Goal: Task Accomplishment & Management: Use online tool/utility

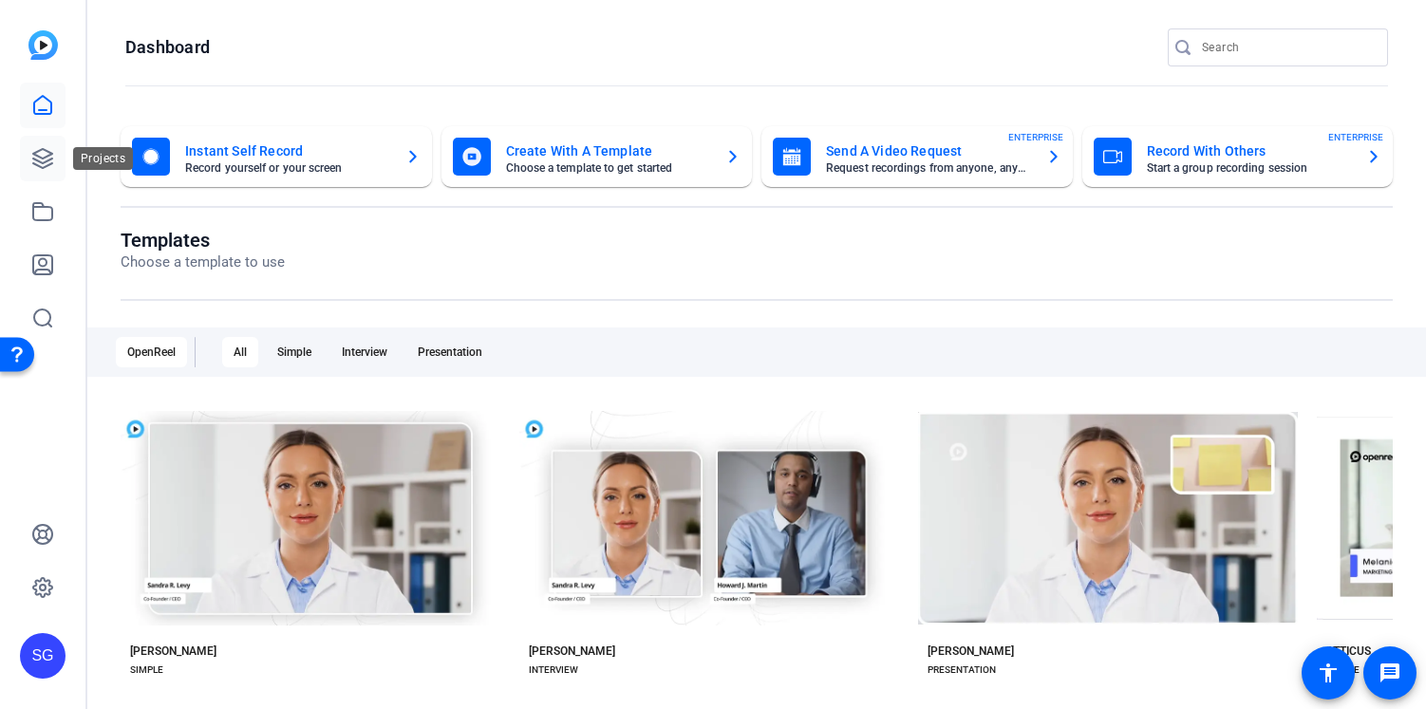
click at [48, 160] on icon at bounding box center [42, 158] width 19 height 19
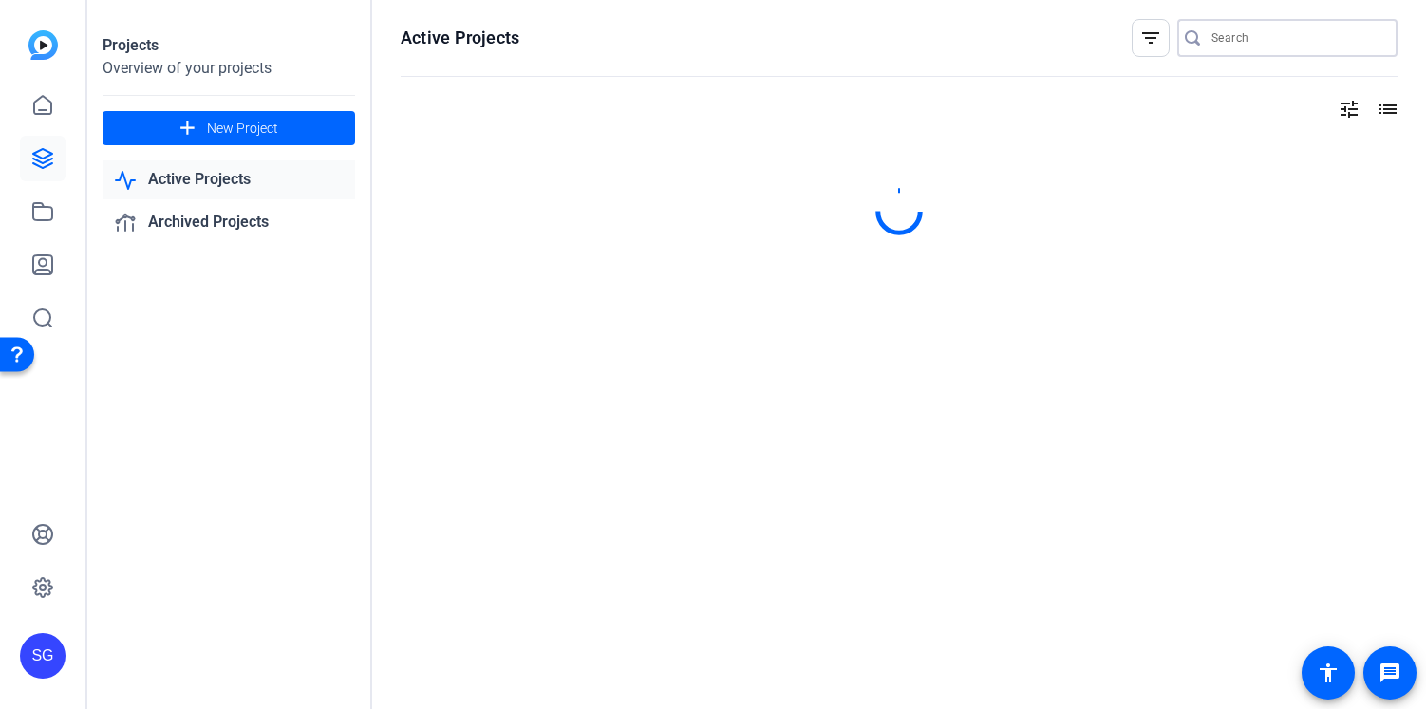
click at [1246, 37] on input "Search" at bounding box center [1296, 38] width 171 height 23
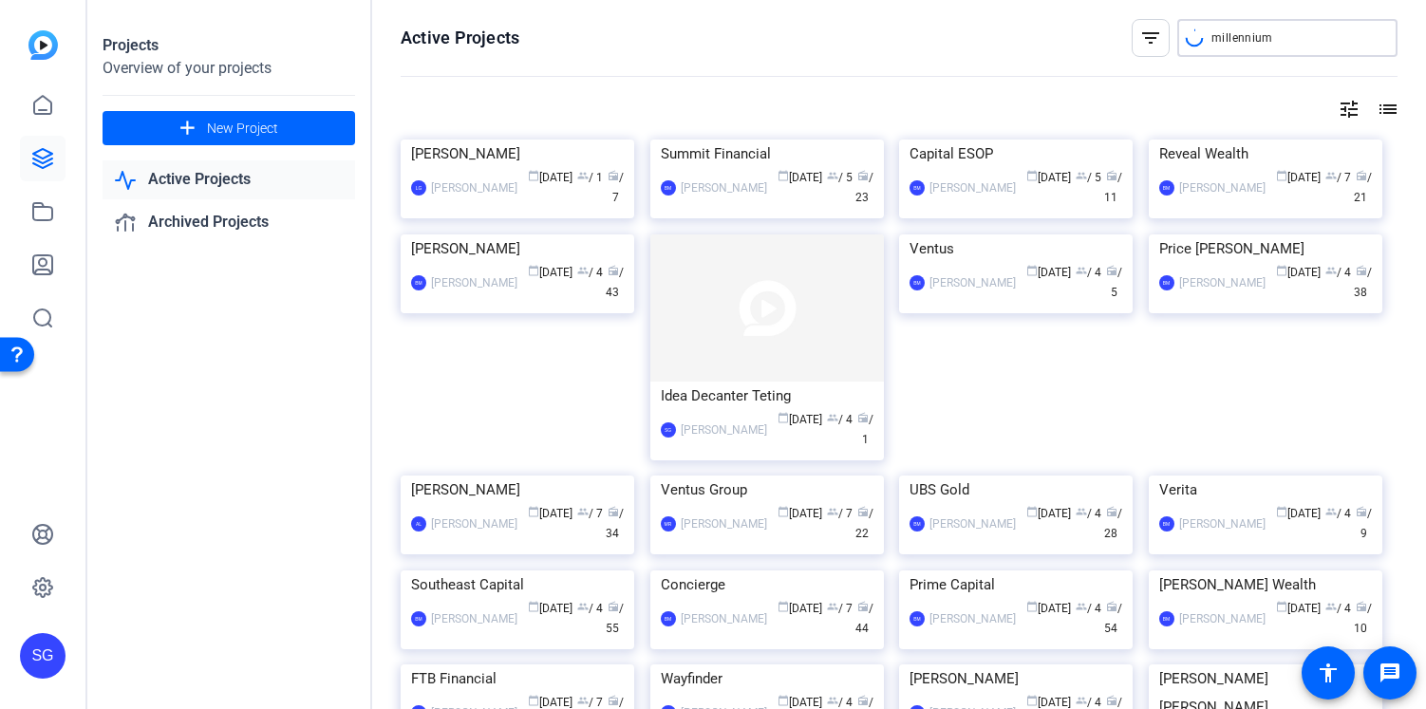
type input "millennium"
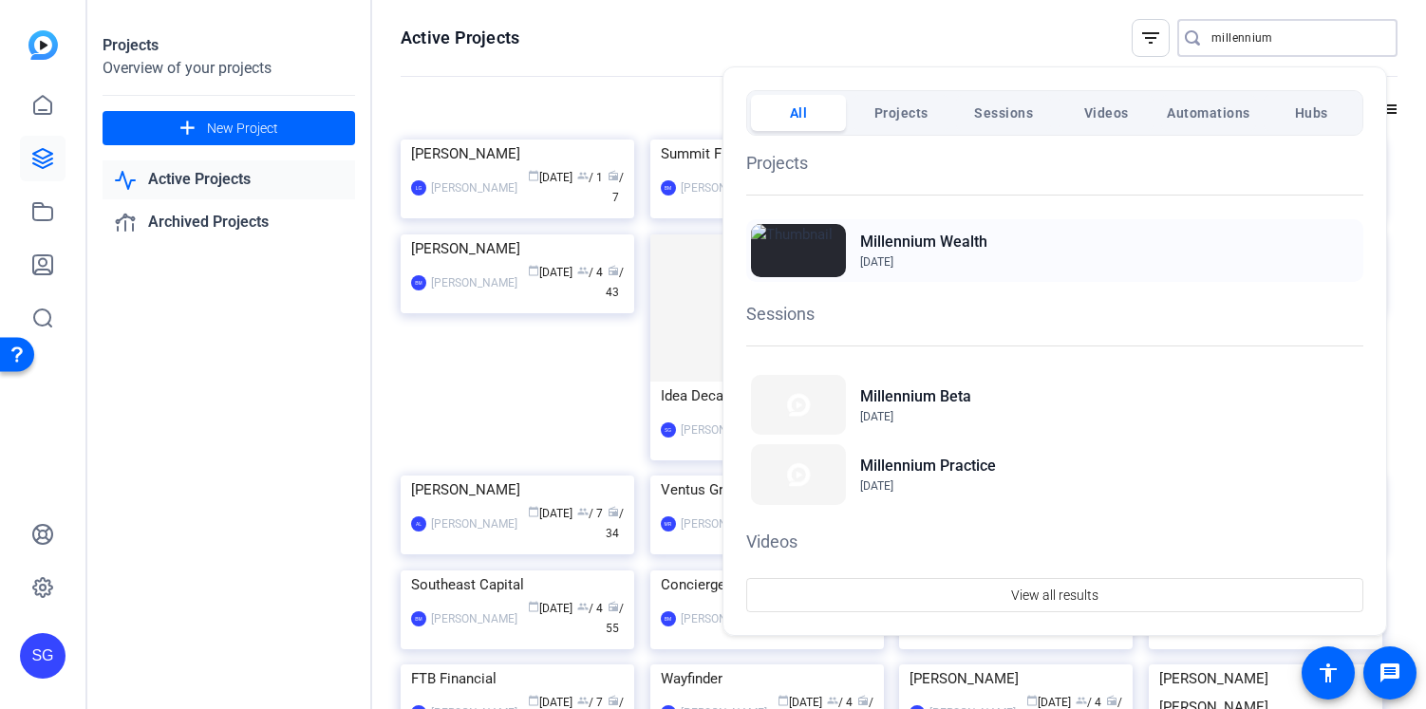
click at [929, 233] on h2 "Millennium Wealth" at bounding box center [923, 242] width 127 height 23
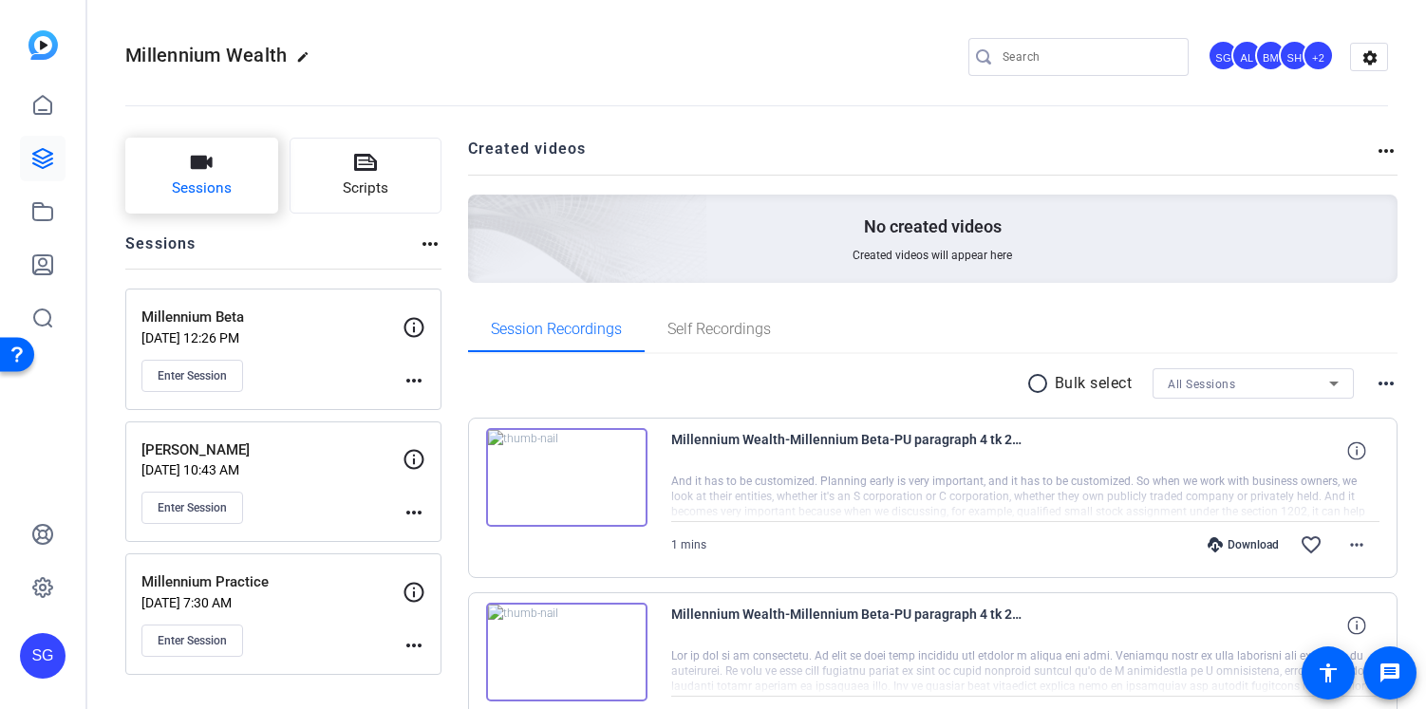
click at [225, 178] on span "Sessions" at bounding box center [202, 189] width 60 height 22
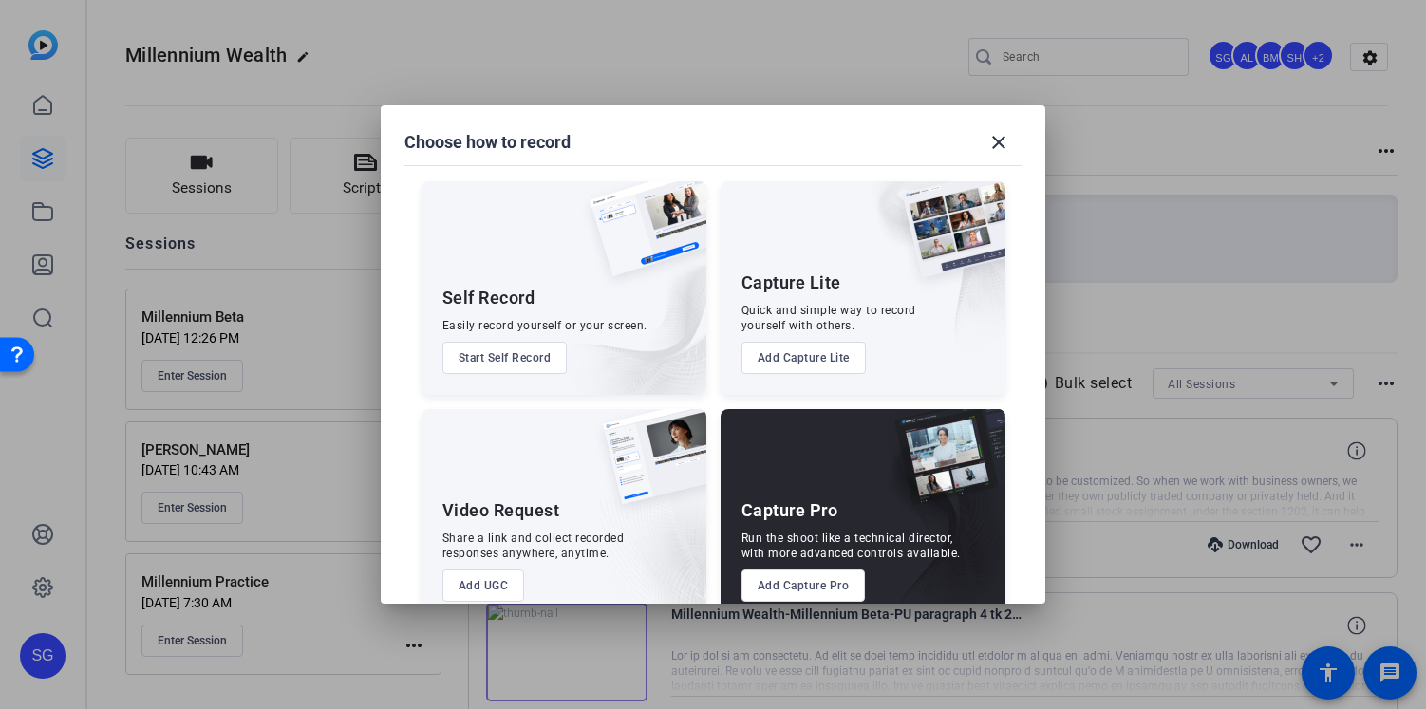
click at [810, 585] on button "Add Capture Pro" at bounding box center [803, 586] width 124 height 32
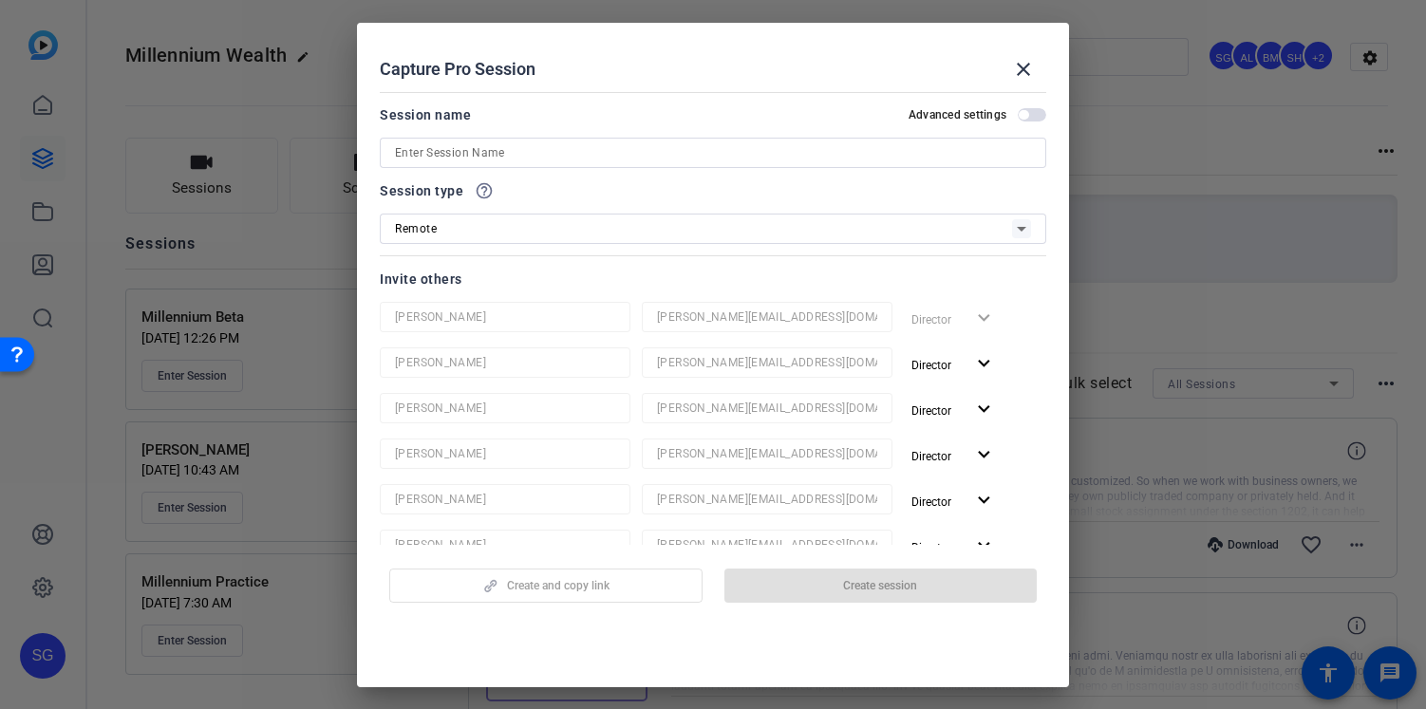
click at [488, 139] on div at bounding box center [713, 153] width 636 height 30
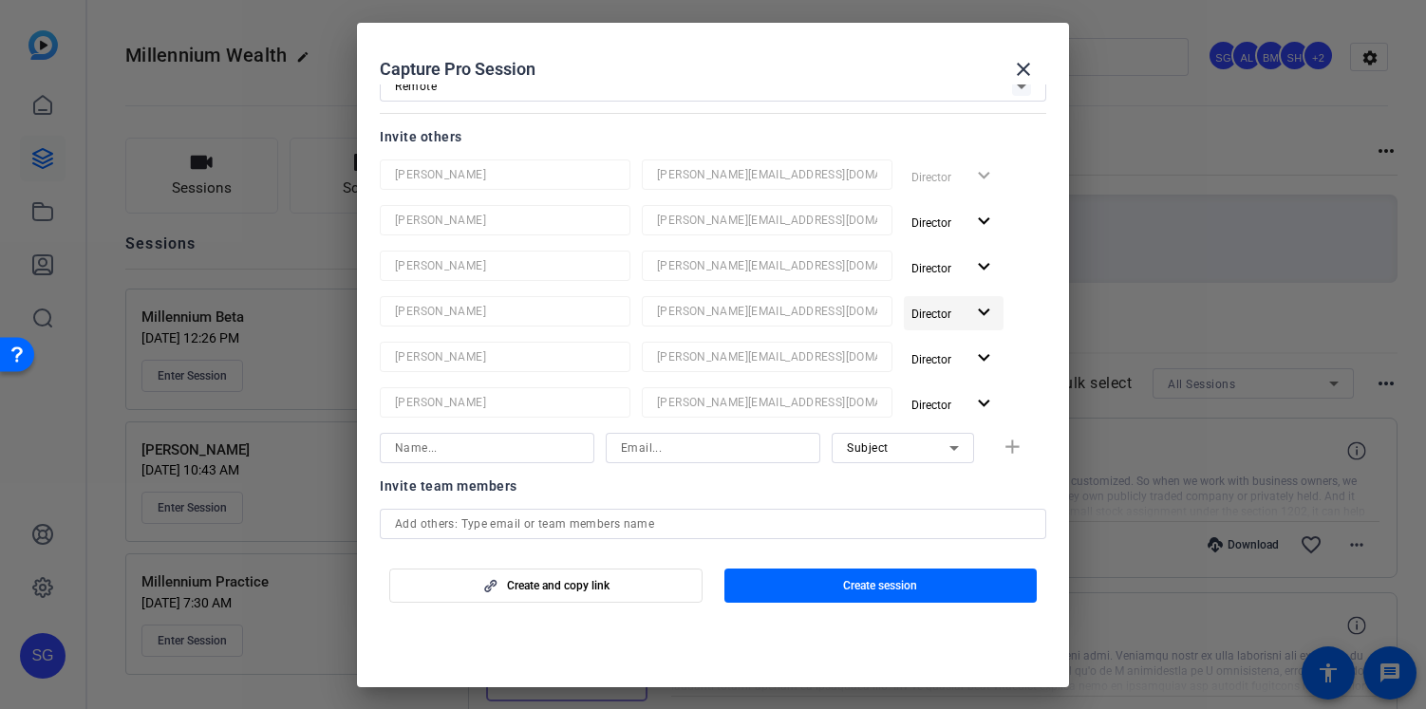
scroll to position [143, 0]
type input "R1 Sept"
click at [884, 583] on span "Create session" at bounding box center [880, 585] width 74 height 15
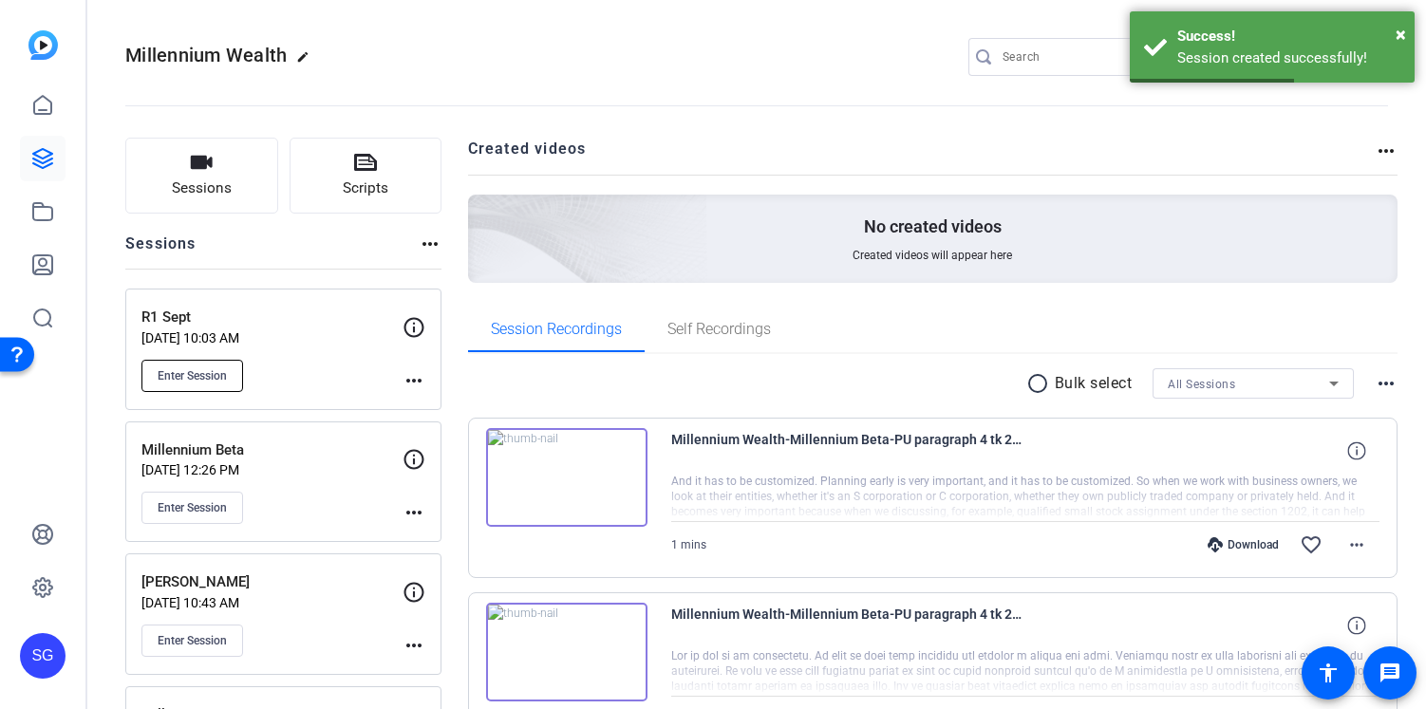
click at [212, 372] on span "Enter Session" at bounding box center [192, 375] width 69 height 15
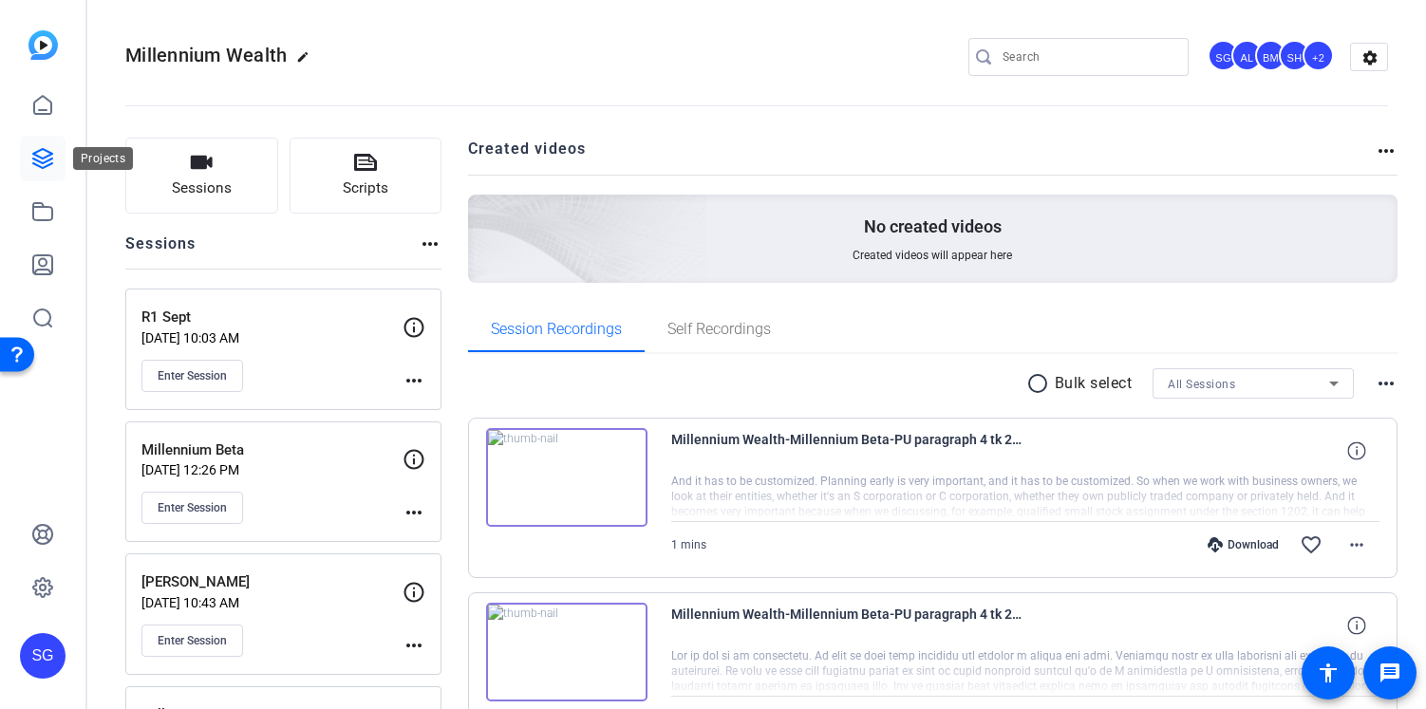
click at [40, 153] on icon at bounding box center [42, 158] width 23 height 23
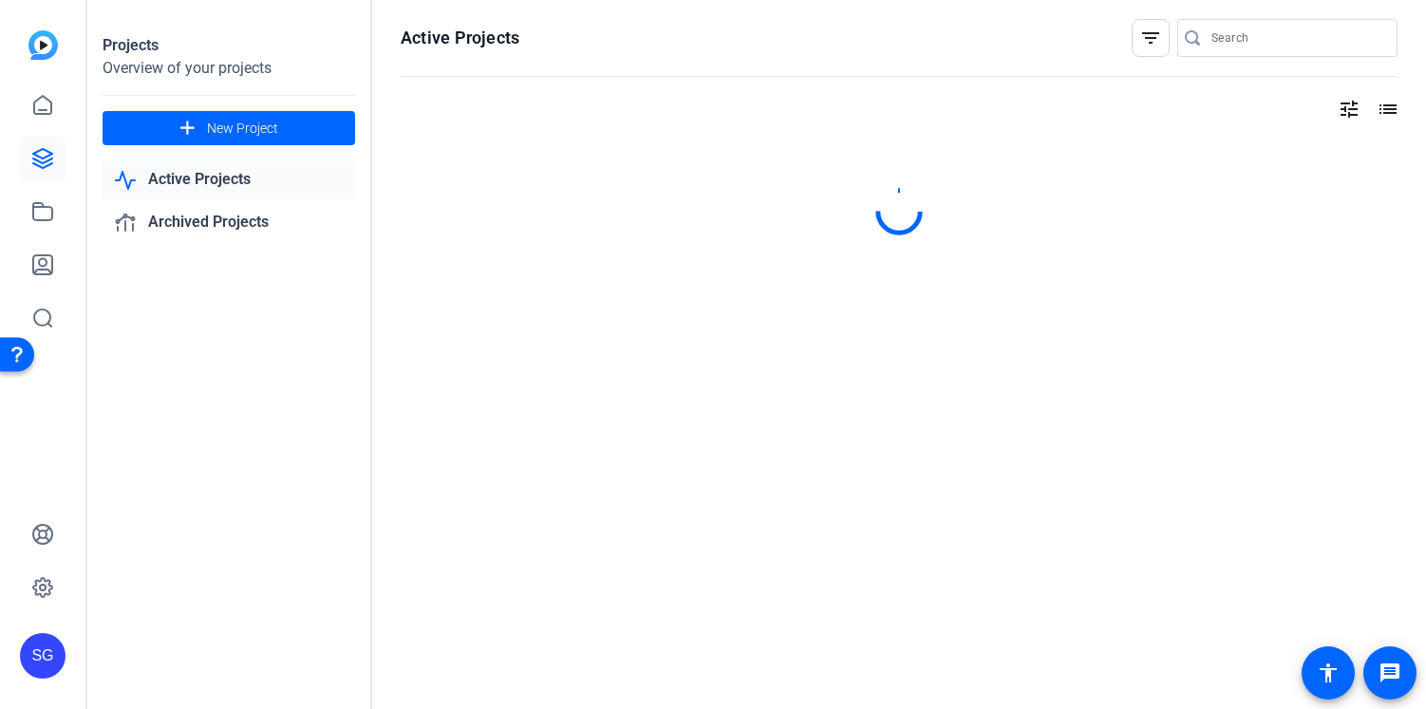
click at [1216, 51] on div at bounding box center [1296, 38] width 171 height 38
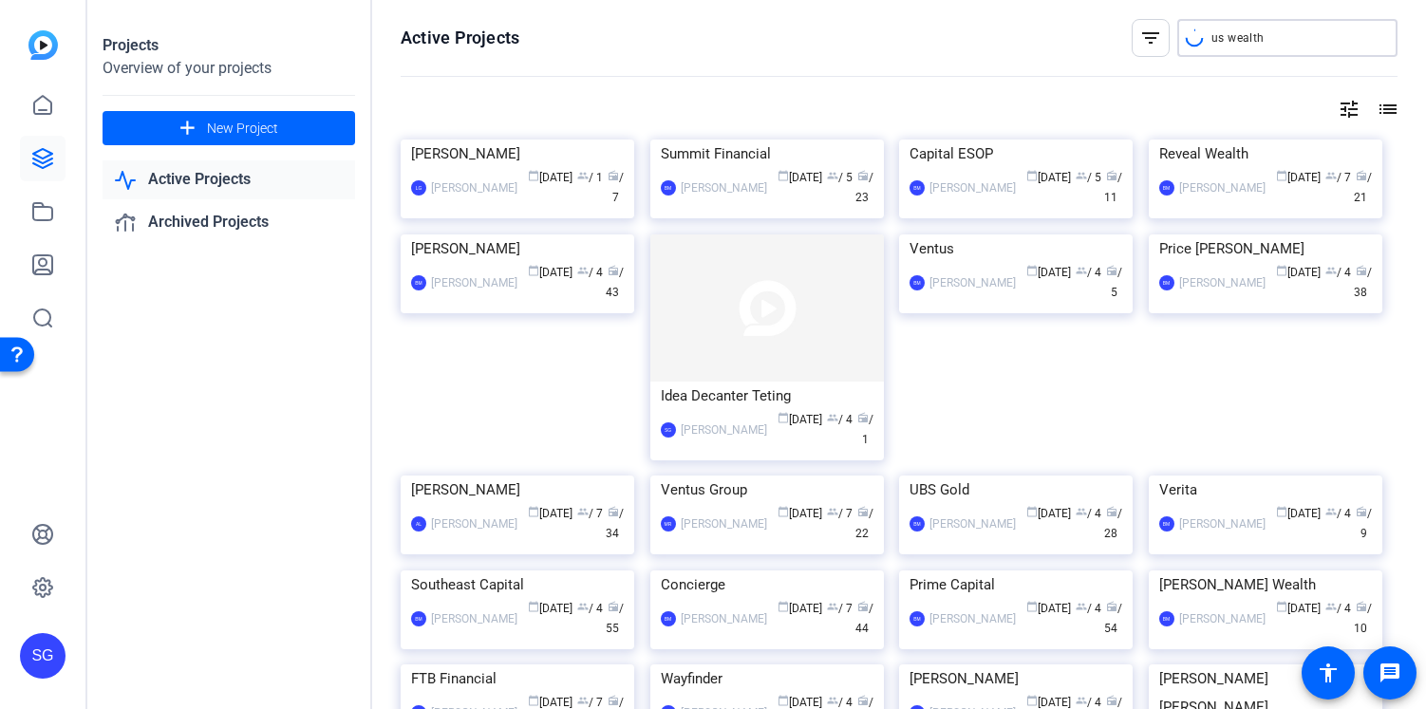
type input "us wealth"
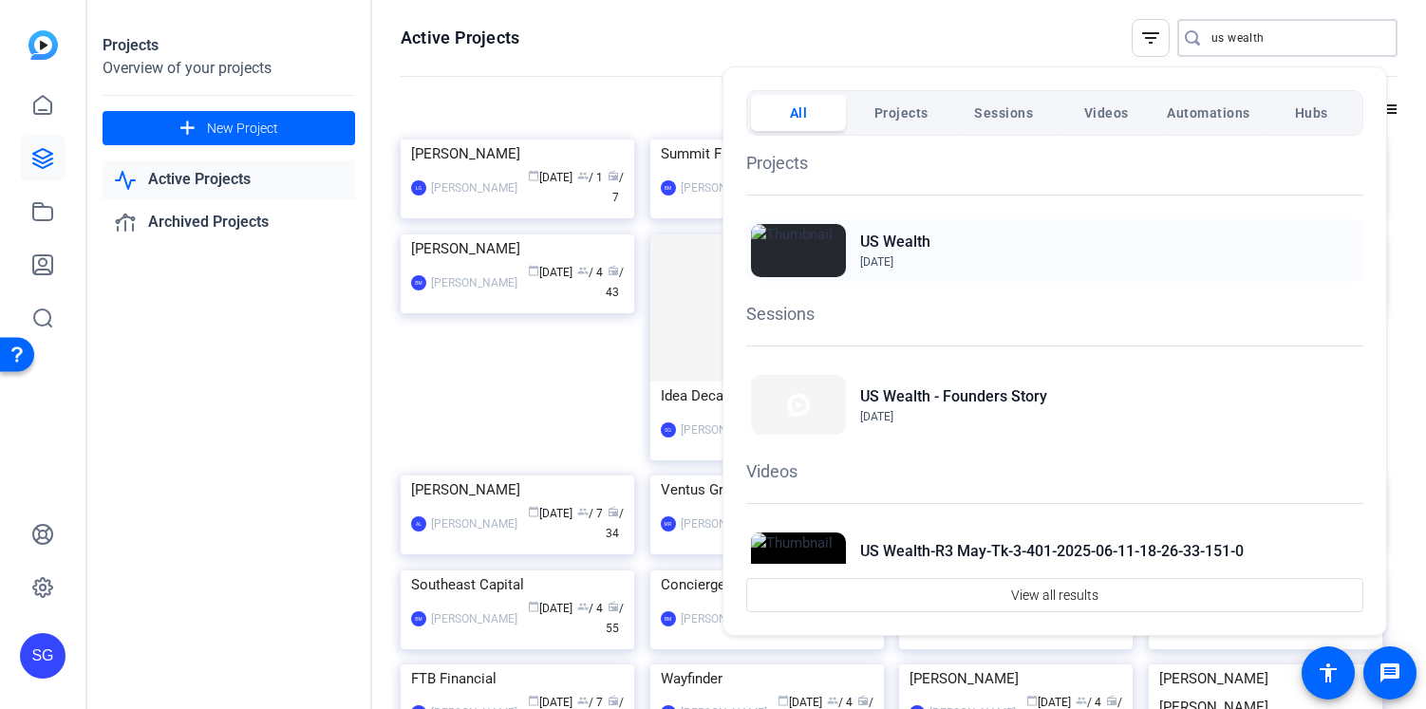
click at [909, 242] on h2 "US Wealth" at bounding box center [895, 242] width 70 height 23
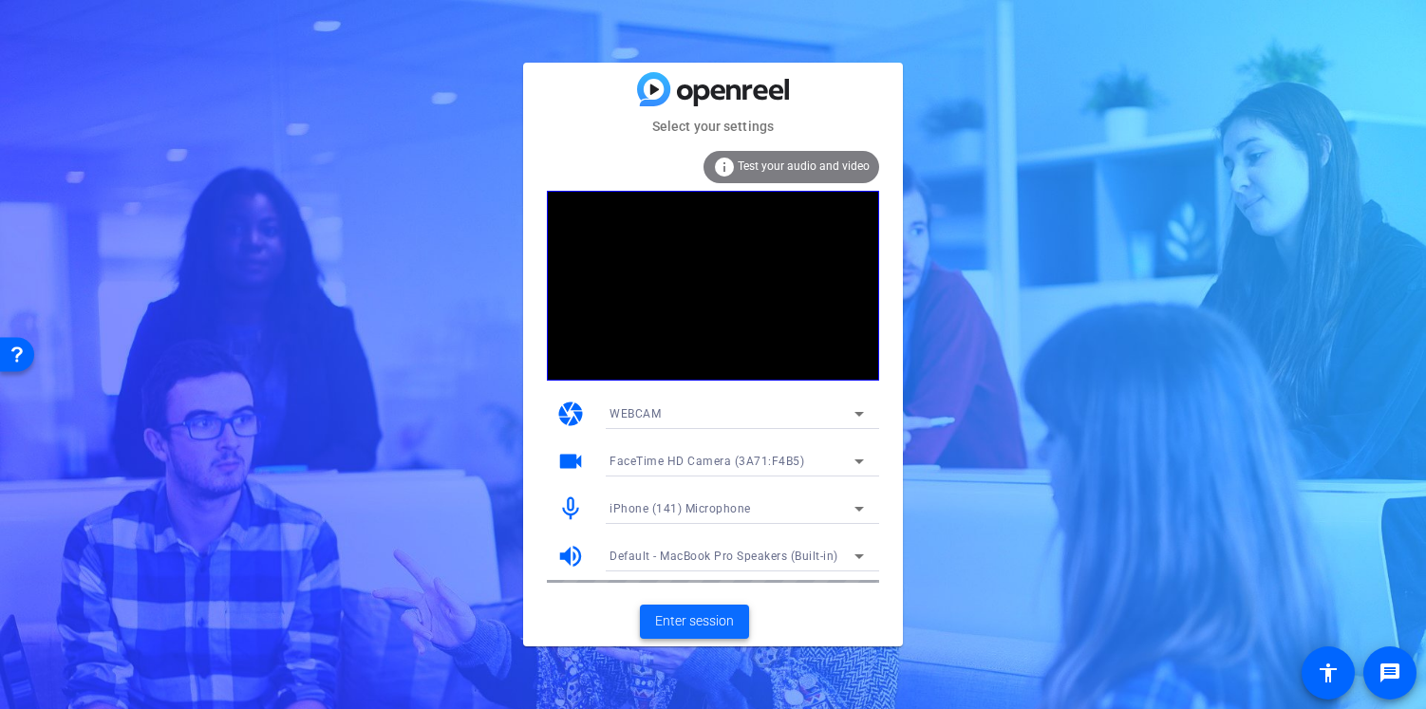
click at [706, 620] on span "Enter session" at bounding box center [694, 621] width 79 height 20
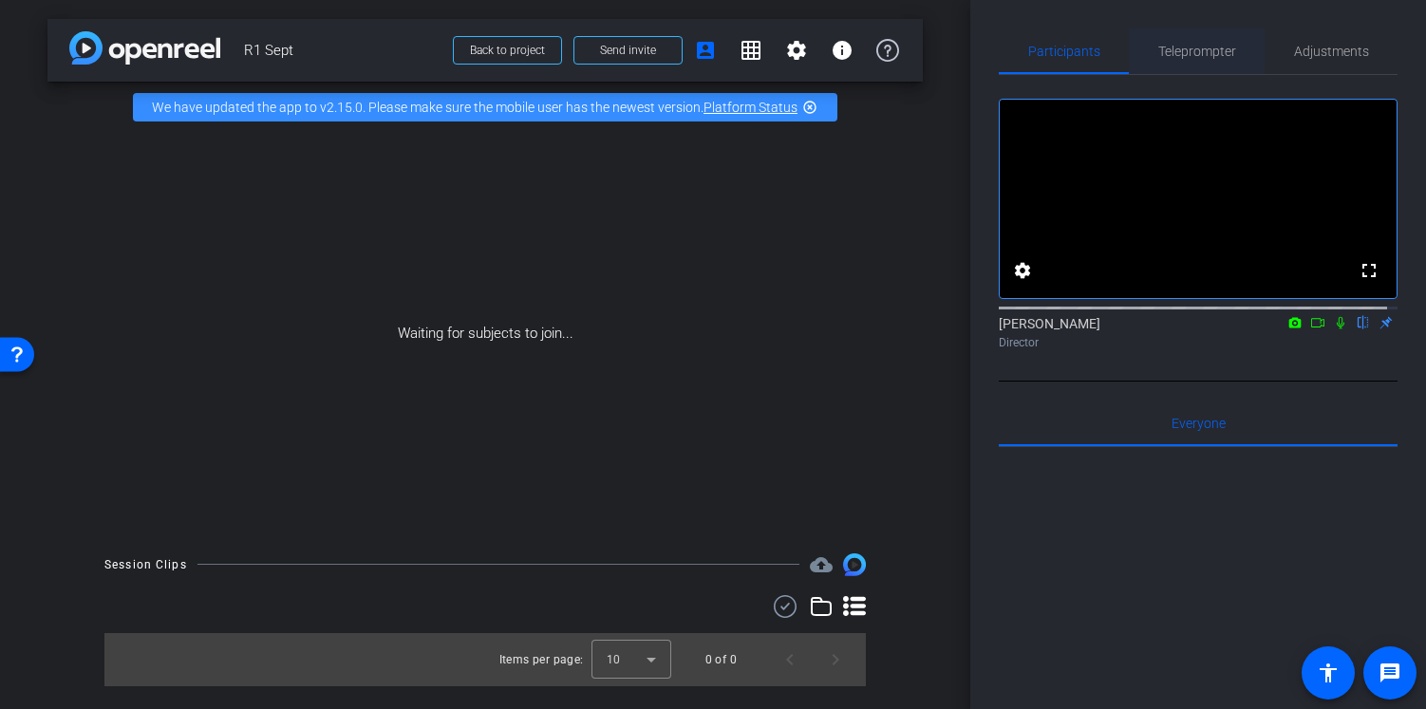
click at [1199, 61] on span "Teleprompter" at bounding box center [1197, 51] width 78 height 46
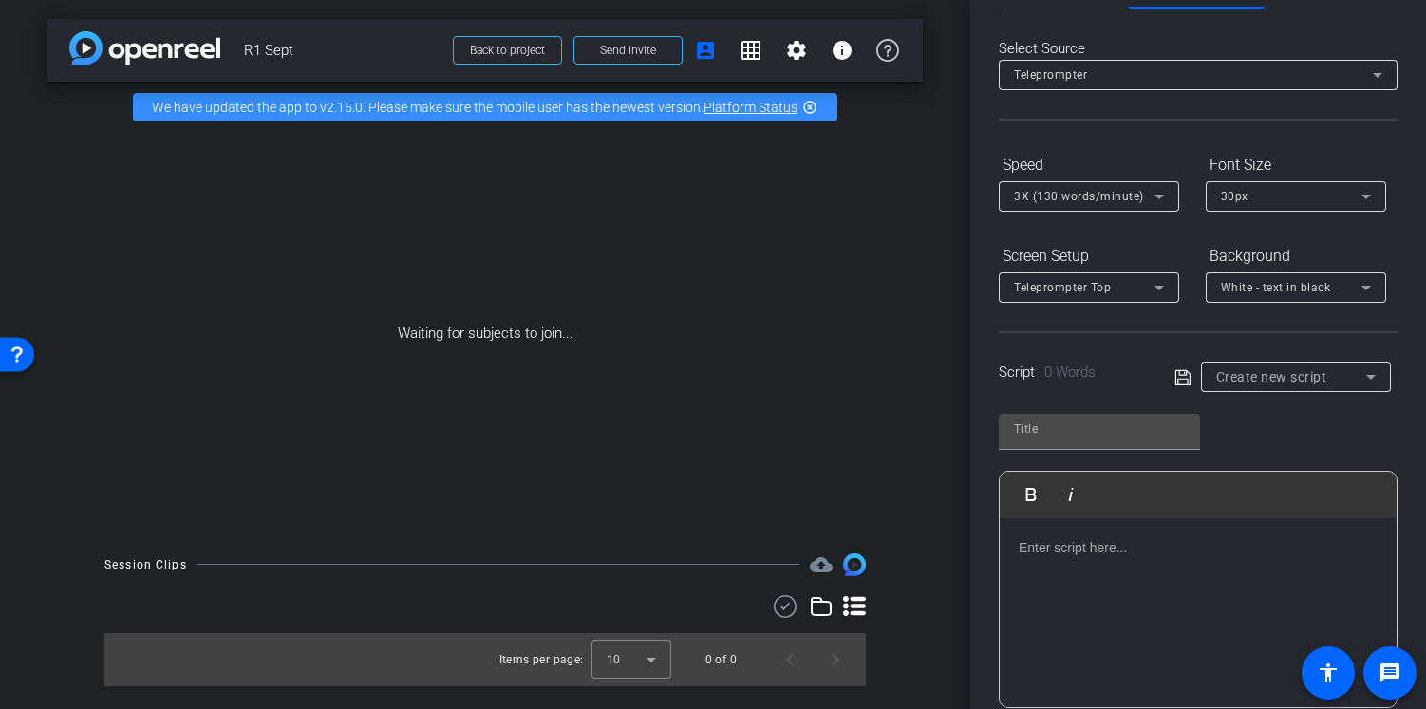
scroll to position [95, 0]
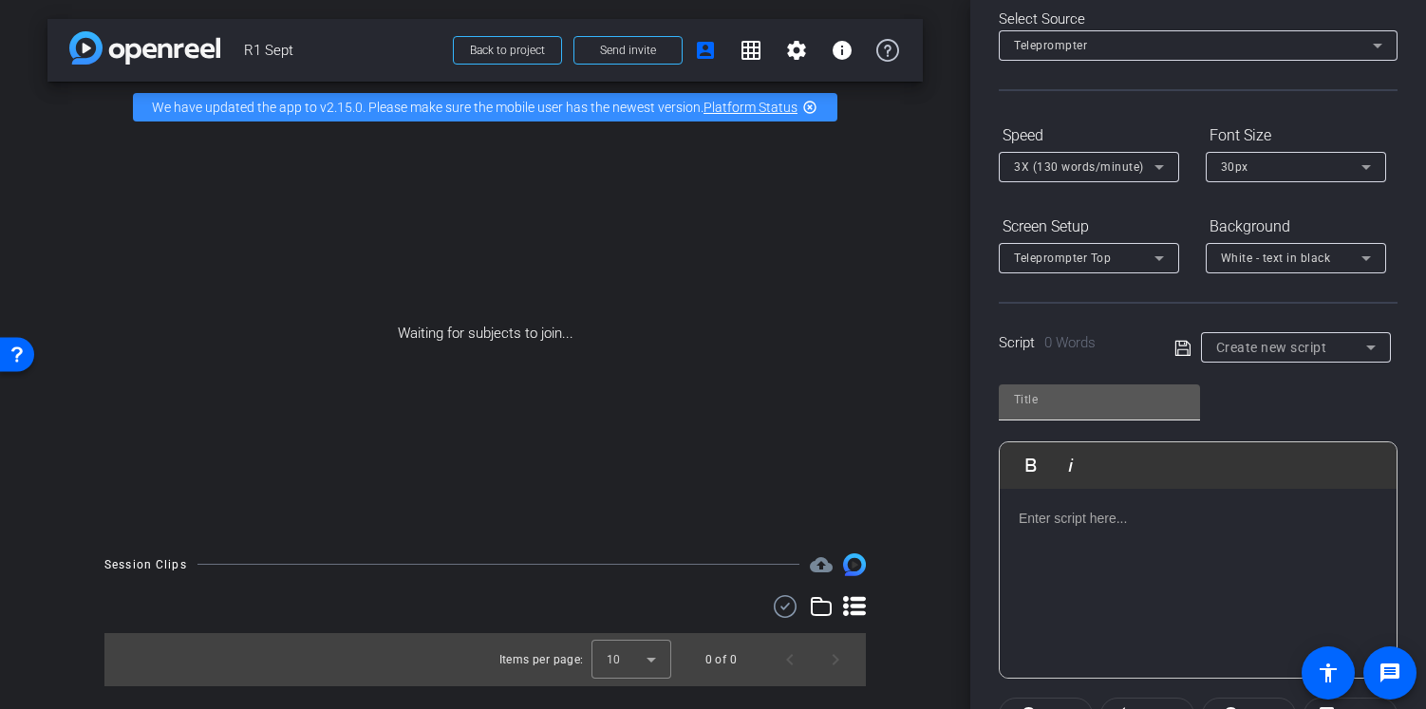
click at [1124, 394] on input "text" at bounding box center [1099, 399] width 171 height 23
type input "Retirement Plans"
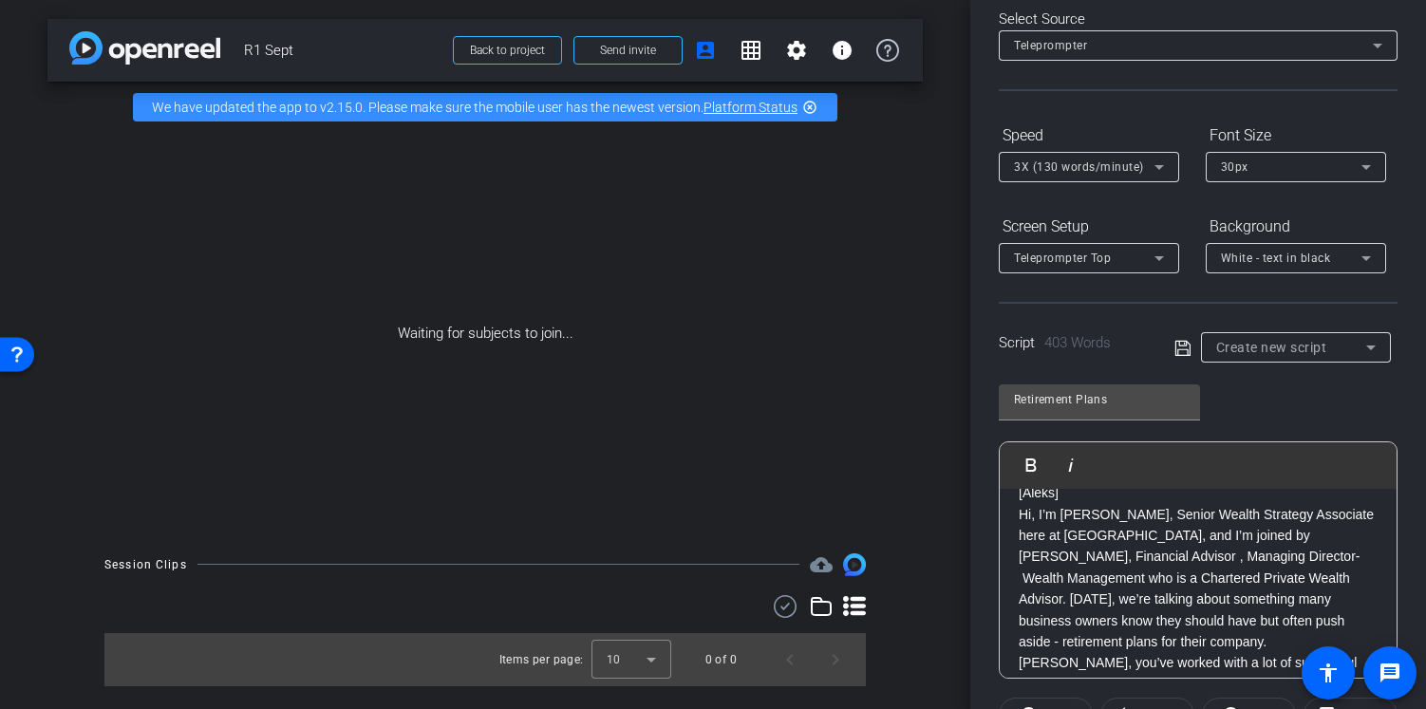
scroll to position [69, 0]
click at [1217, 560] on p "[Aleks] Hi, I’m Aleksandra Nigro, Senior Wealth Strategy Associate here at UBS,…" at bounding box center [1198, 565] width 359 height 170
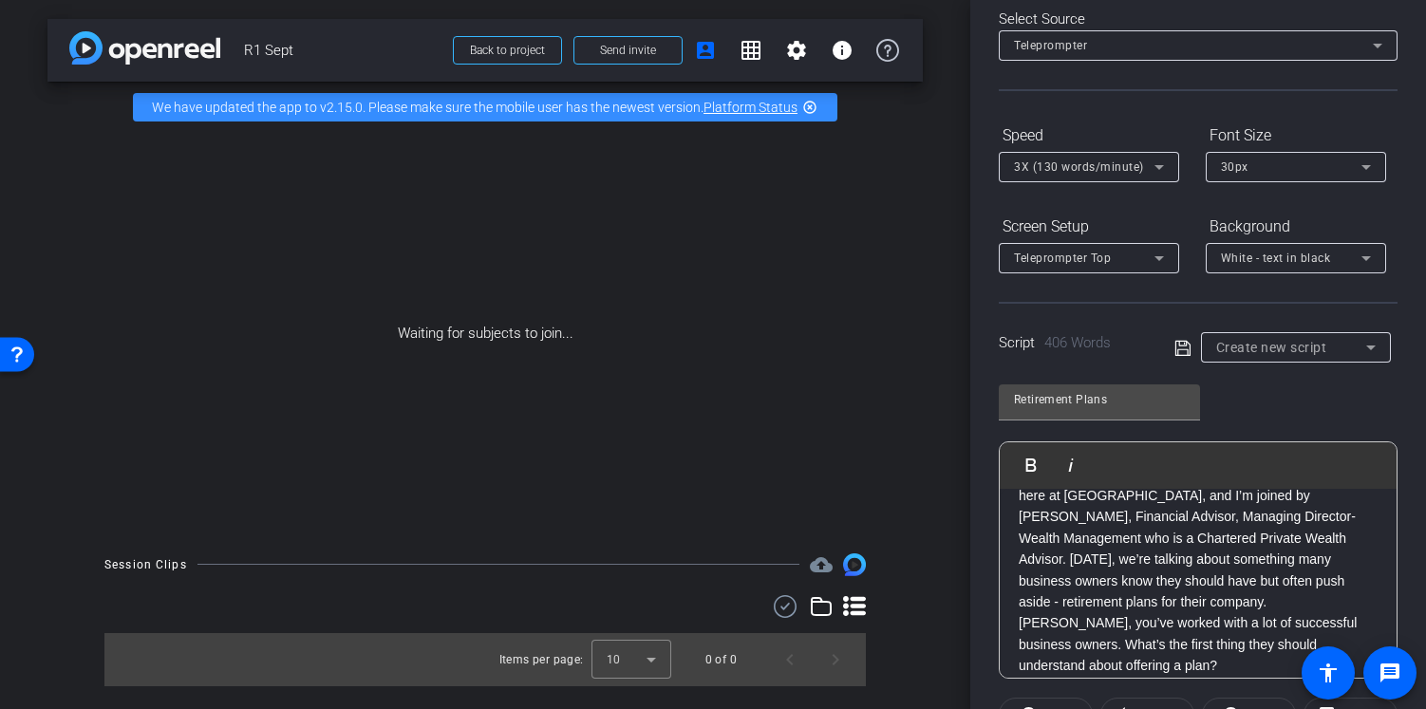
scroll to position [122, 0]
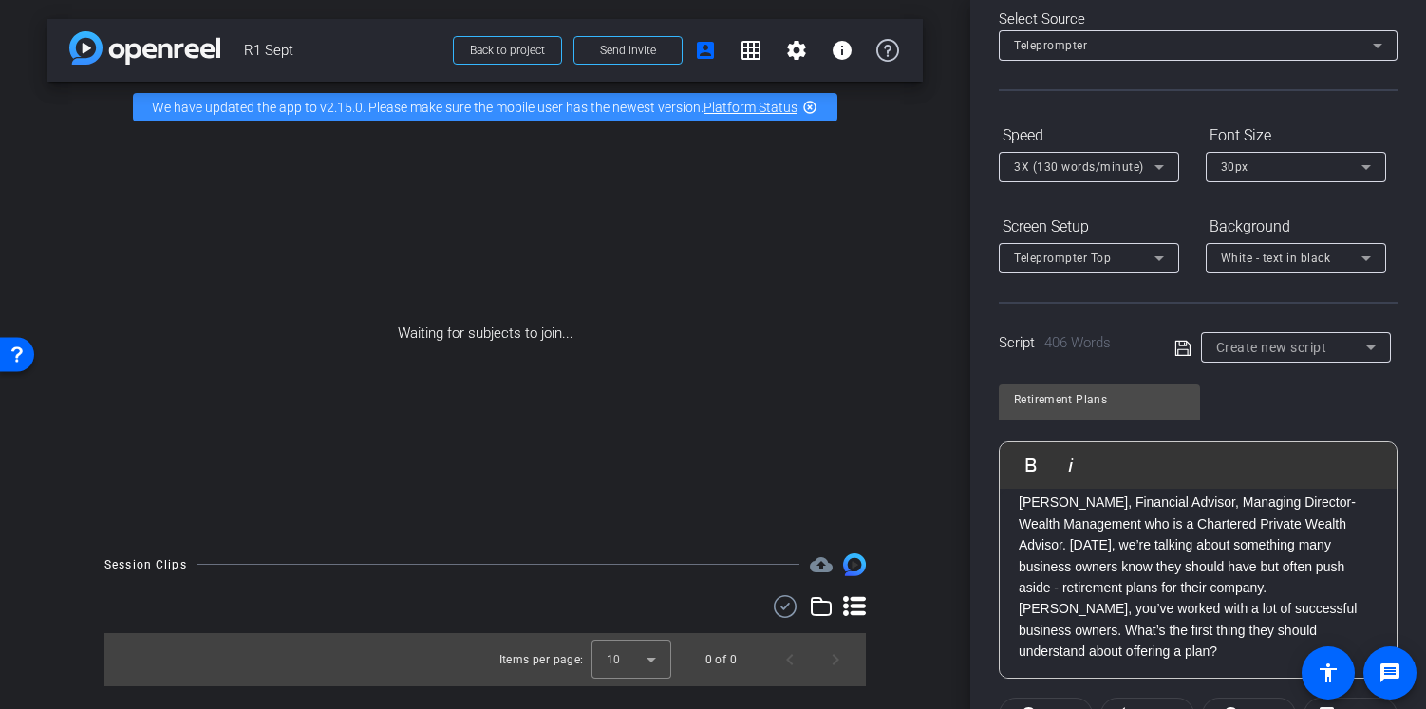
click at [1072, 547] on p "[Aleks] Hi, I’m Aleksandra Nigro, Senior Wealth Strategy Associate here at UBS,…" at bounding box center [1198, 513] width 359 height 170
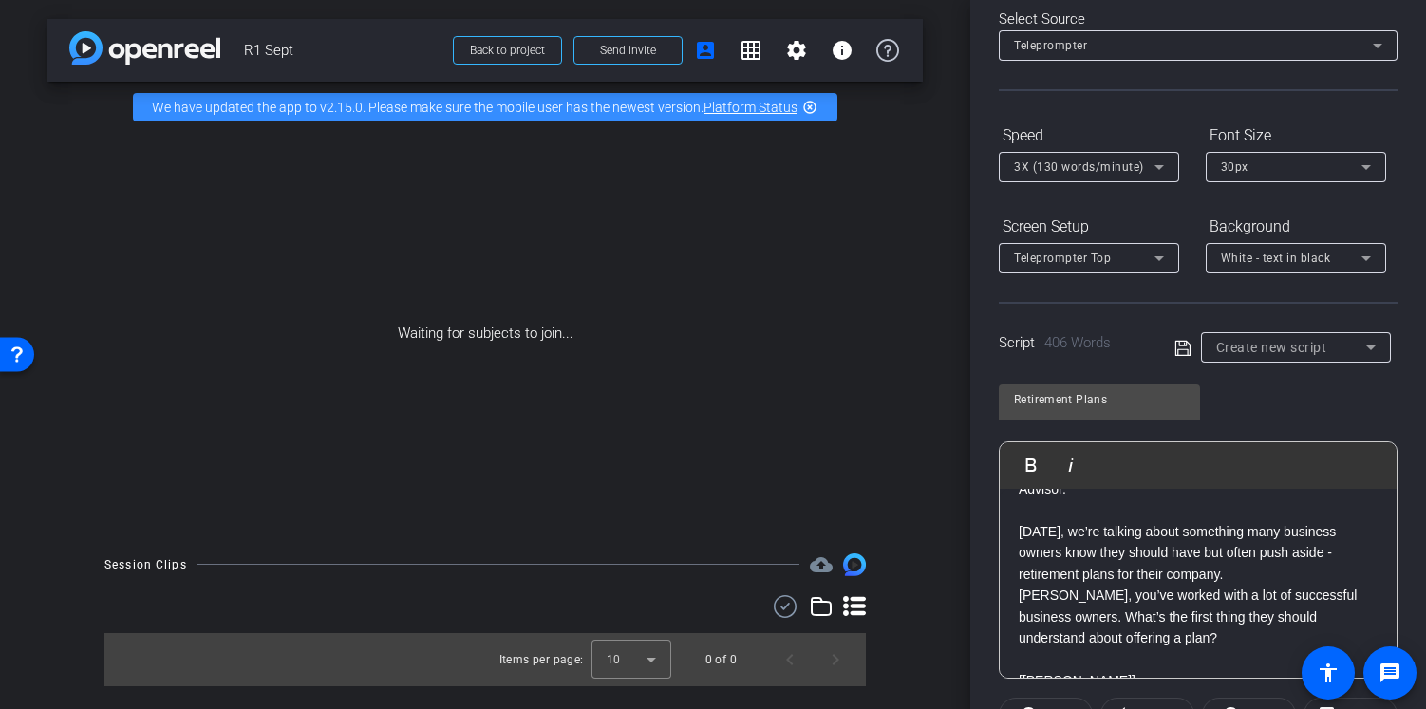
scroll to position [179, 0]
click at [1265, 575] on p "Today, we’re talking about something many business owners know they should have…" at bounding box center [1198, 551] width 359 height 64
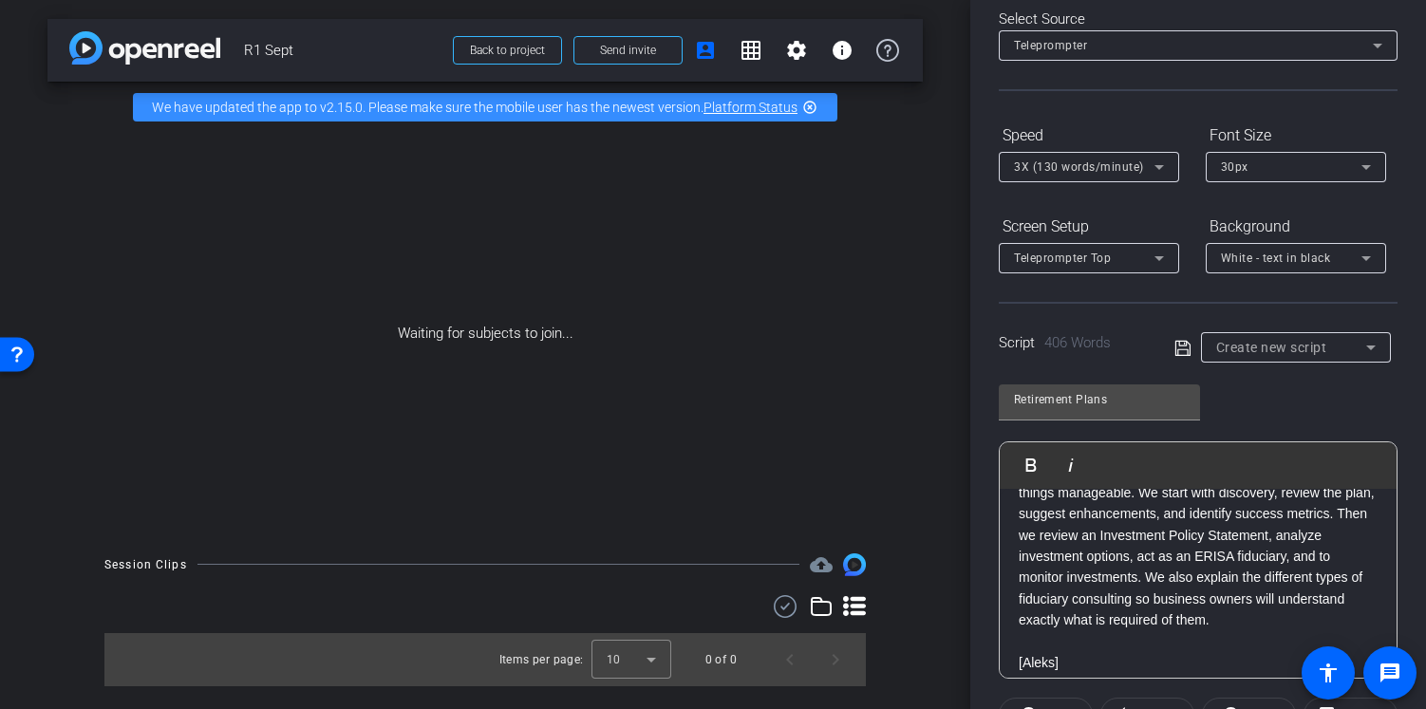
scroll to position [542, 0]
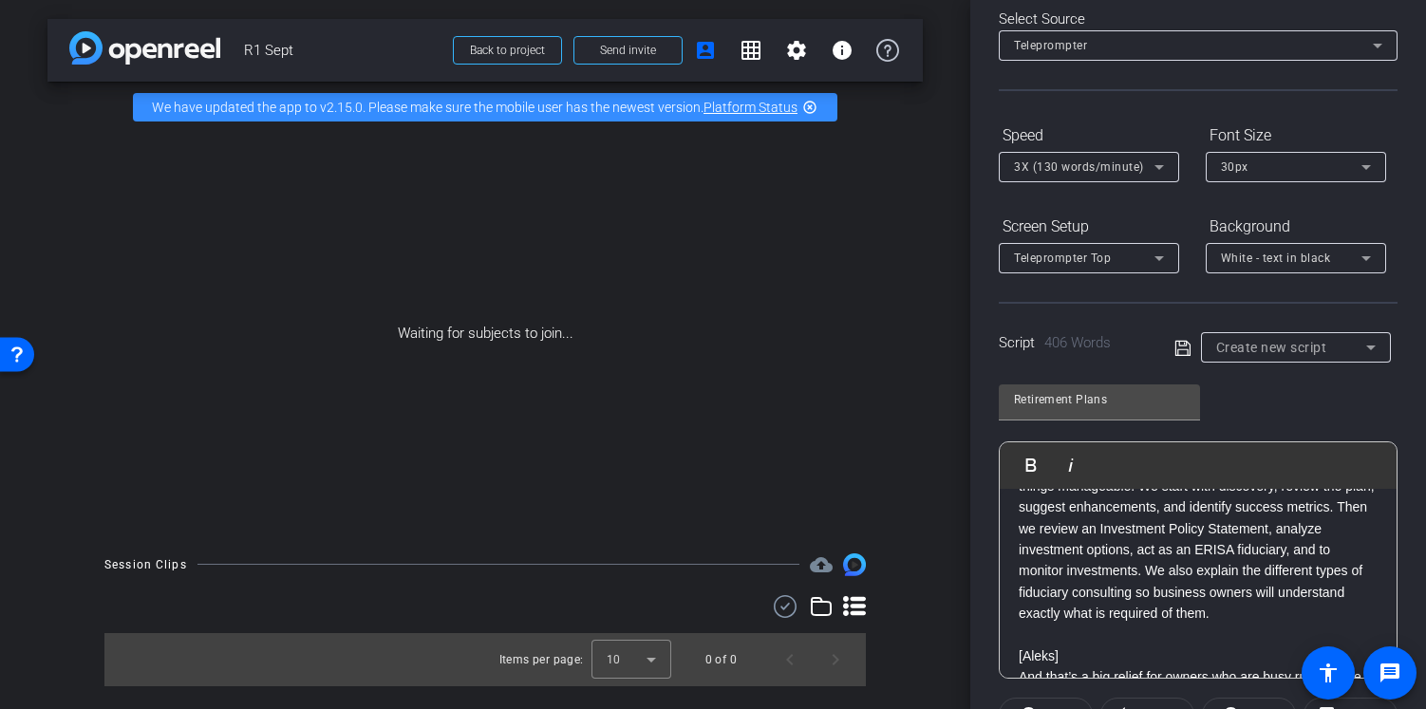
click at [1179, 505] on p "Our process is designed to help reduce that risk and make things manageable. We…" at bounding box center [1198, 539] width 359 height 170
click at [1147, 591] on p "We start with discovery, review the plan, suggest enhancements, and identify su…" at bounding box center [1198, 550] width 359 height 149
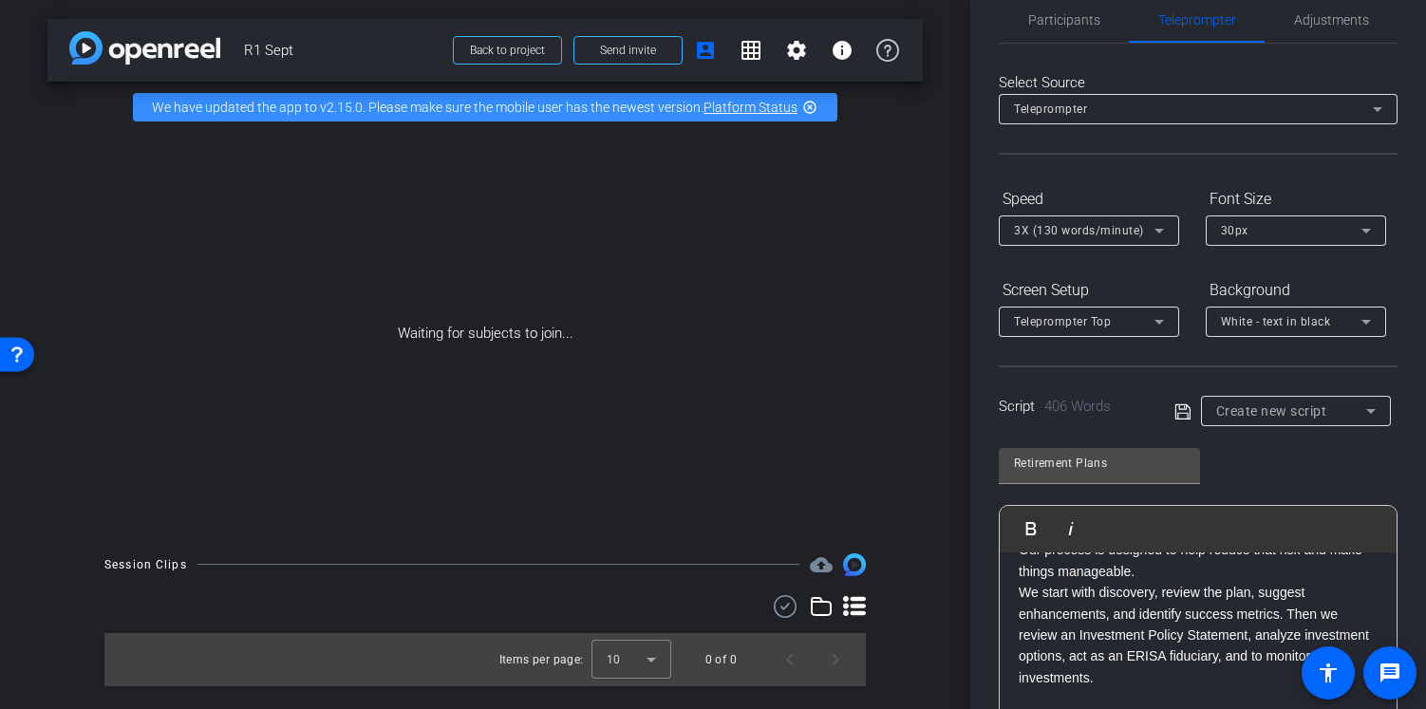
scroll to position [534, 0]
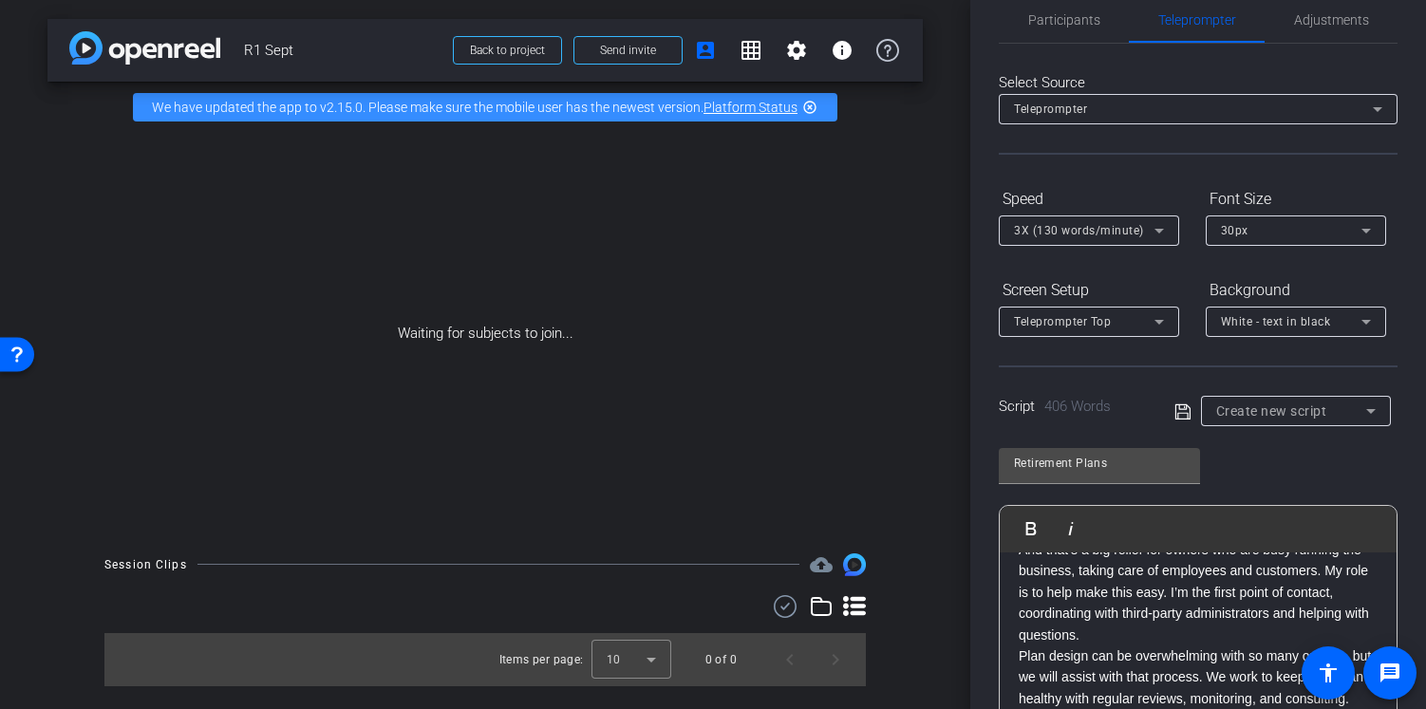
scroll to position [847, 0]
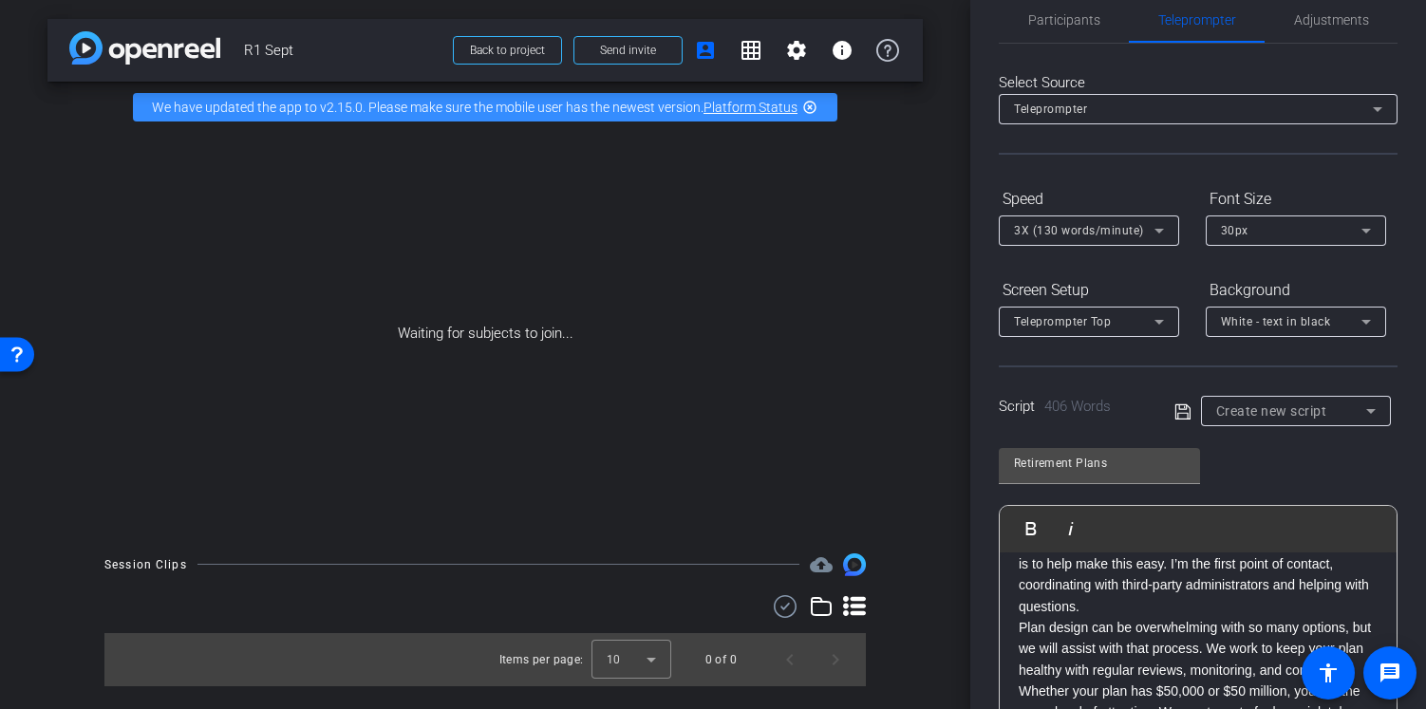
click at [1171, 617] on p "[Aleks] And that’s a big relief for owners who are busy running the business, t…" at bounding box center [1198, 553] width 359 height 127
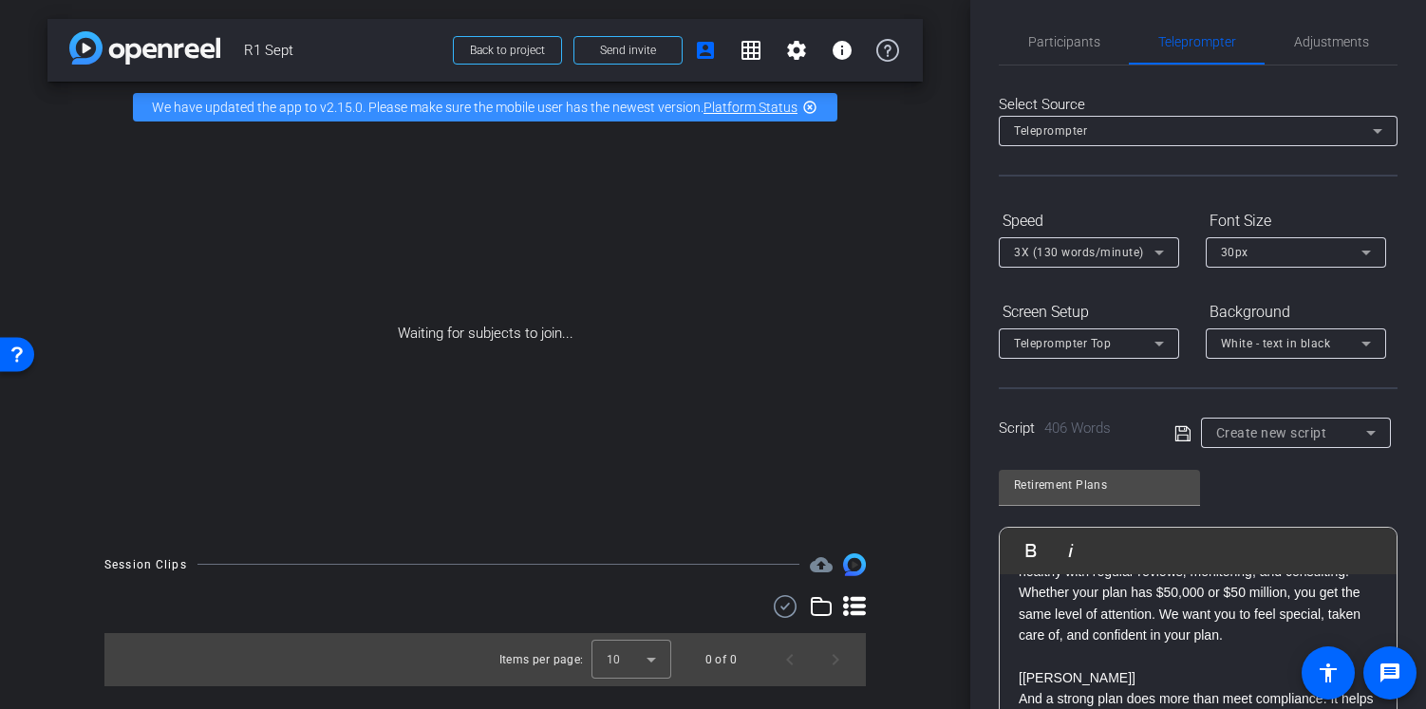
scroll to position [995, 0]
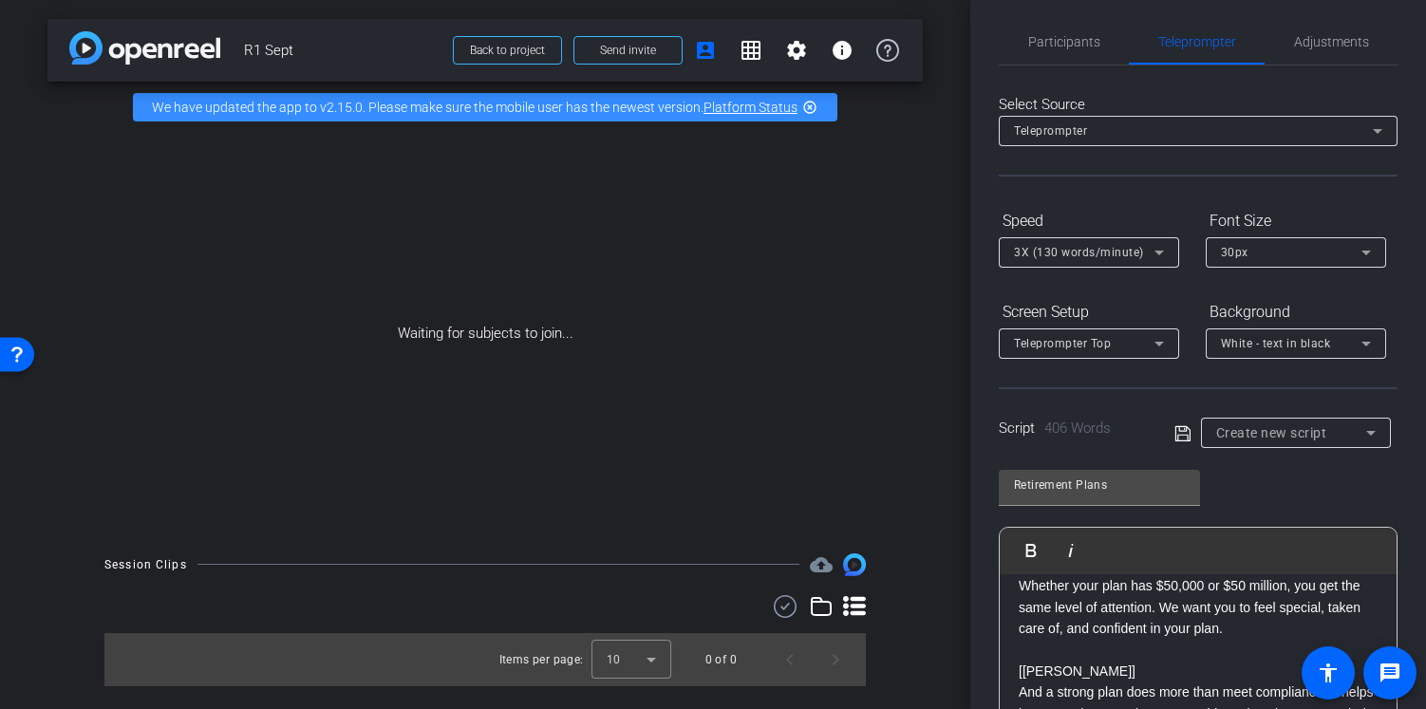
drag, startPoint x: 1275, startPoint y: 628, endPoint x: 1275, endPoint y: 642, distance: 14.2
click at [1275, 628] on p "Plan design can be overwhelming with so many options, but we will assist with t…" at bounding box center [1198, 575] width 359 height 127
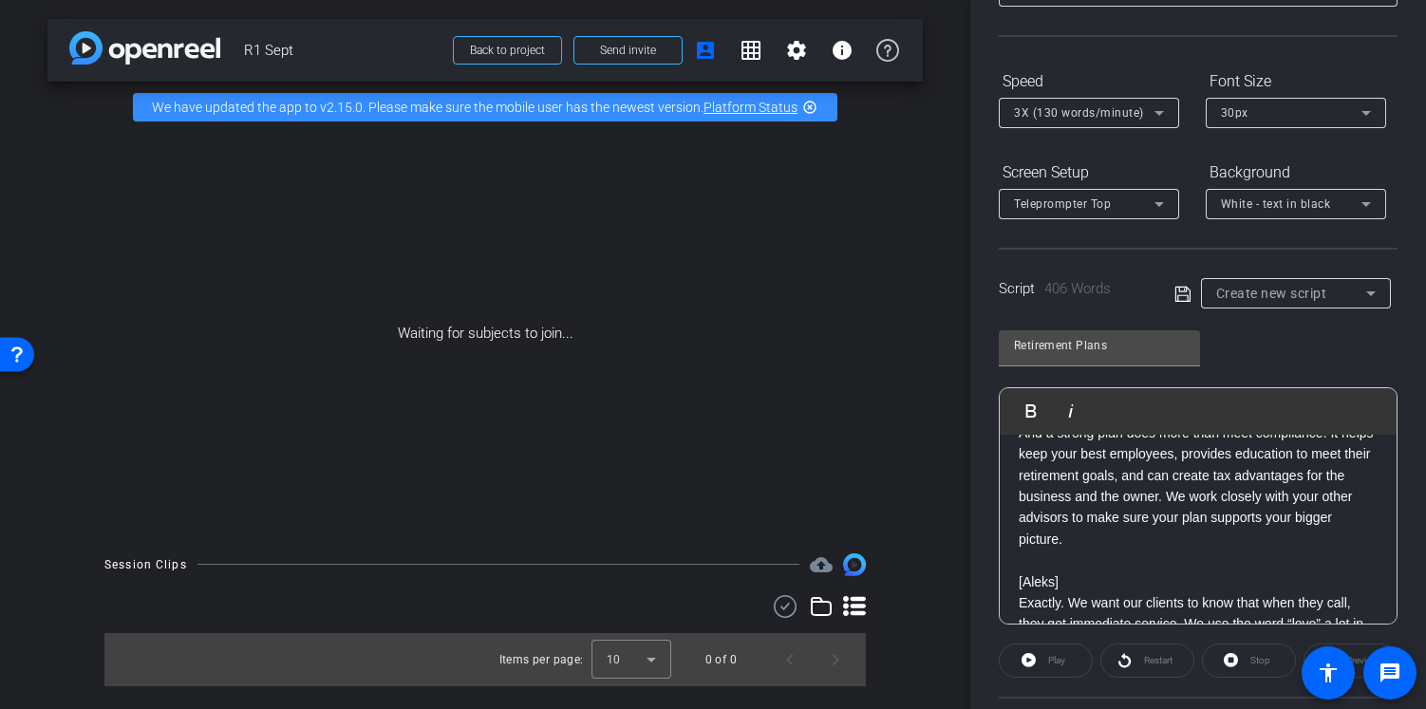
scroll to position [226, 0]
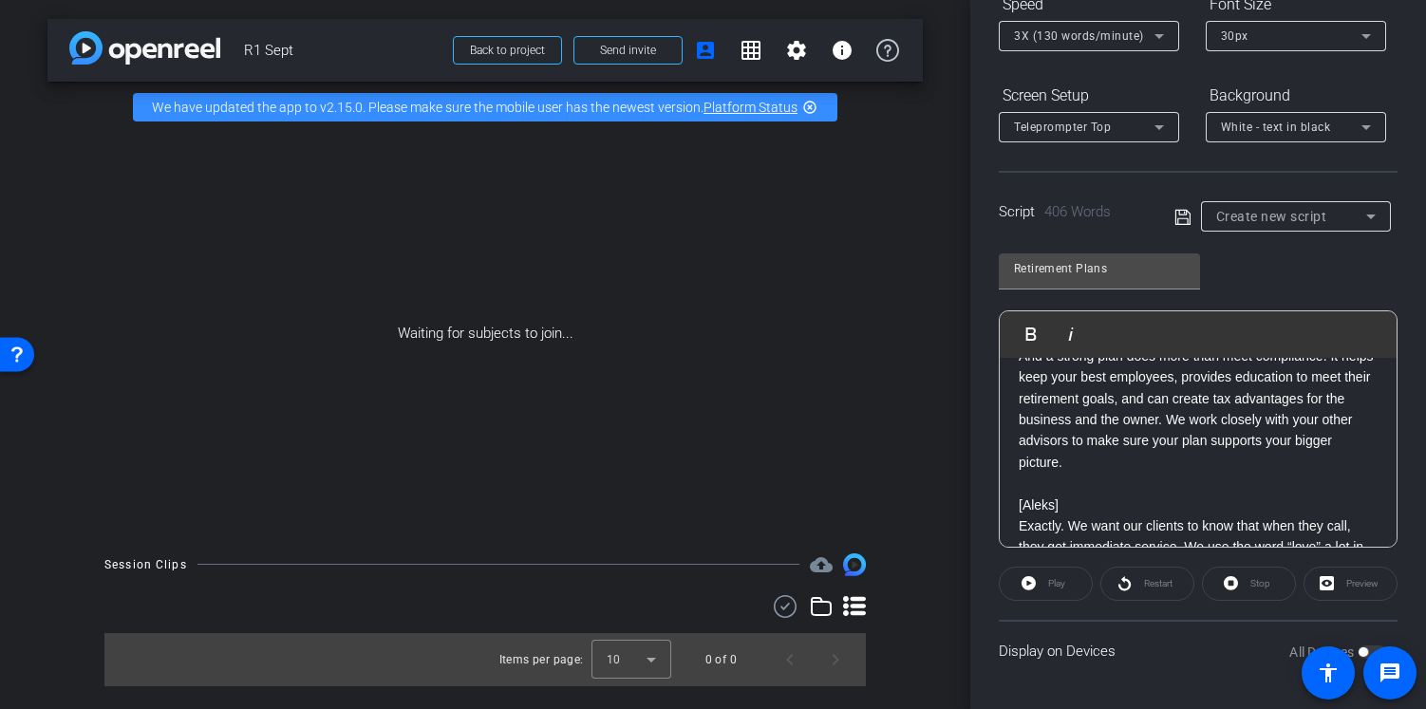
click at [1282, 439] on p "[Paul] And a strong plan does more than meet compliance. It helps keep your bes…" at bounding box center [1198, 398] width 359 height 149
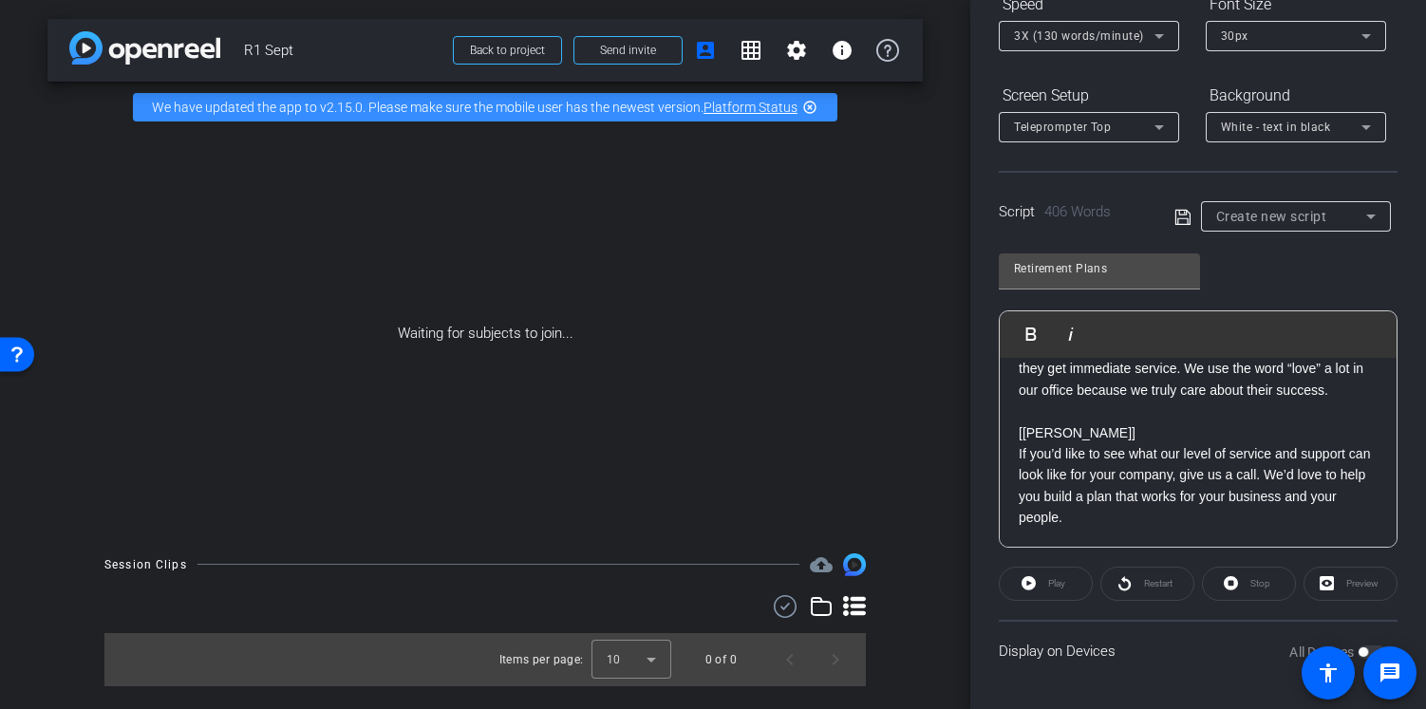
scroll to position [1337, 0]
click at [1174, 209] on icon at bounding box center [1181, 216] width 15 height 15
click at [1245, 218] on span "Retirement Plans" at bounding box center [1263, 216] width 95 height 13
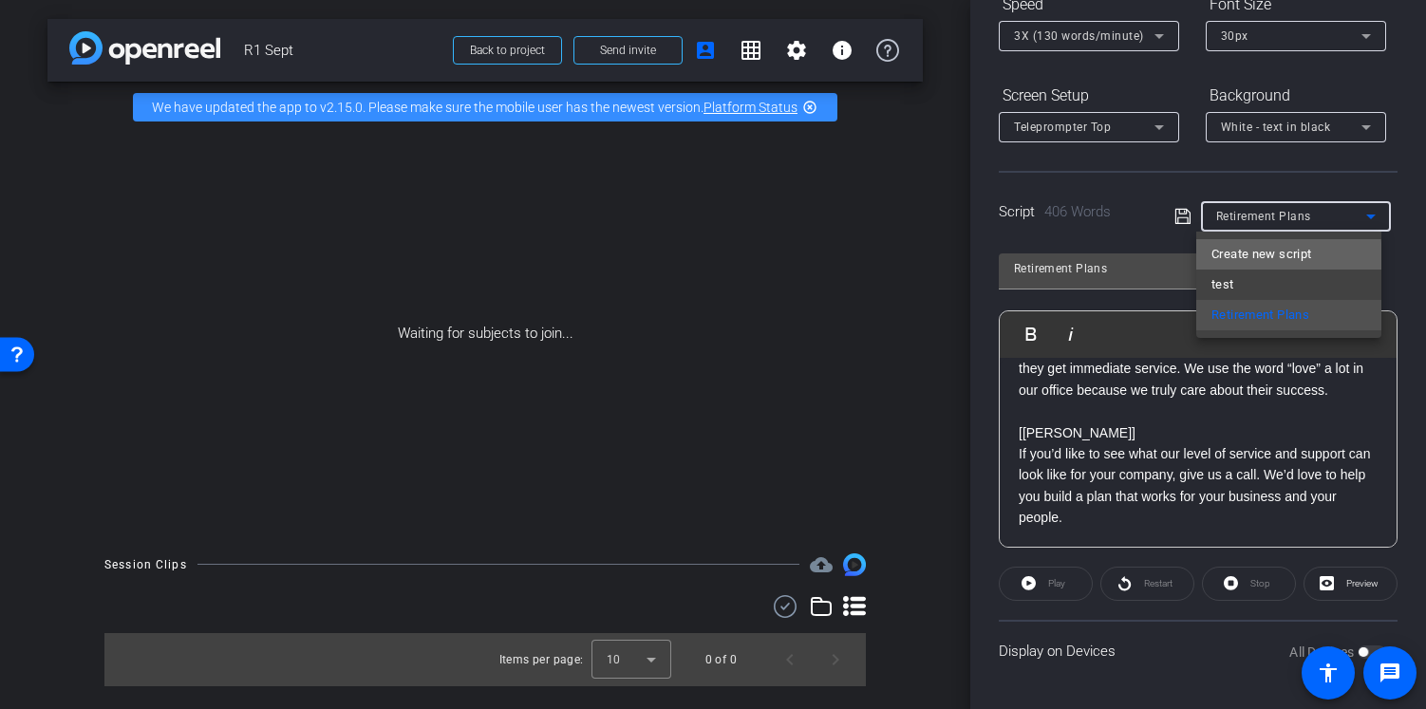
click at [1237, 259] on span "Create new script" at bounding box center [1261, 254] width 100 height 23
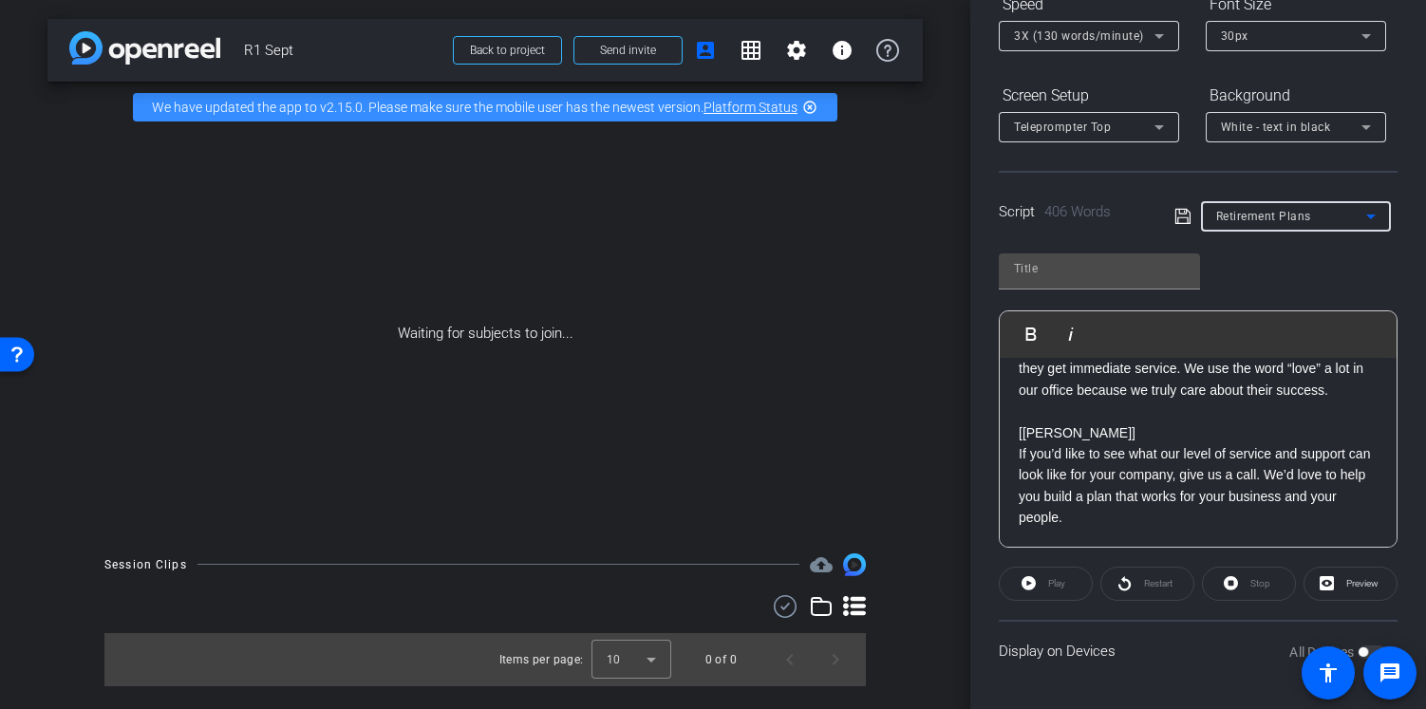
scroll to position [0, 0]
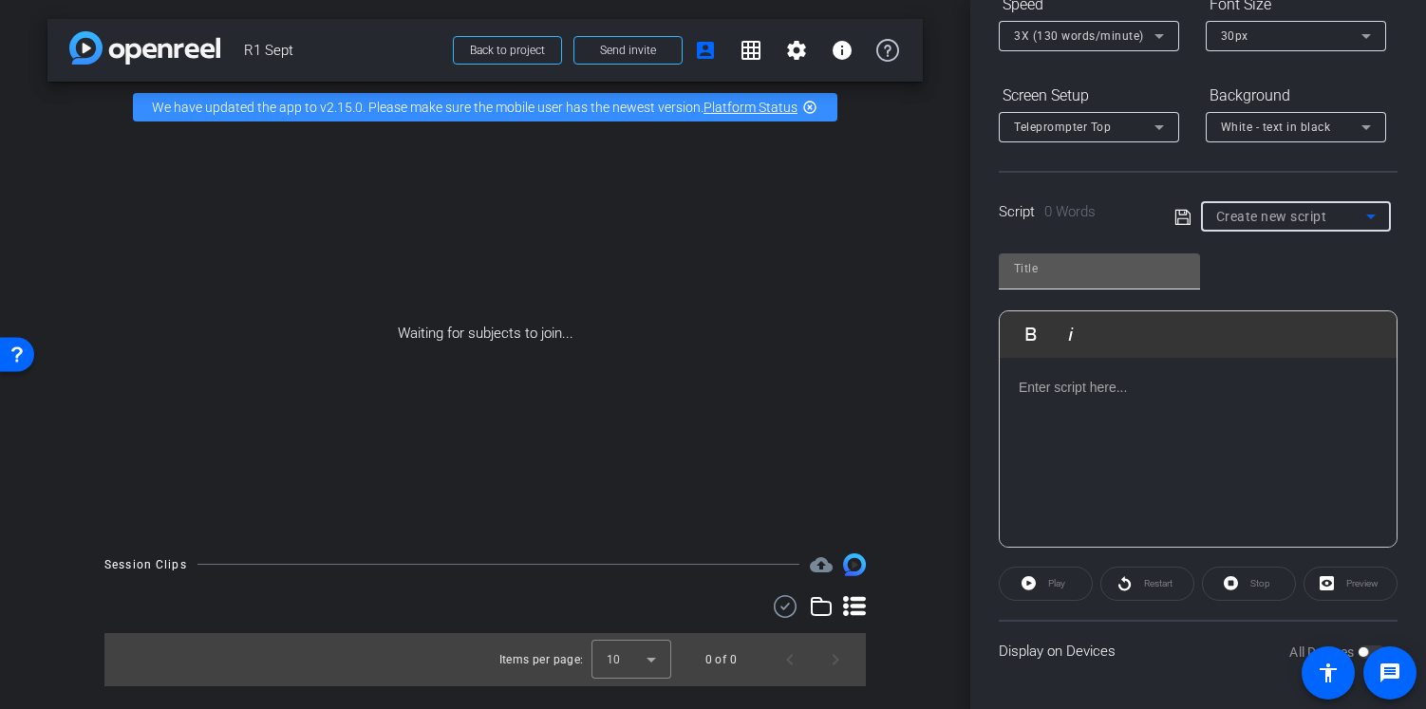
click at [1078, 270] on input "text" at bounding box center [1099, 268] width 171 height 23
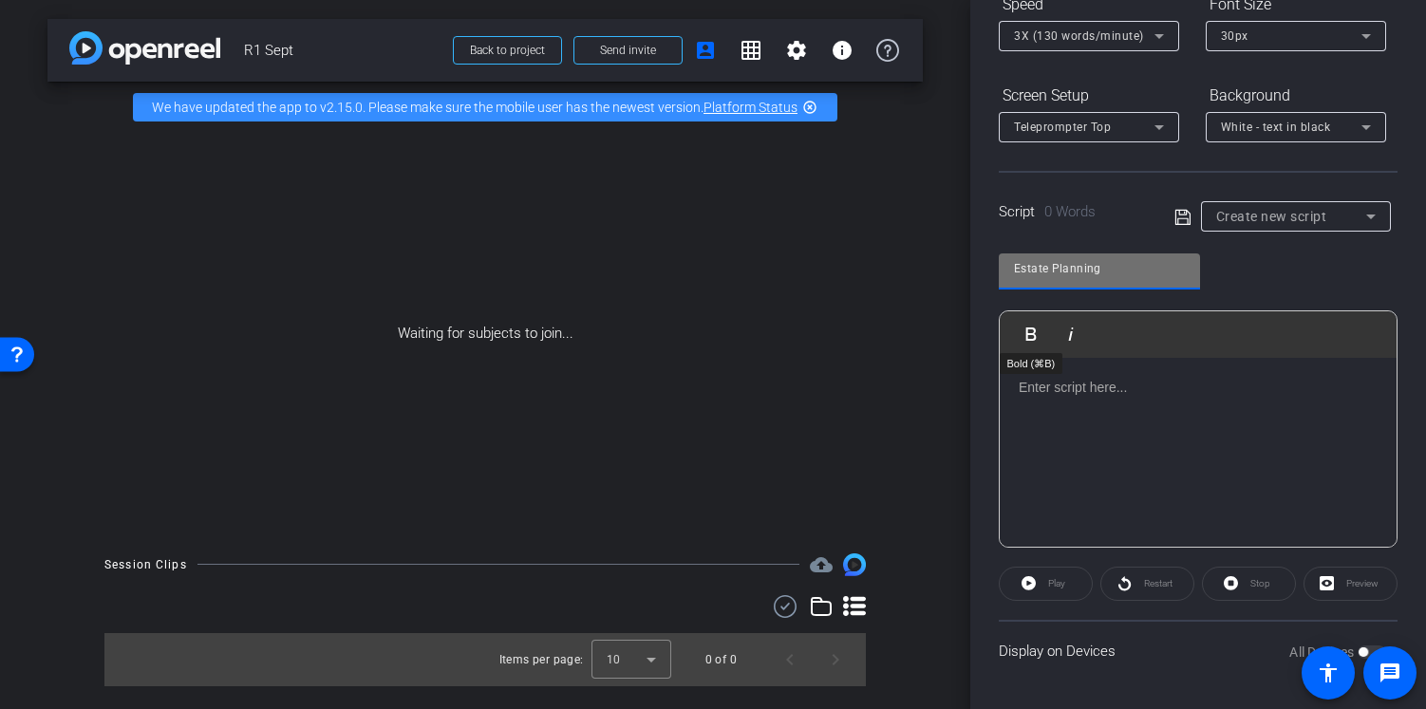
type input "Estate Planning"
click at [1038, 380] on p at bounding box center [1198, 387] width 359 height 21
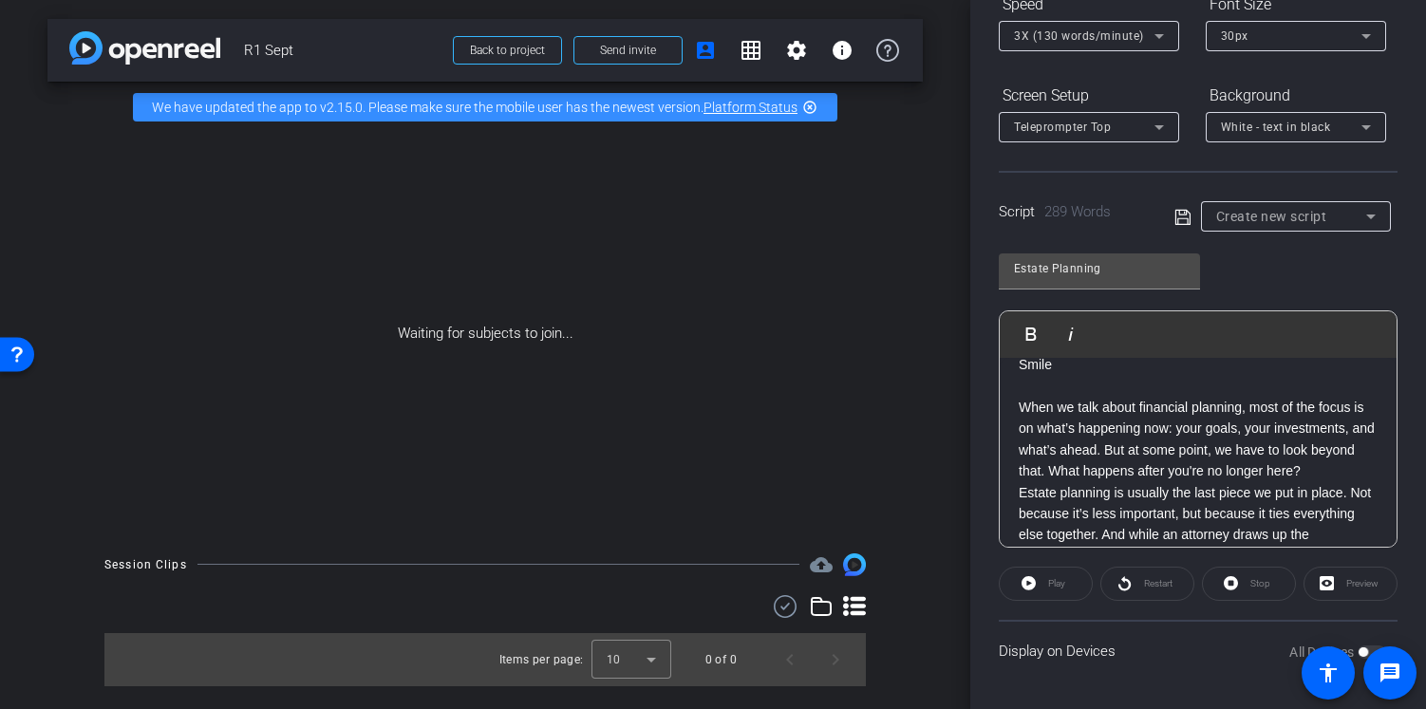
scroll to position [66, 0]
click at [1190, 430] on p "When we talk about financial planning, most of the focus is on what’s happening…" at bounding box center [1198, 437] width 359 height 85
click at [1183, 480] on p "When we talk about financial planning, most of the focus is on what’s happening…" at bounding box center [1198, 437] width 359 height 85
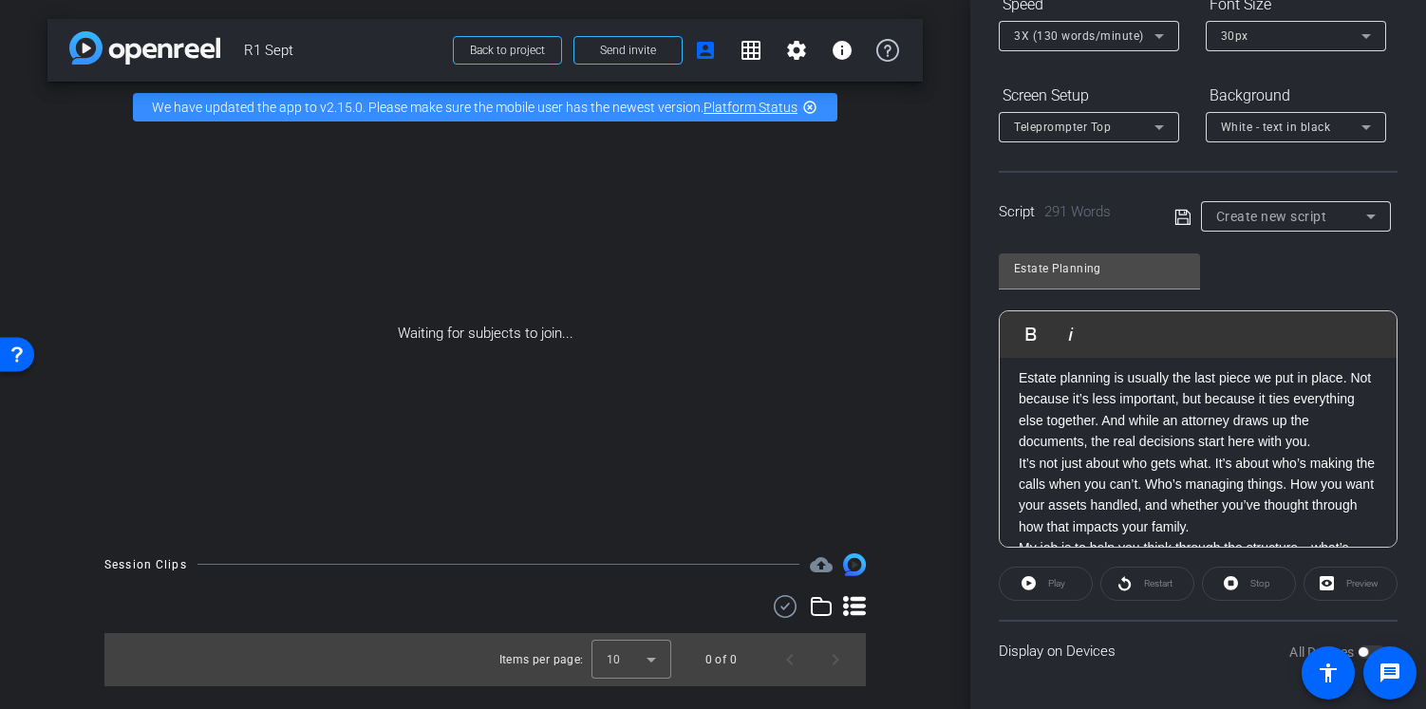
scroll to position [202, 0]
click at [1208, 418] on p "Estate planning is usually the last piece we put in place. Not because it’s les…" at bounding box center [1198, 408] width 359 height 85
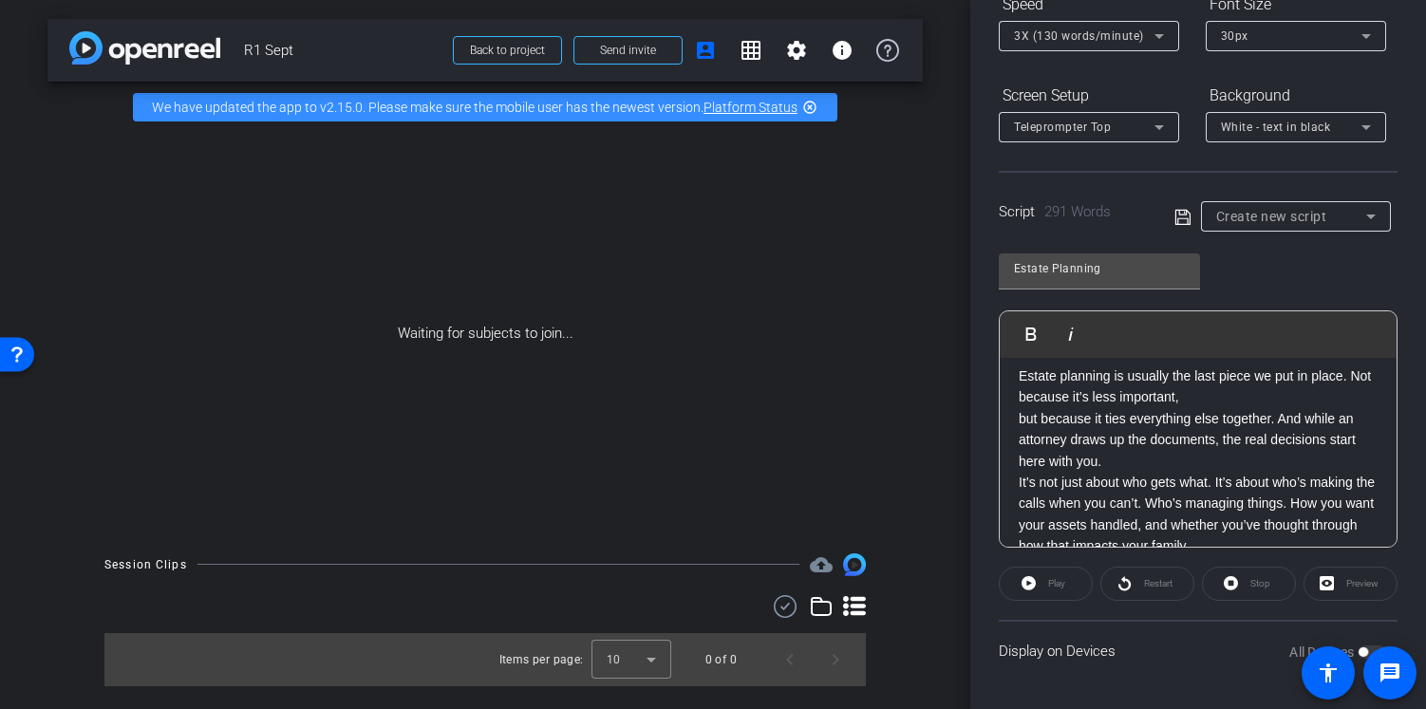
click at [1282, 439] on p "Estate planning is usually the last piece we put in place. Not because it’s les…" at bounding box center [1198, 419] width 359 height 106
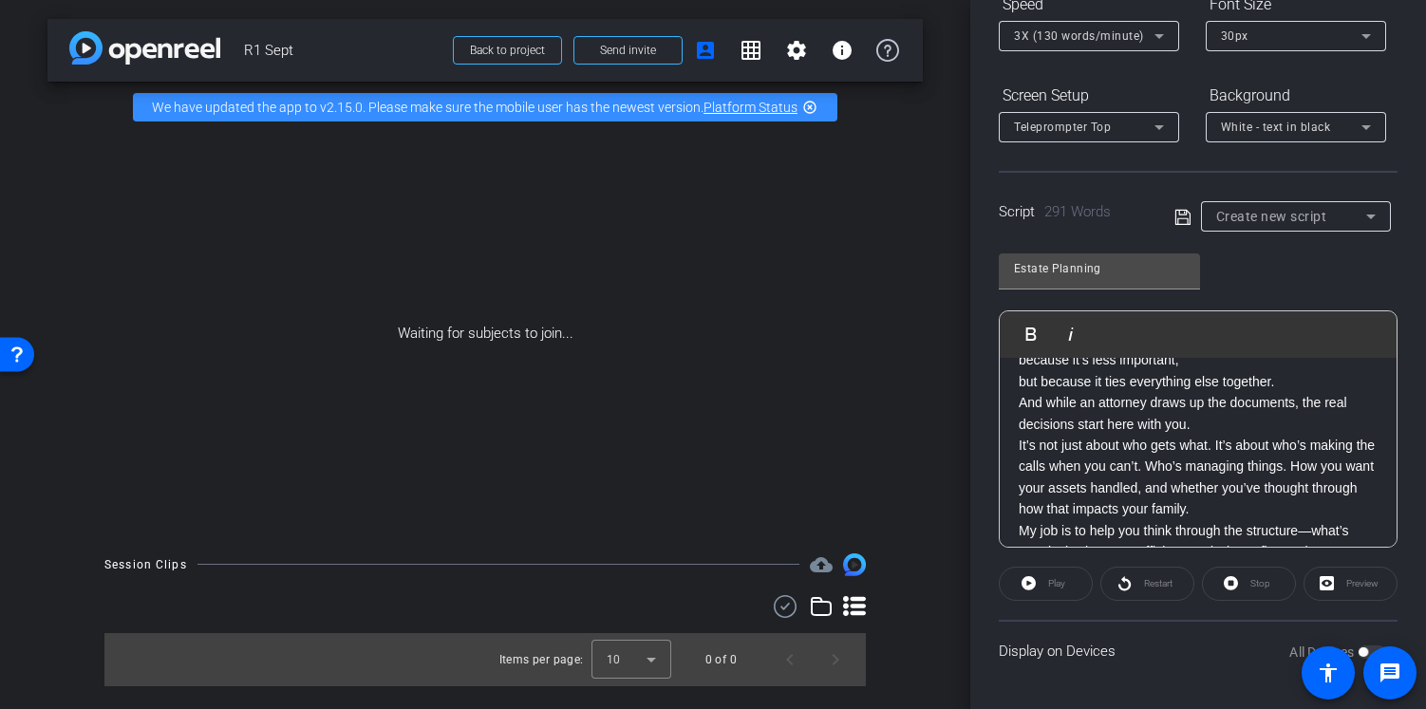
scroll to position [251, 0]
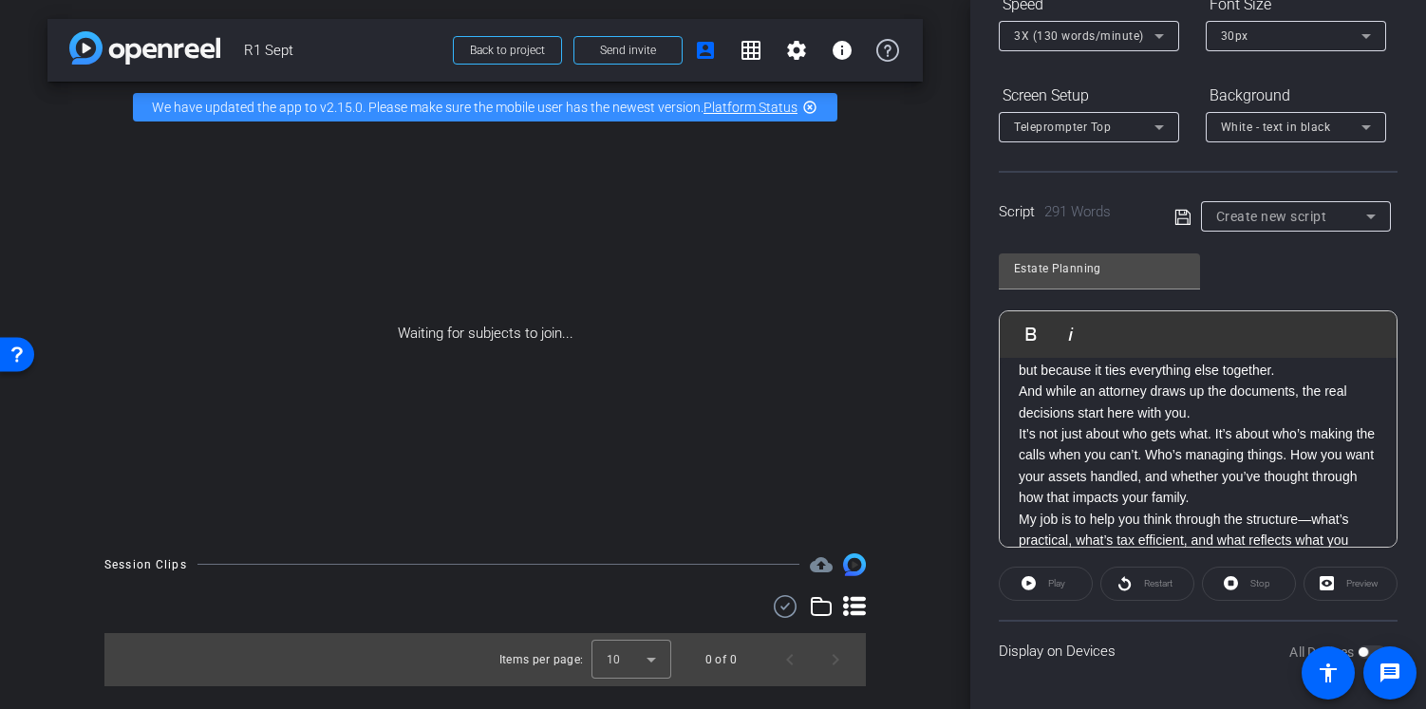
click at [1233, 423] on p "And while an attorney draws up the documents, the real decisions start here wit…" at bounding box center [1198, 402] width 359 height 43
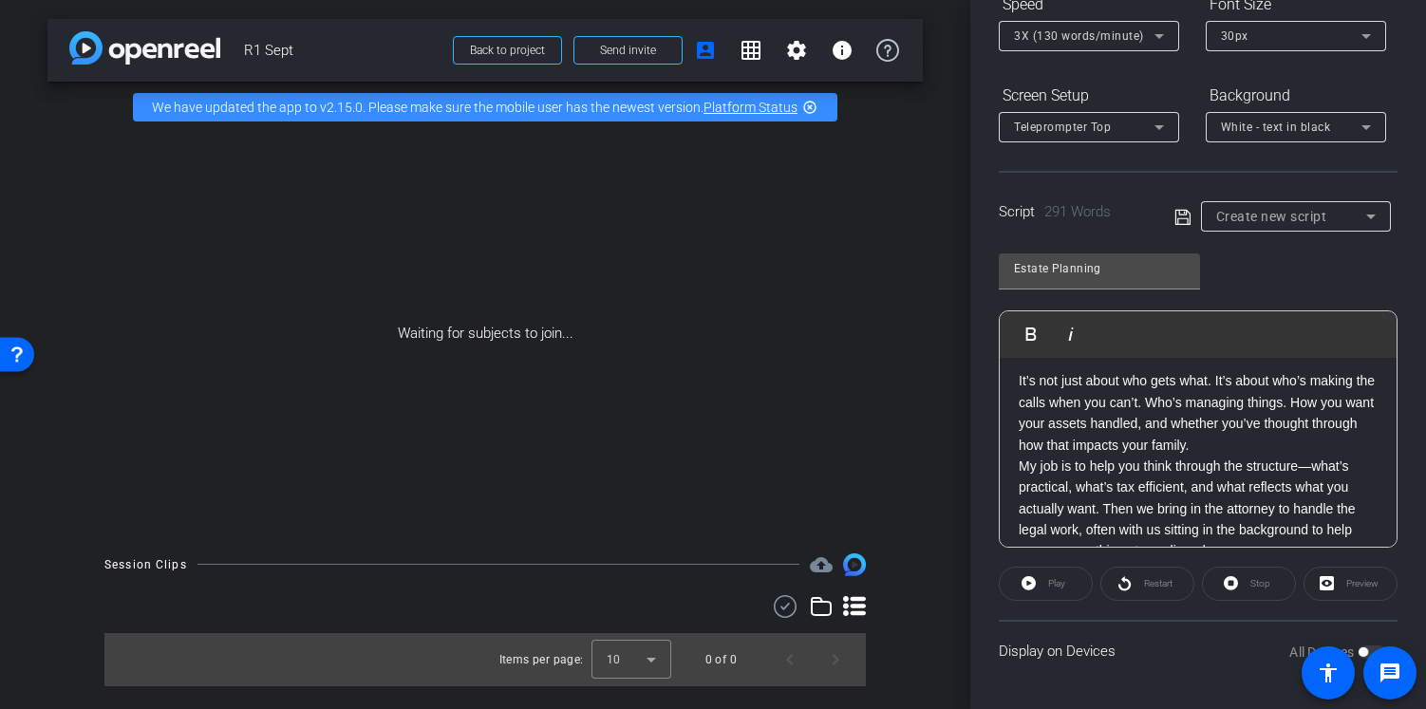
scroll to position [328, 0]
drag, startPoint x: 1172, startPoint y: 419, endPoint x: 1184, endPoint y: 499, distance: 81.5
click at [1172, 422] on p "It’s not just about who gets what. It’s about who’s making the calls when you c…" at bounding box center [1198, 409] width 359 height 85
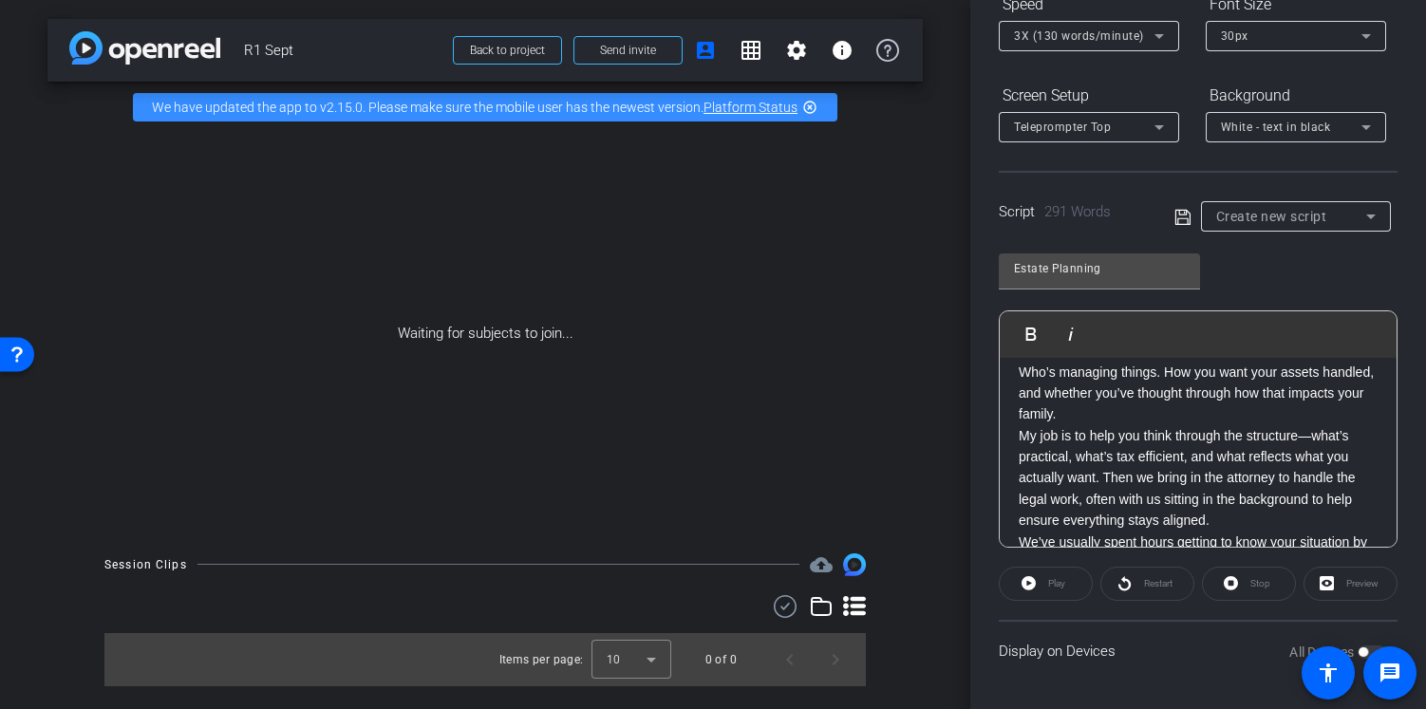
scroll to position [413, 0]
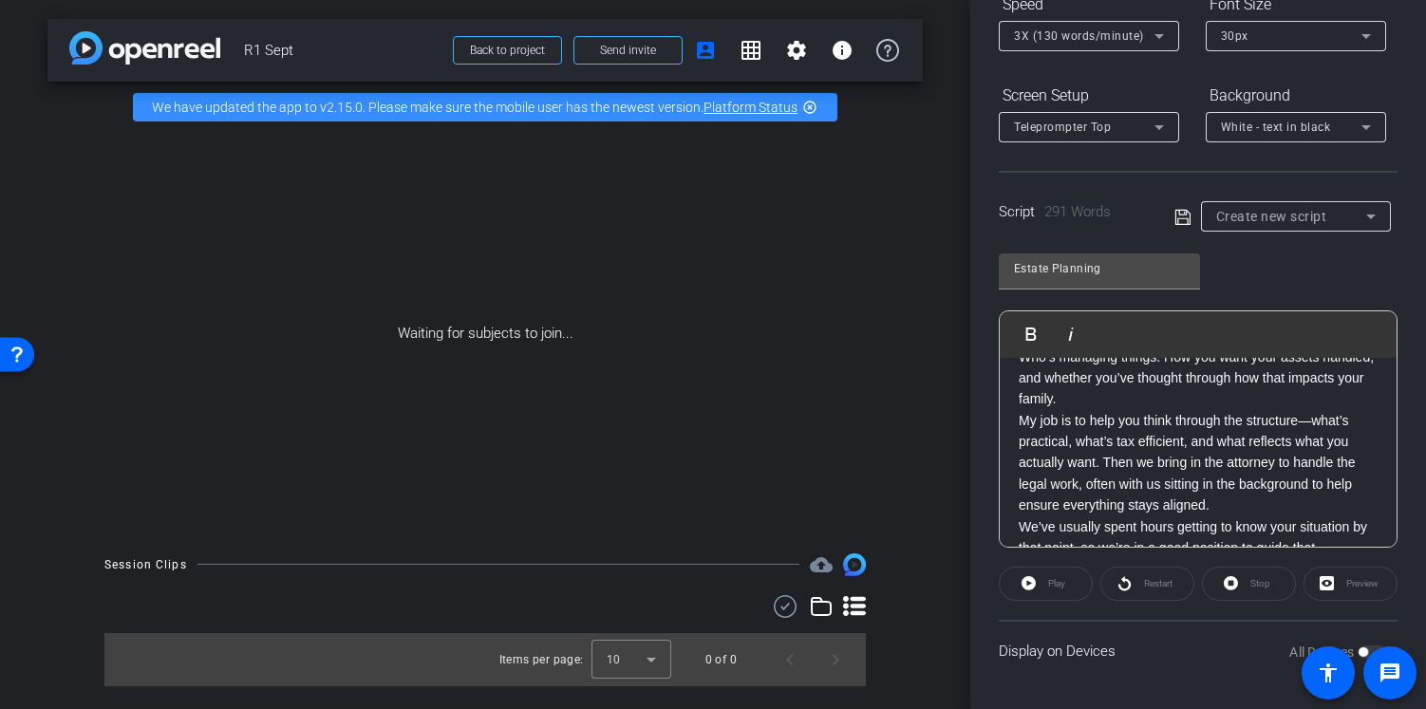
click at [1178, 410] on p "Who’s managing things. How you want your assets handled, and whether you’ve tho…" at bounding box center [1198, 379] width 359 height 64
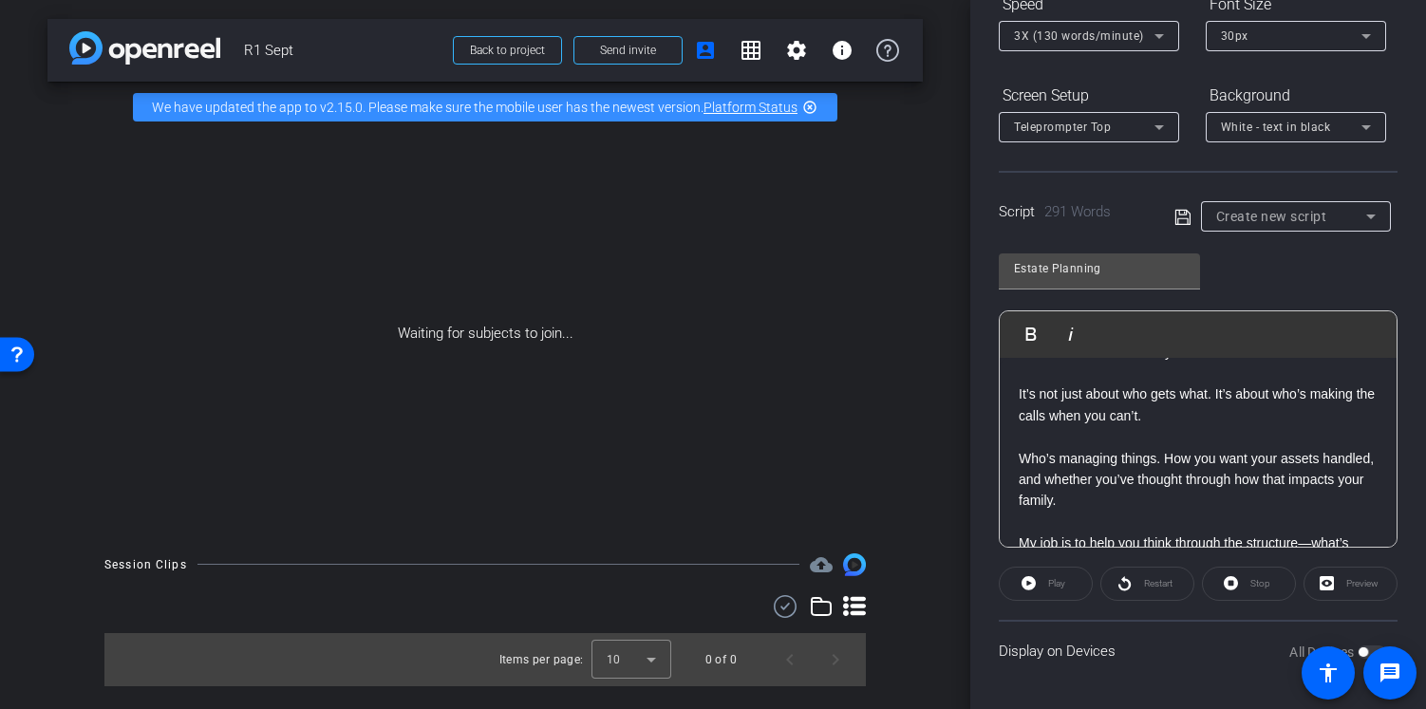
scroll to position [320, 0]
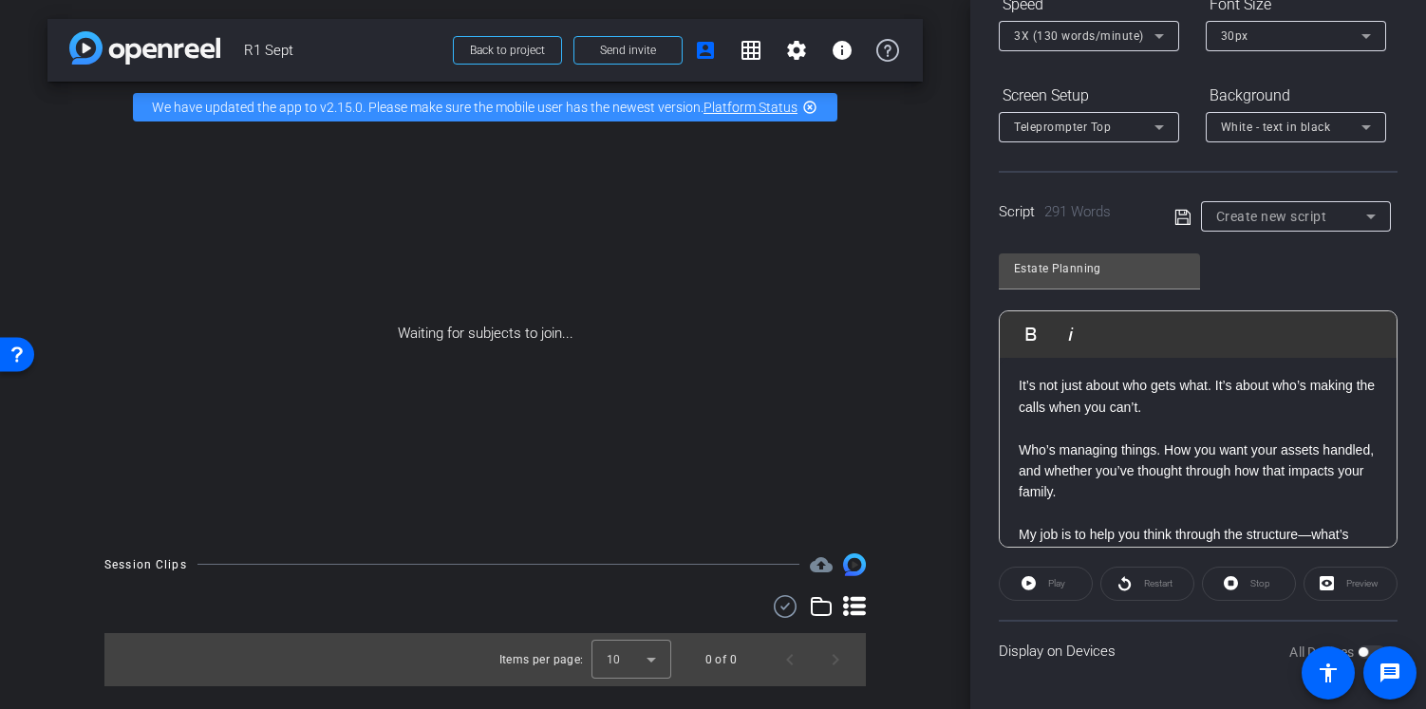
click at [1150, 439] on p at bounding box center [1198, 428] width 359 height 21
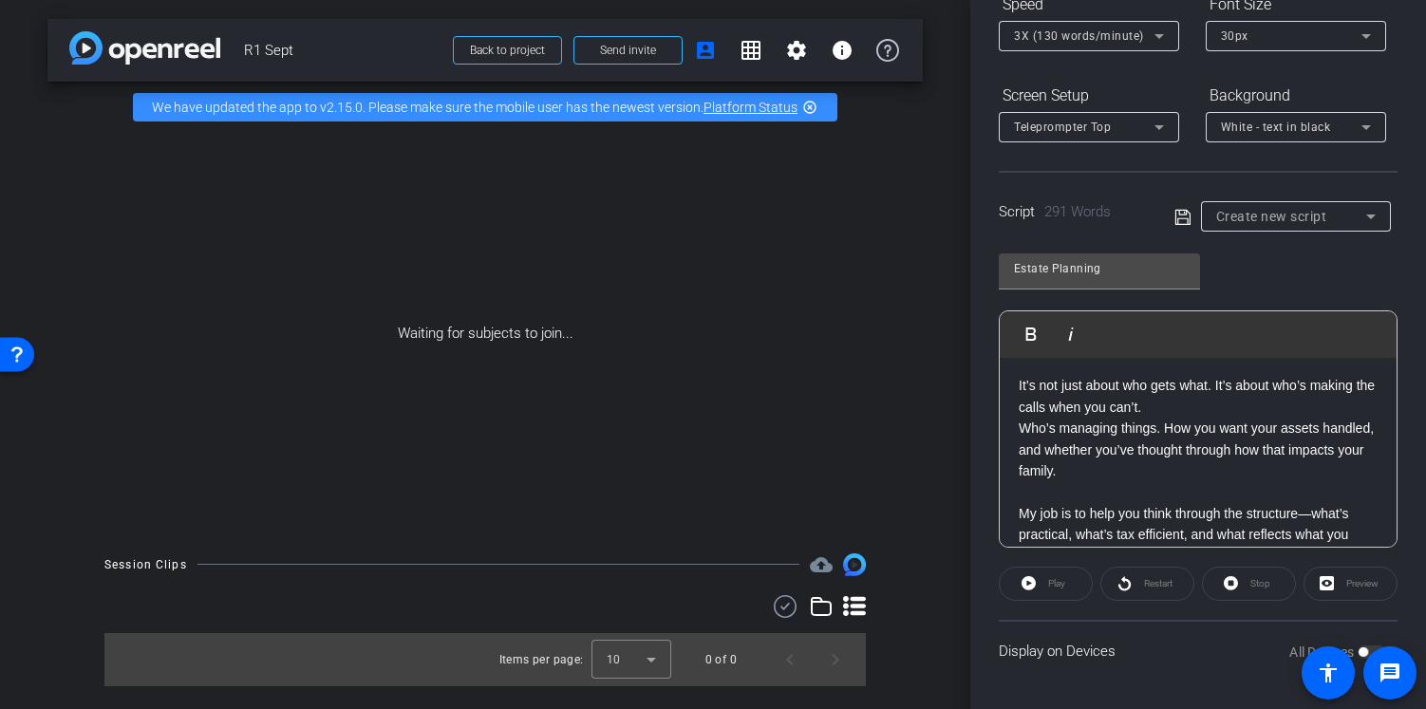
drag, startPoint x: 1159, startPoint y: 450, endPoint x: 1159, endPoint y: 462, distance: 12.3
click at [1159, 457] on p "Who’s managing things. How you want your assets handled, and whether you’ve tho…" at bounding box center [1198, 450] width 359 height 64
click at [1202, 453] on p "Who’s managing things? How you want your assets handled, and whether you’ve tho…" at bounding box center [1198, 450] width 359 height 64
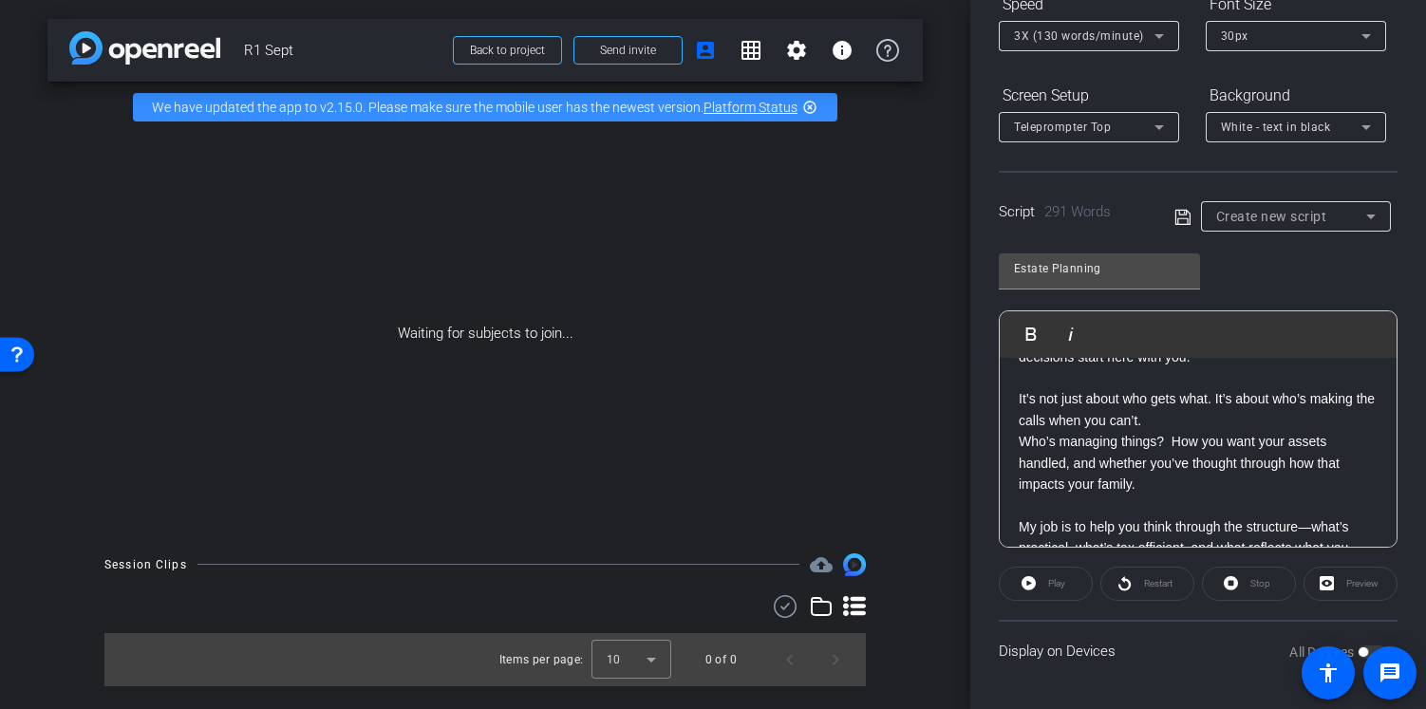
scroll to position [308, 0]
click at [1171, 430] on p "It’s not just about who gets what. It’s about who’s making the calls when you c…" at bounding box center [1198, 408] width 359 height 43
click at [1162, 465] on p "Who’s managing things? How you want your assets handled, and whether you’ve tho…" at bounding box center [1198, 462] width 359 height 64
click at [1155, 494] on p "Who’s managing things? How you want your assets handled, and whether you’ve tho…" at bounding box center [1198, 462] width 359 height 64
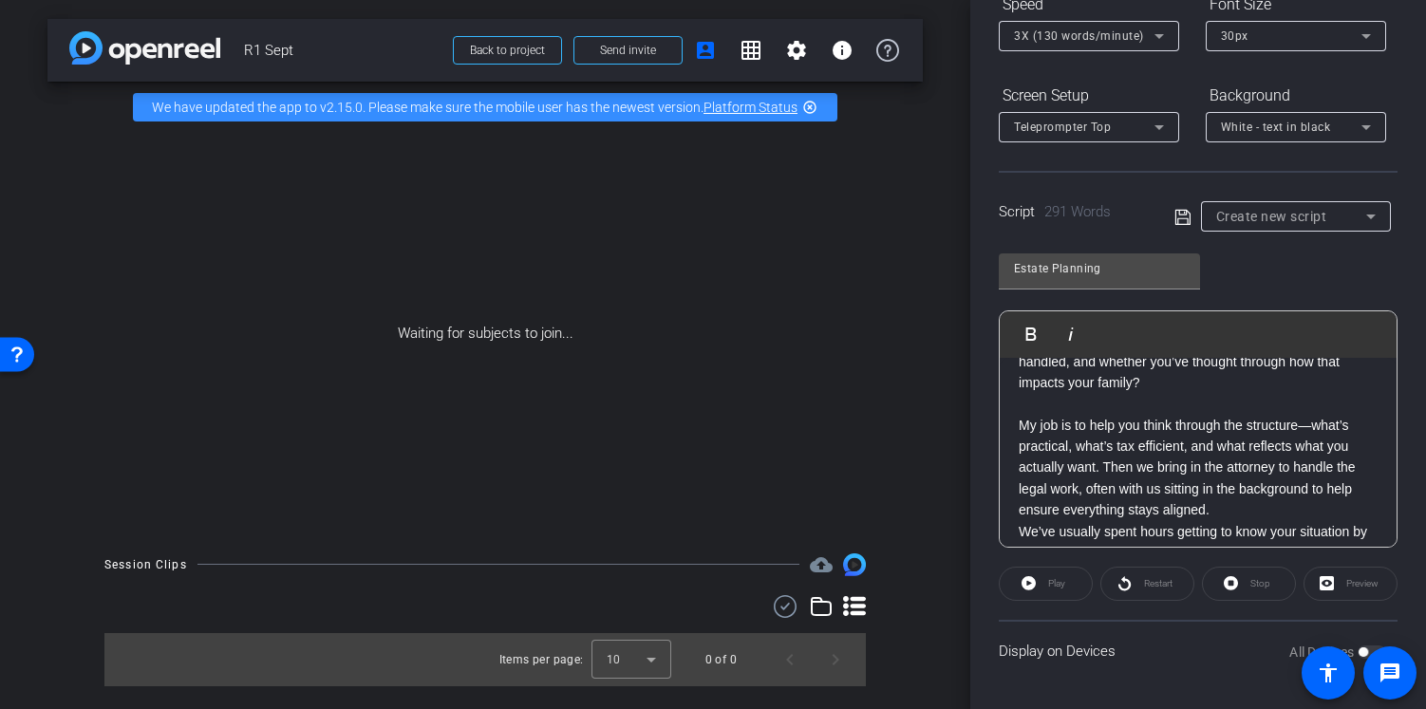
scroll to position [420, 0]
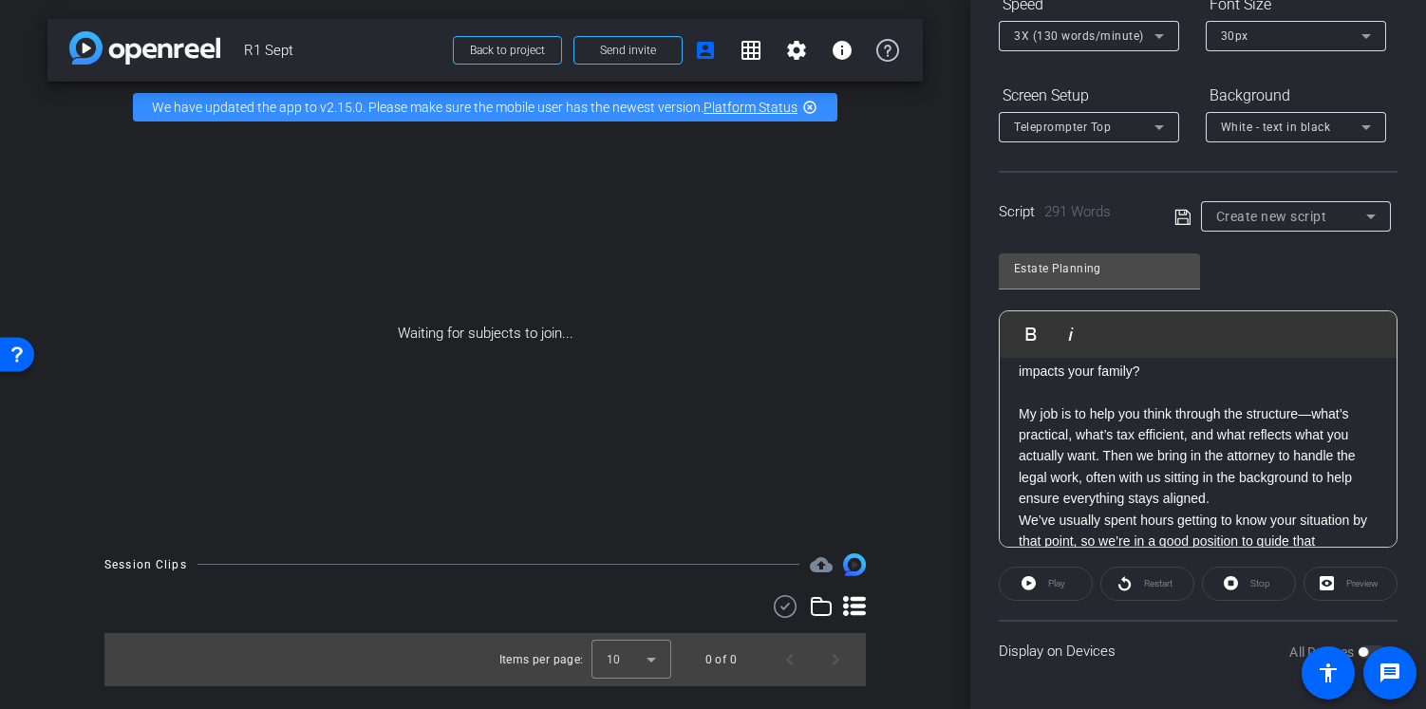
click at [1102, 478] on p "My job is to help you think through the structure—what’s practical, what’s tax …" at bounding box center [1198, 456] width 359 height 106
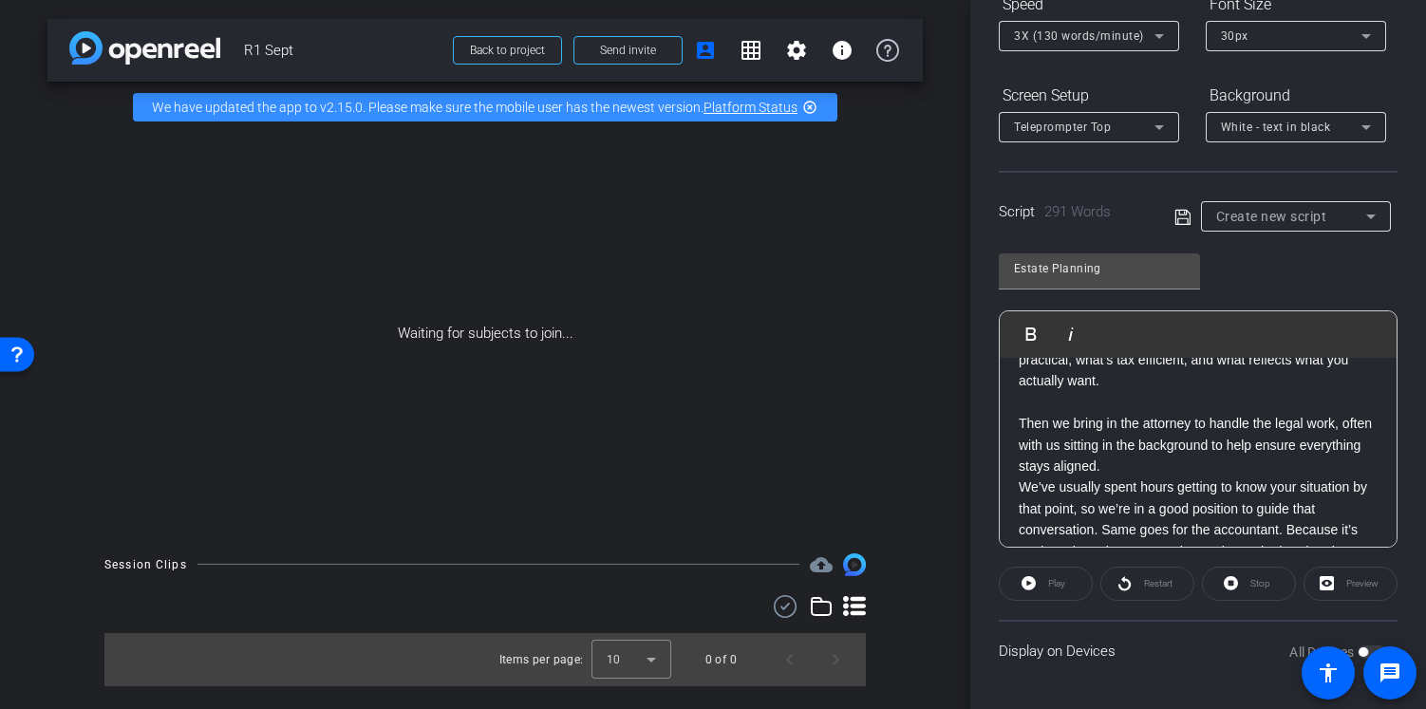
scroll to position [504, 0]
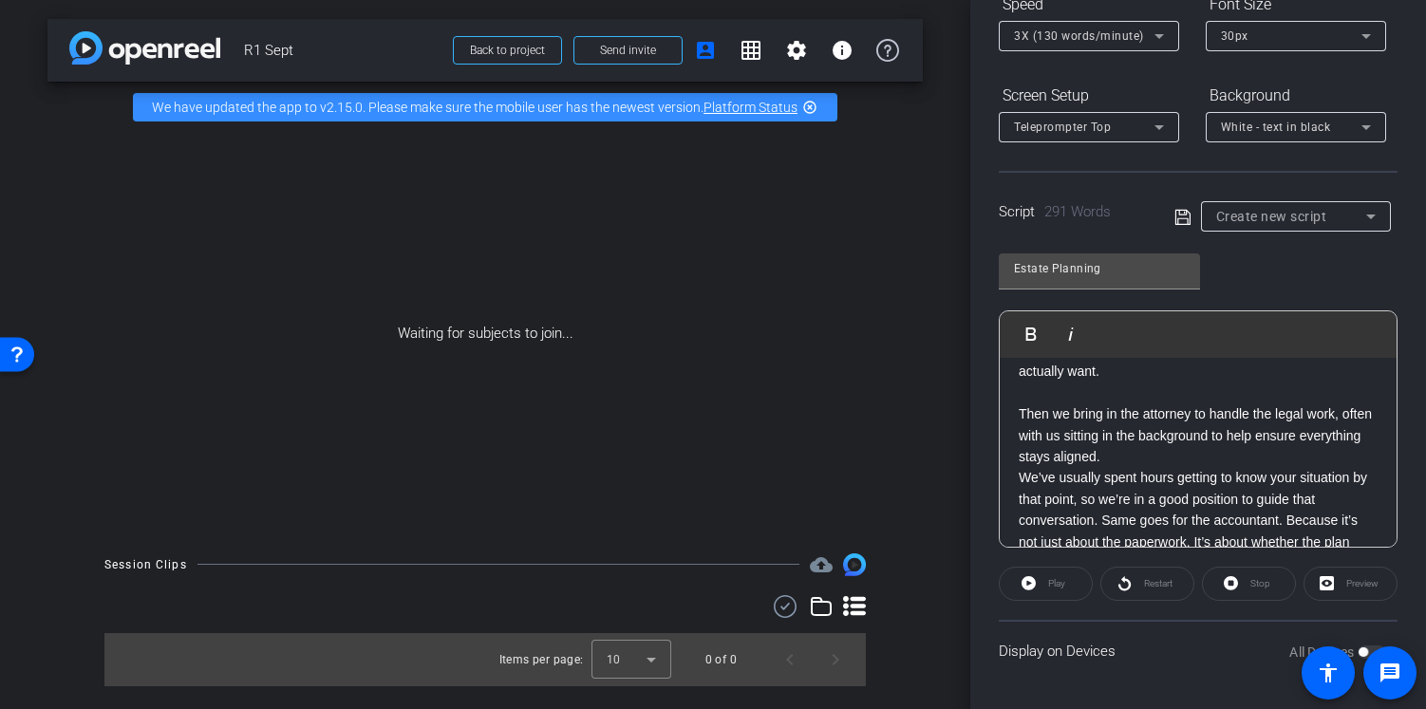
click at [1191, 467] on p "Then we bring in the attorney to handle the legal work, often with us sitting i…" at bounding box center [1198, 435] width 359 height 64
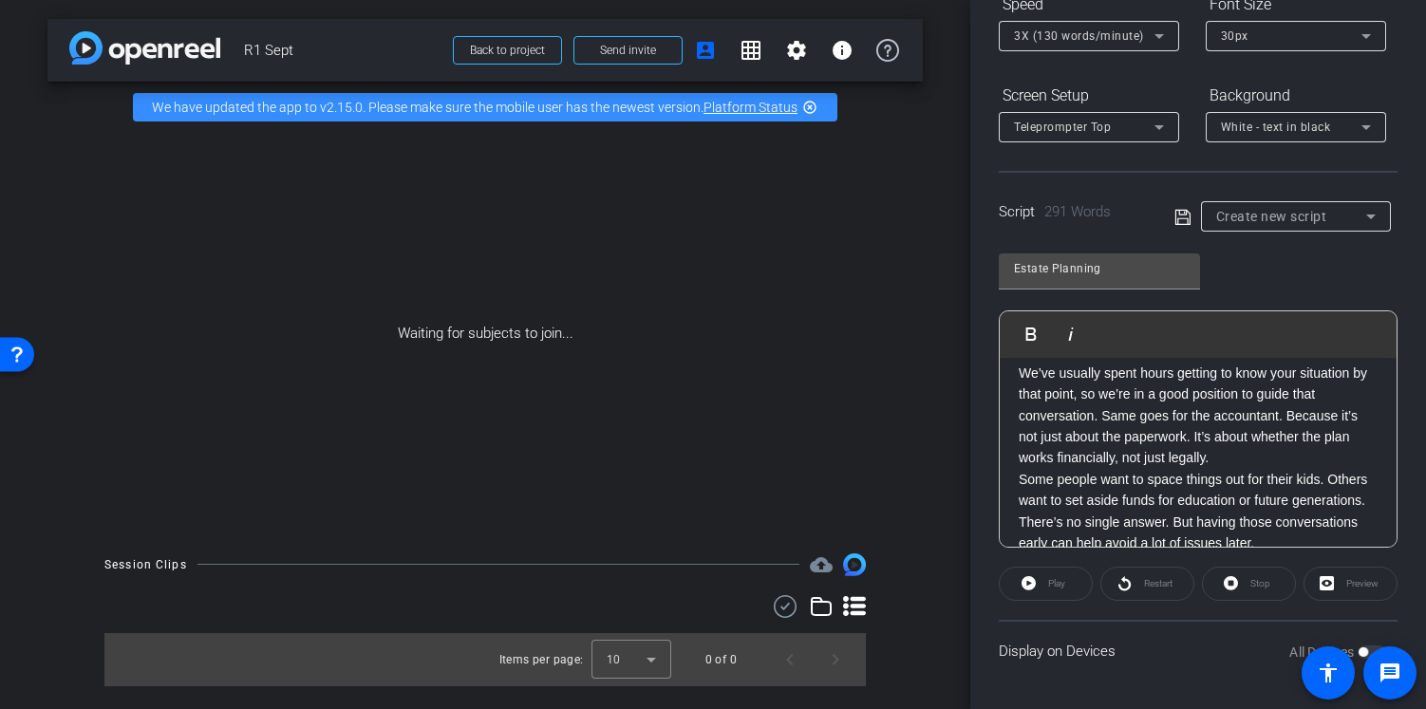
scroll to position [633, 0]
click at [1102, 433] on p "We’ve usually spent hours getting to know your situation by that point, so we’r…" at bounding box center [1198, 413] width 359 height 106
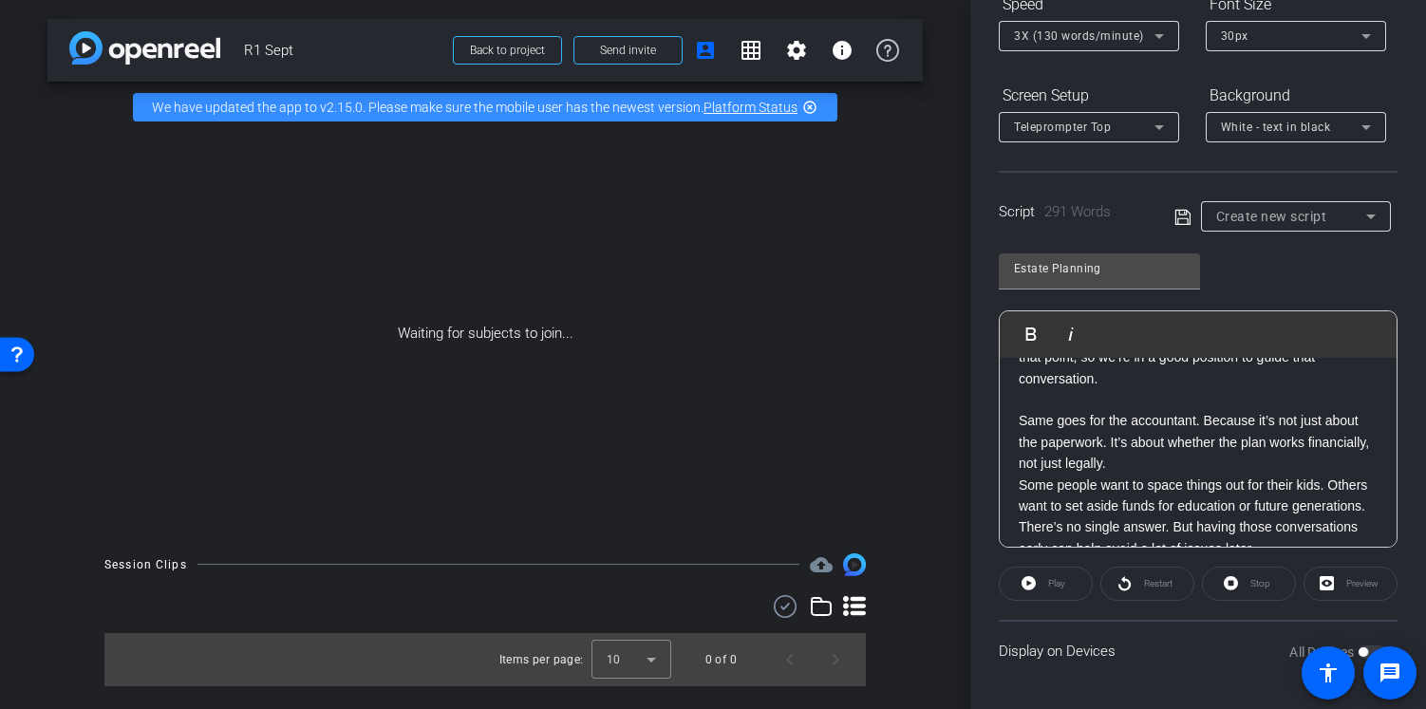
scroll to position [675, 0]
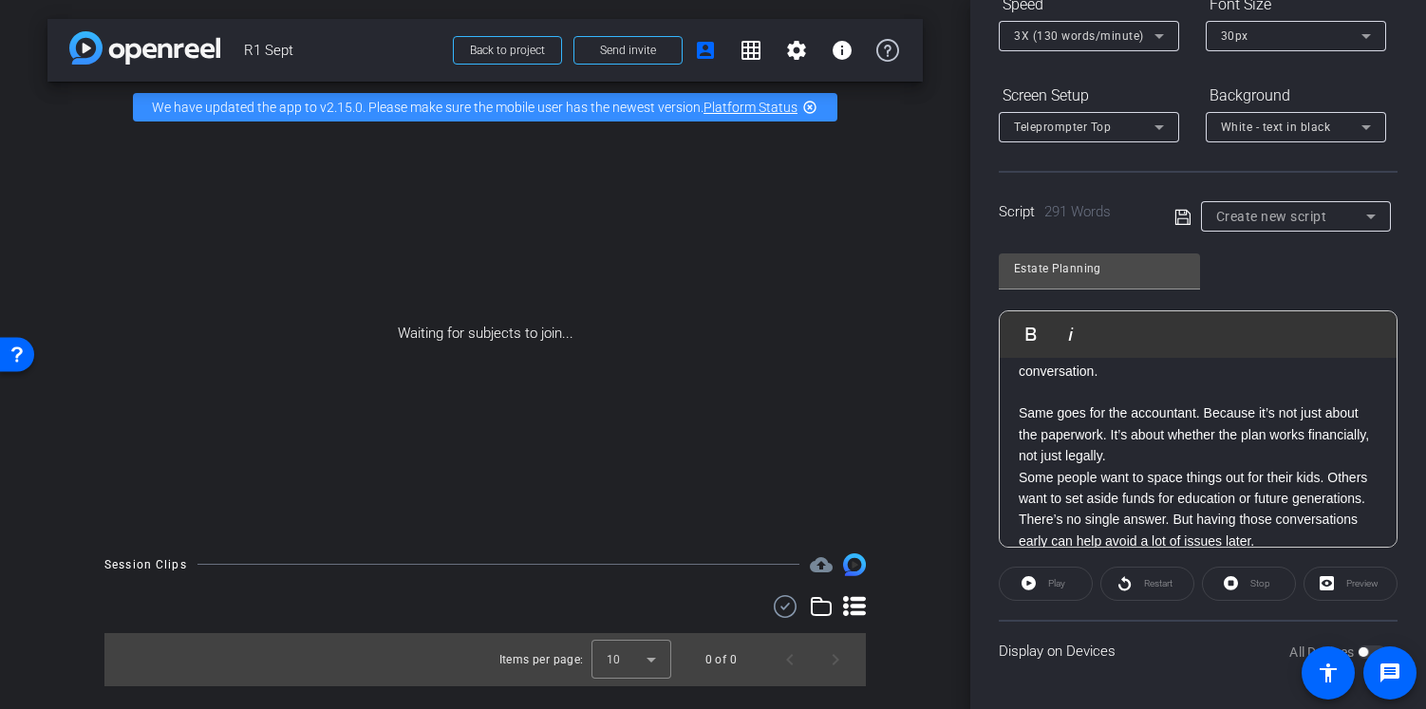
click at [1184, 466] on p "Same goes for the accountant. Because it’s not just about the paperwork. It’s a…" at bounding box center [1198, 435] width 359 height 64
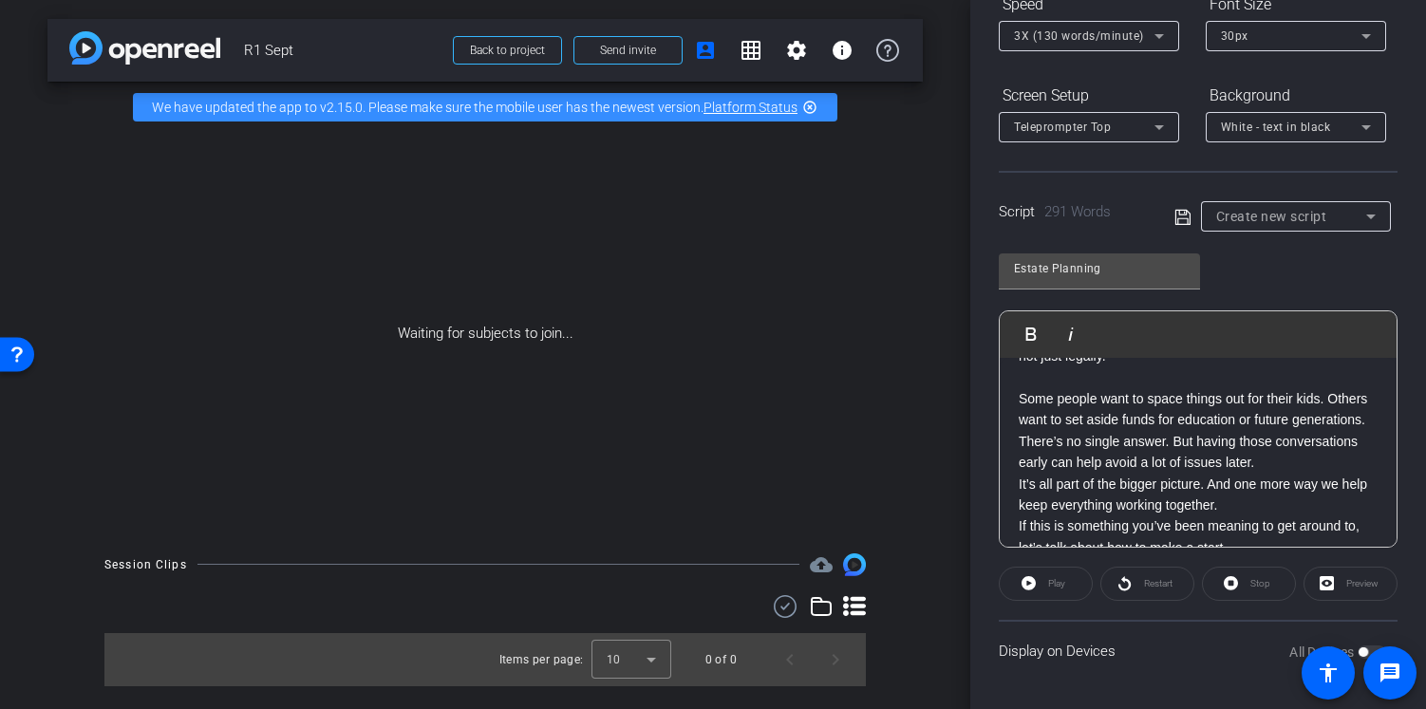
scroll to position [787, 0]
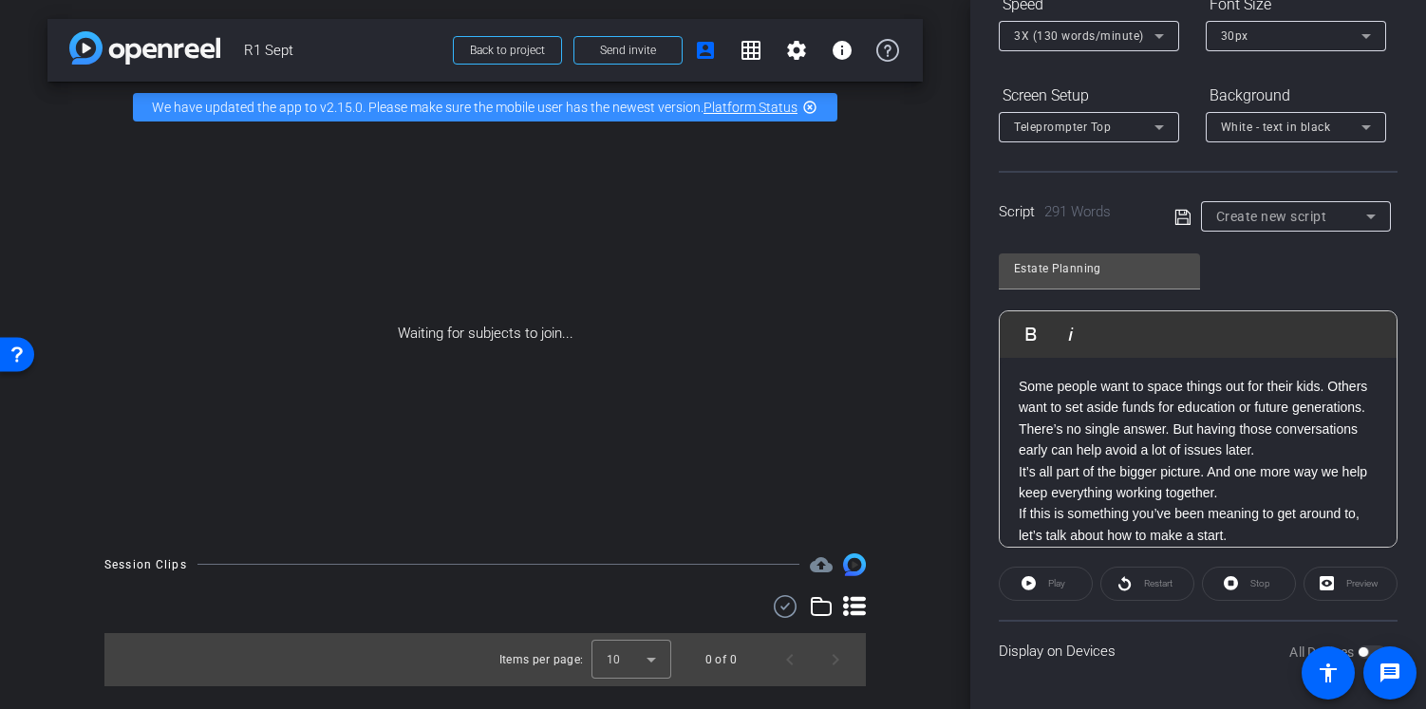
click at [1098, 447] on p "Some people want to space things out for their kids. Others want to set aside f…" at bounding box center [1198, 418] width 359 height 85
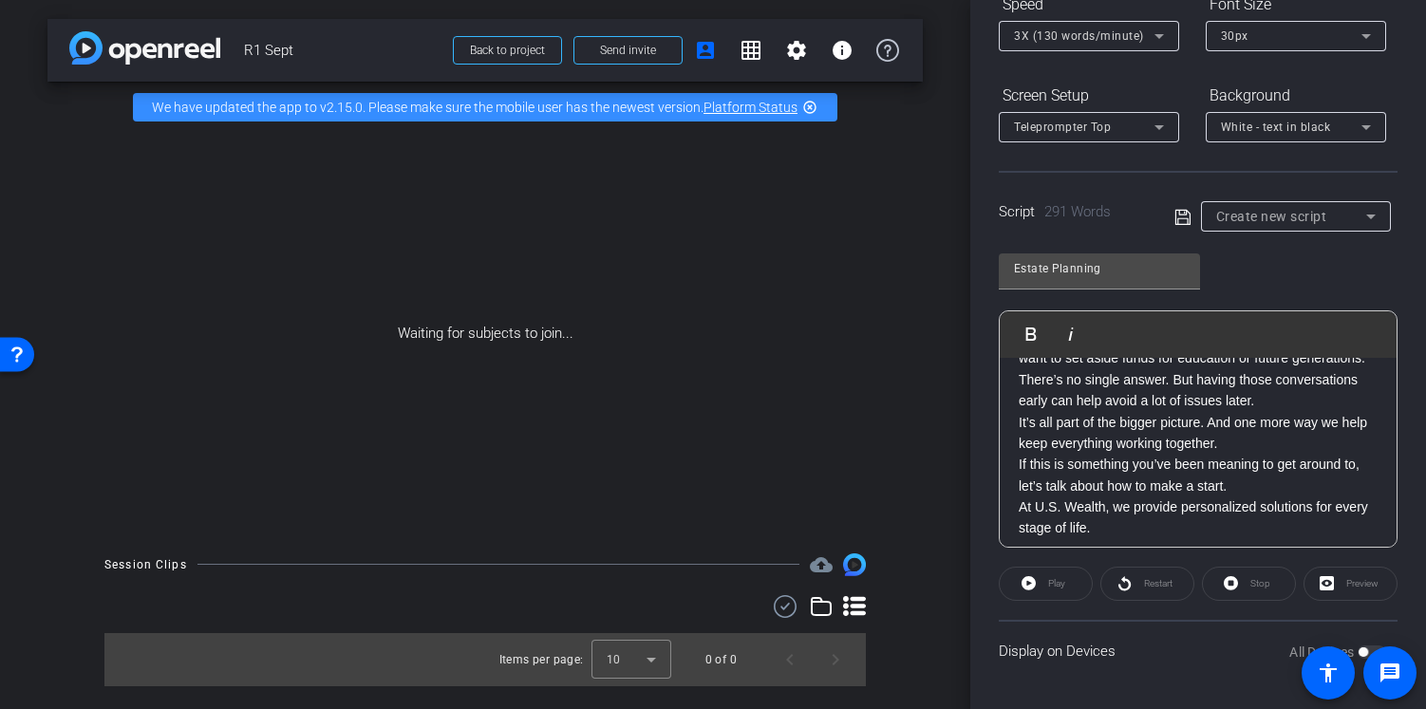
scroll to position [837, 0]
click at [1357, 440] on div "XXXX Smile When we talk about financial planning, most of the focus is on what’…" at bounding box center [1198, 39] width 397 height 1037
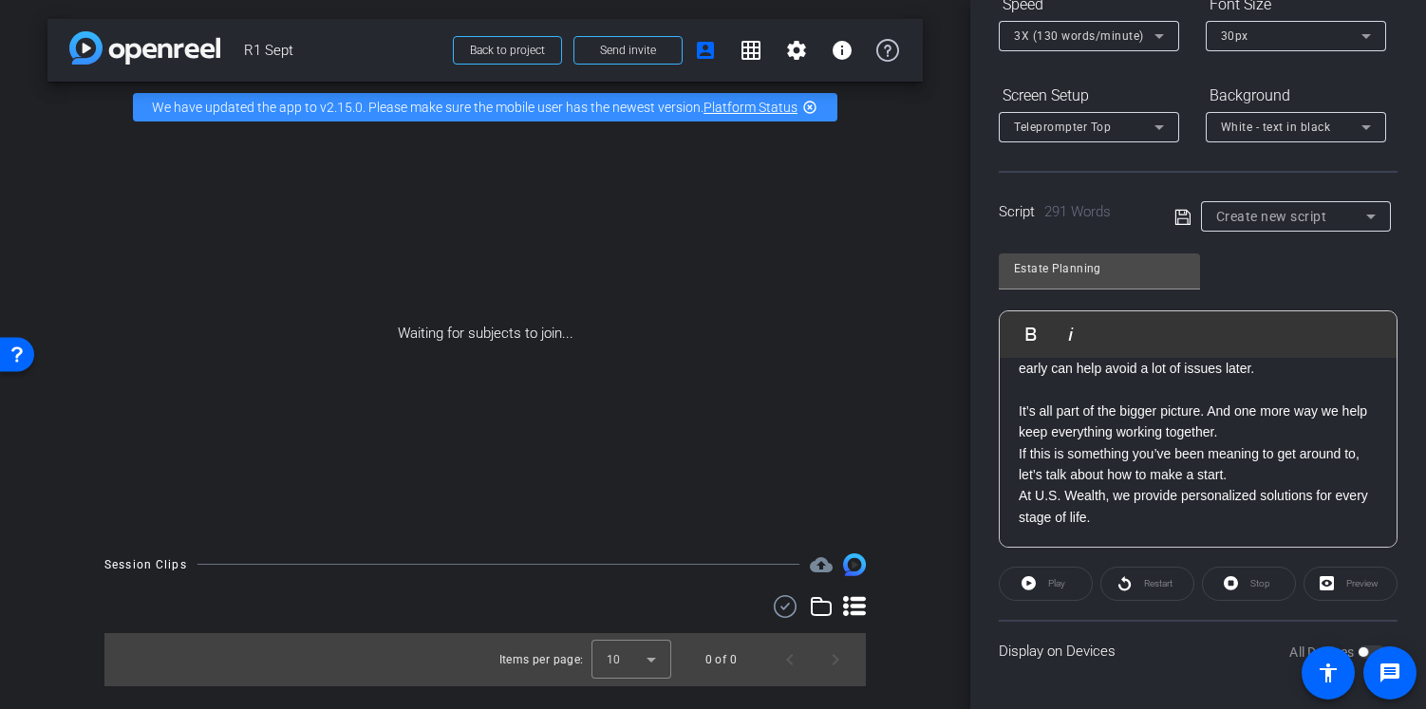
scroll to position [898, 0]
click at [1271, 486] on p "If this is something you’ve been meaning to get around to, let’s talk about how…" at bounding box center [1198, 464] width 359 height 43
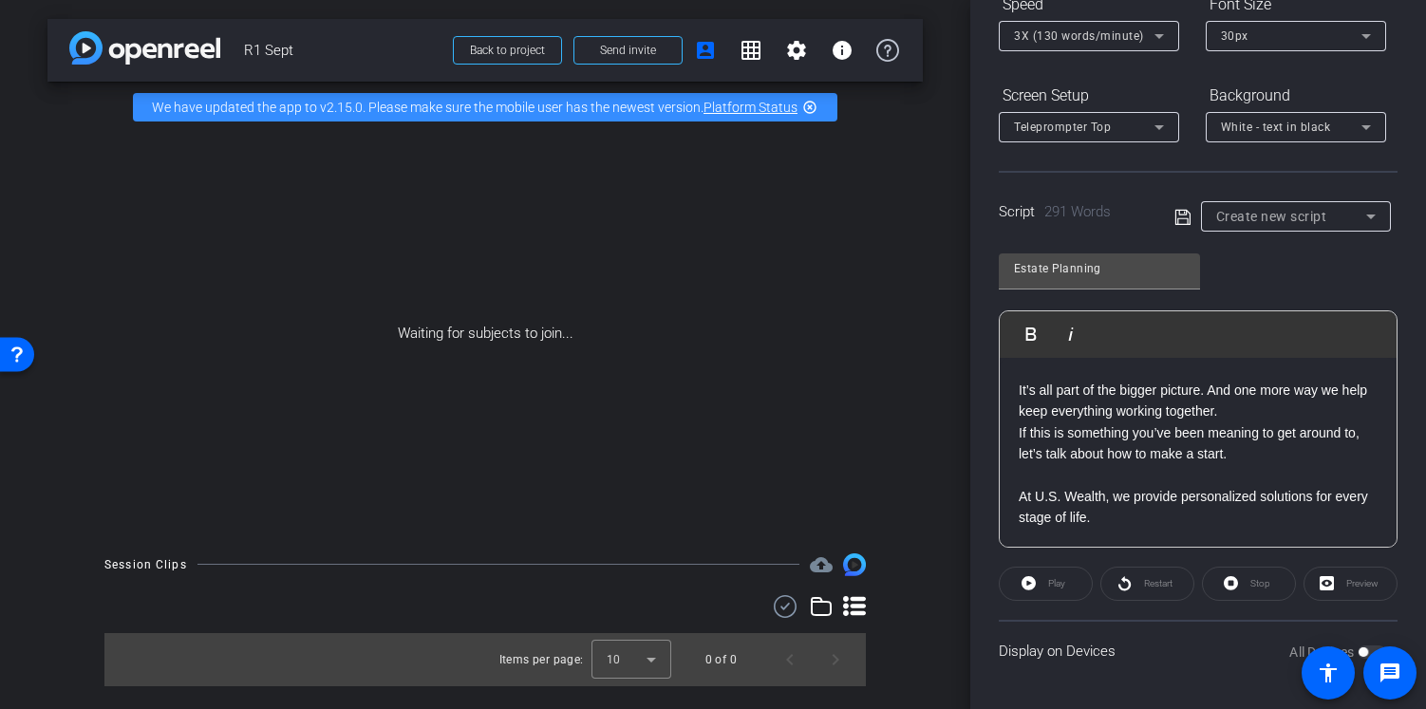
scroll to position [932, 0]
click at [1180, 218] on icon at bounding box center [1182, 217] width 17 height 23
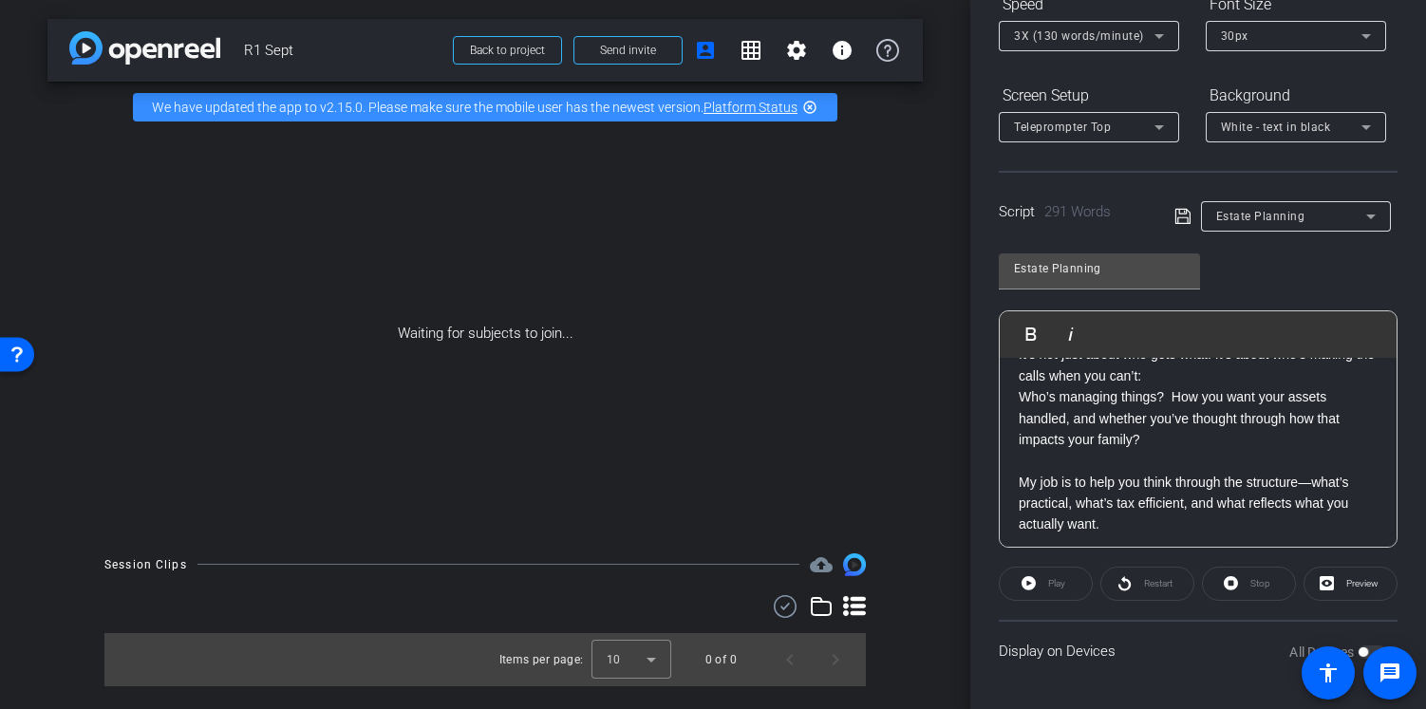
scroll to position [342, 0]
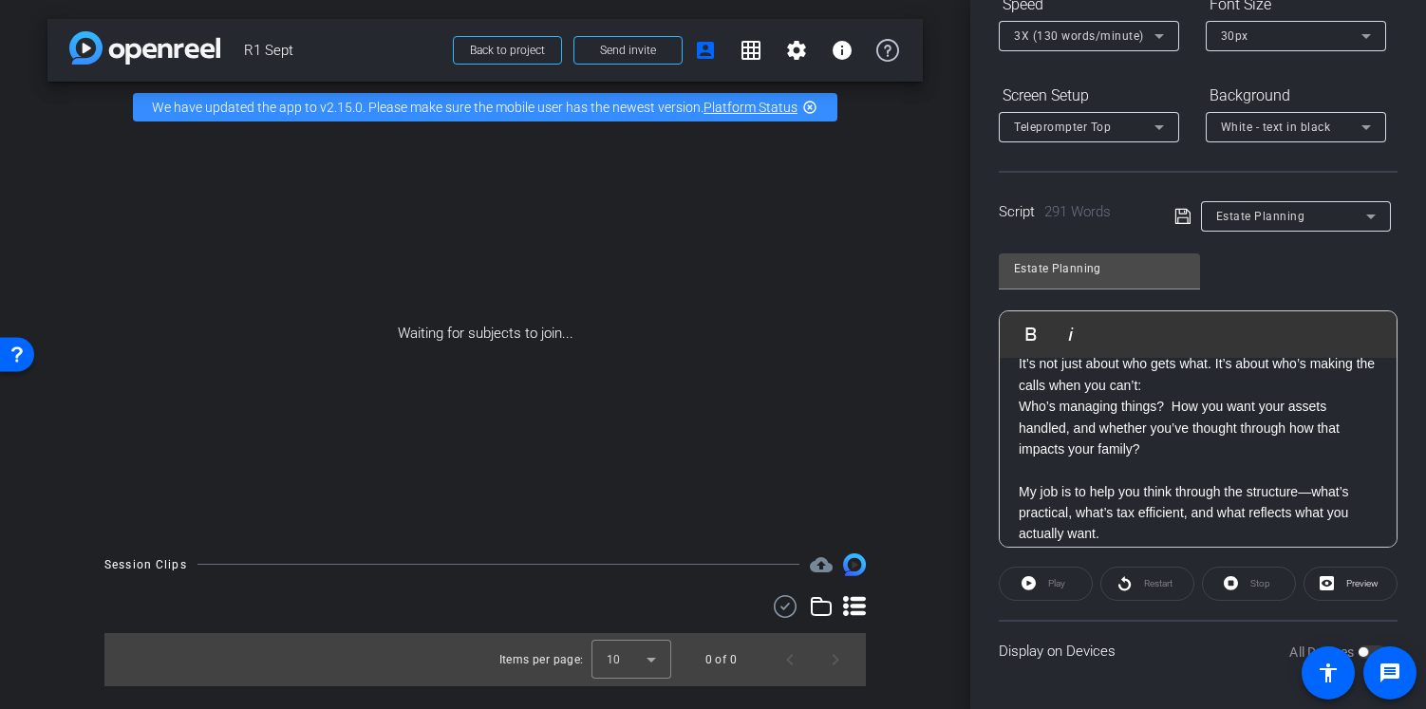
click at [1162, 430] on p "Who’s managing things? How you want your assets handled, and whether you’ve tho…" at bounding box center [1198, 428] width 359 height 64
click at [1155, 459] on p "Who’s managing things. how you want your assets handled, and whether you’ve tho…" at bounding box center [1198, 428] width 359 height 64
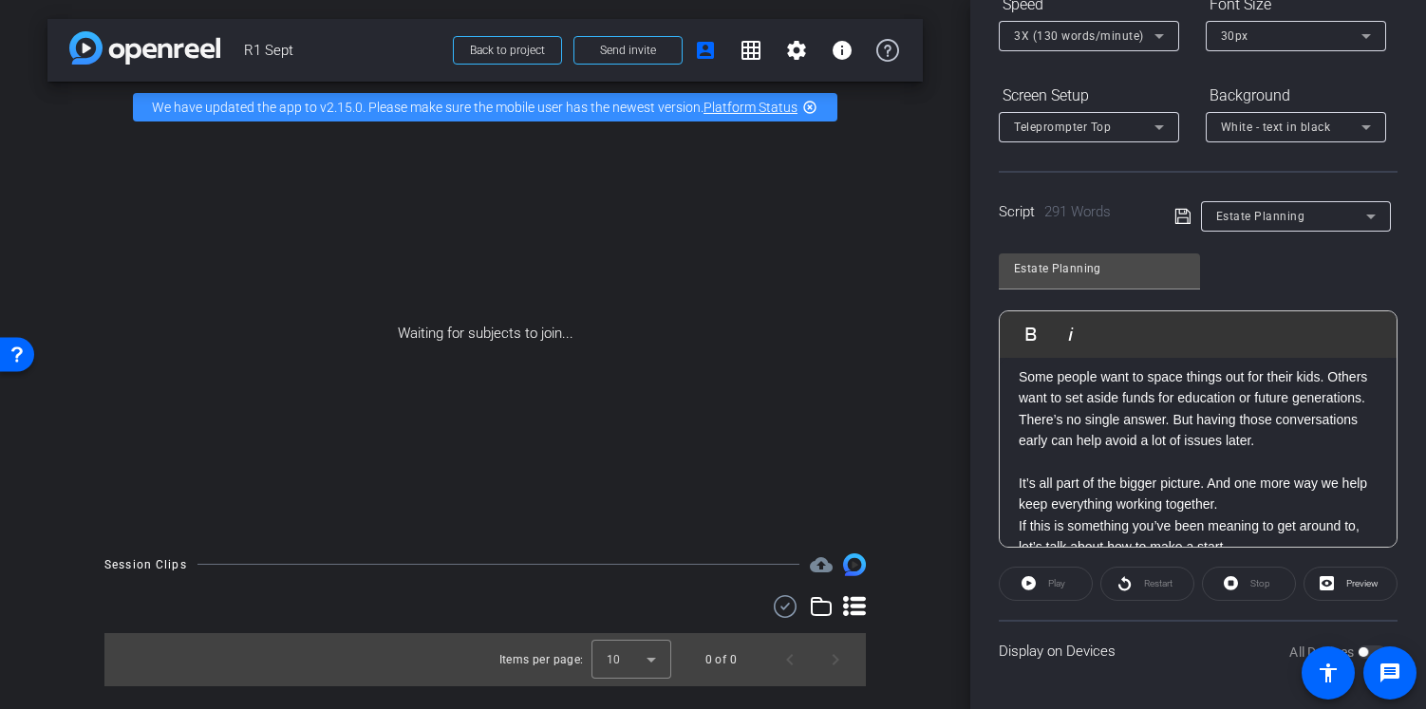
scroll to position [932, 0]
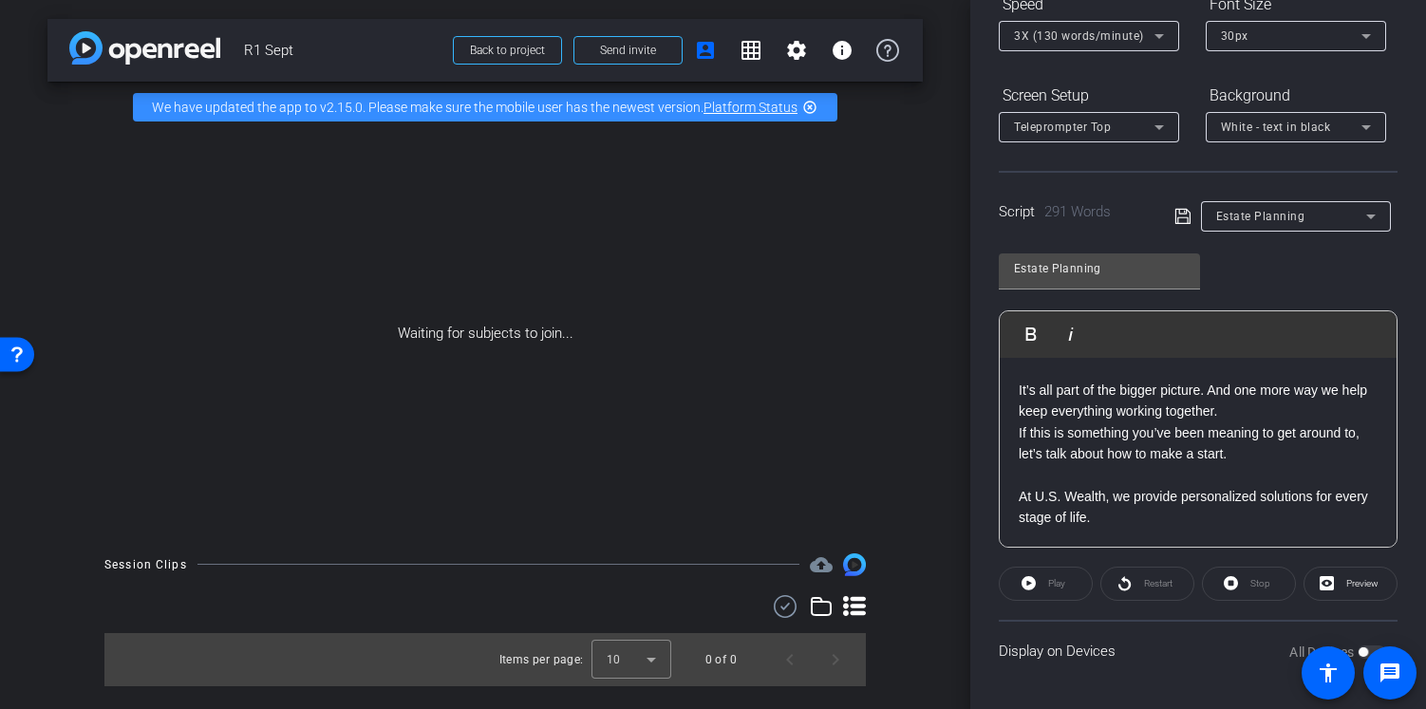
click at [1174, 216] on icon at bounding box center [1182, 216] width 17 height 23
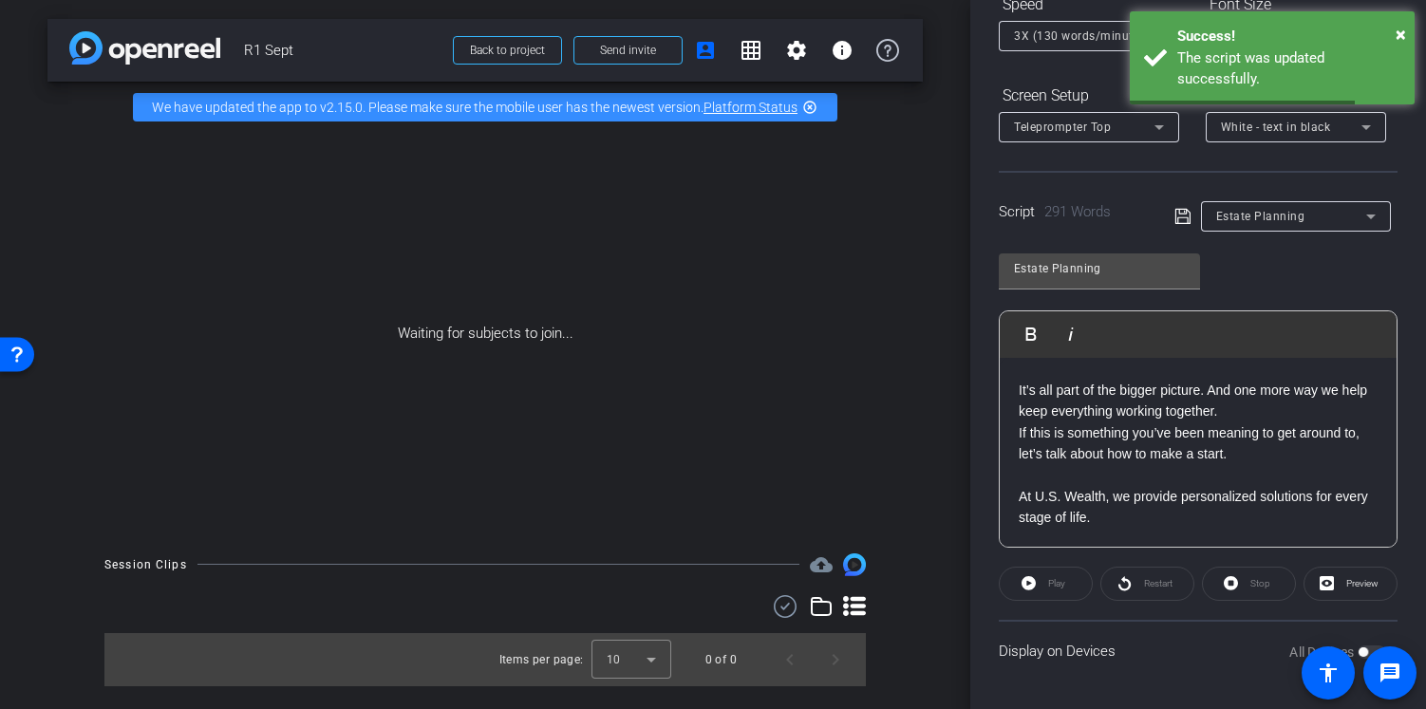
click at [1267, 216] on span "Estate Planning" at bounding box center [1260, 216] width 89 height 13
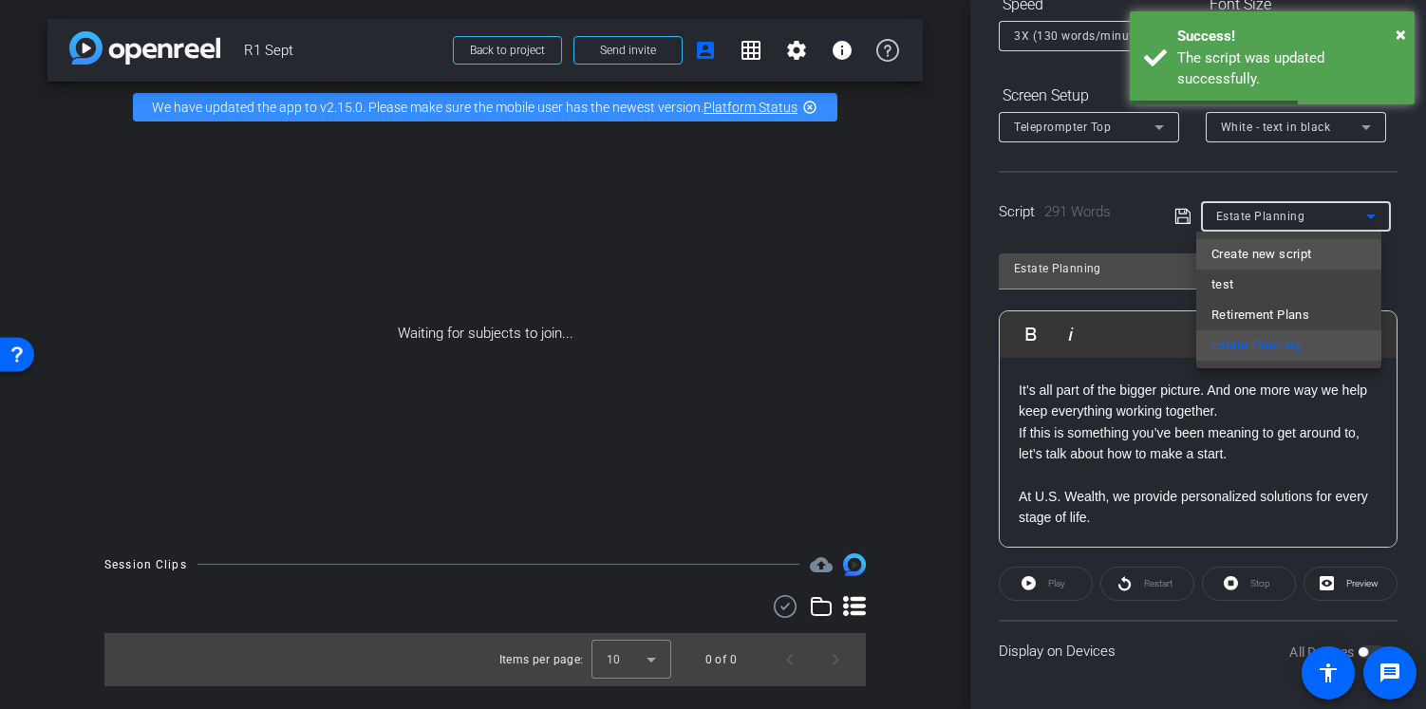
click at [1264, 253] on span "Create new script" at bounding box center [1261, 254] width 100 height 23
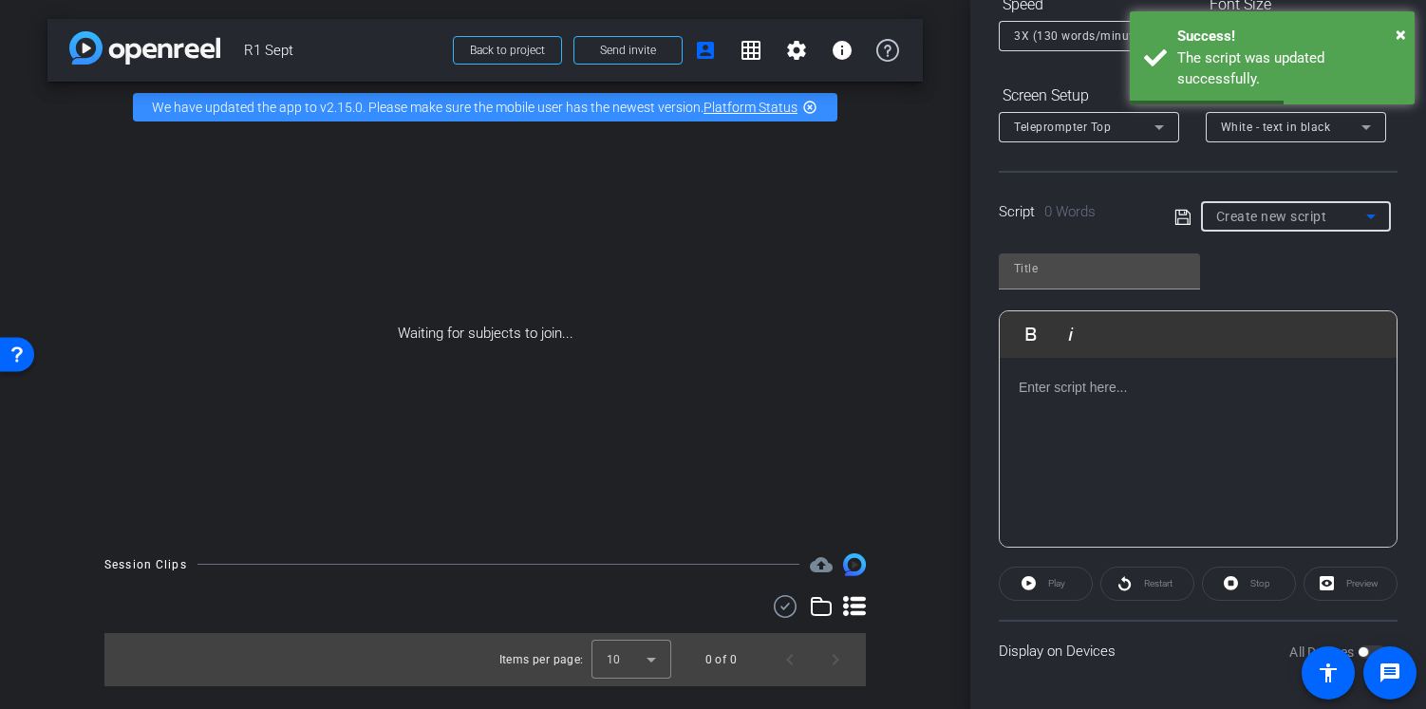
scroll to position [0, 0]
click at [1081, 278] on input "text" at bounding box center [1099, 268] width 171 height 23
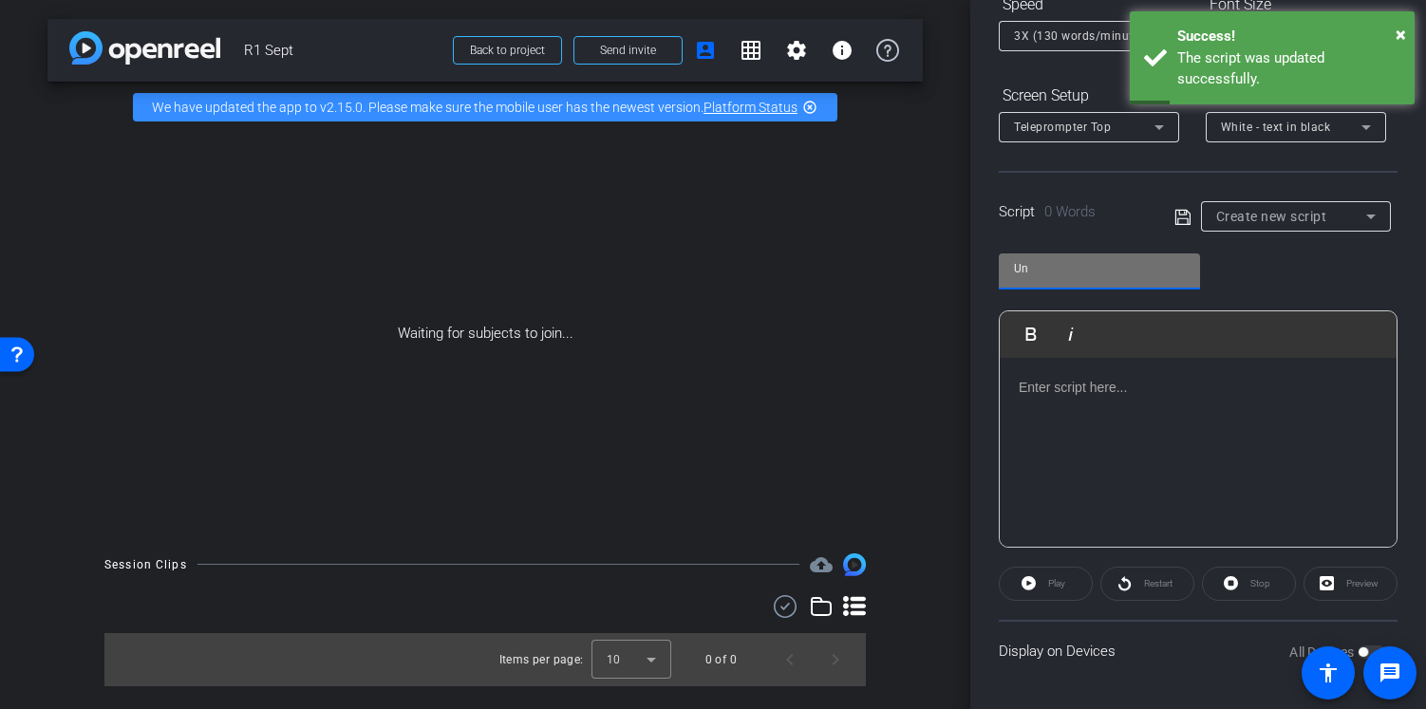
type input "U"
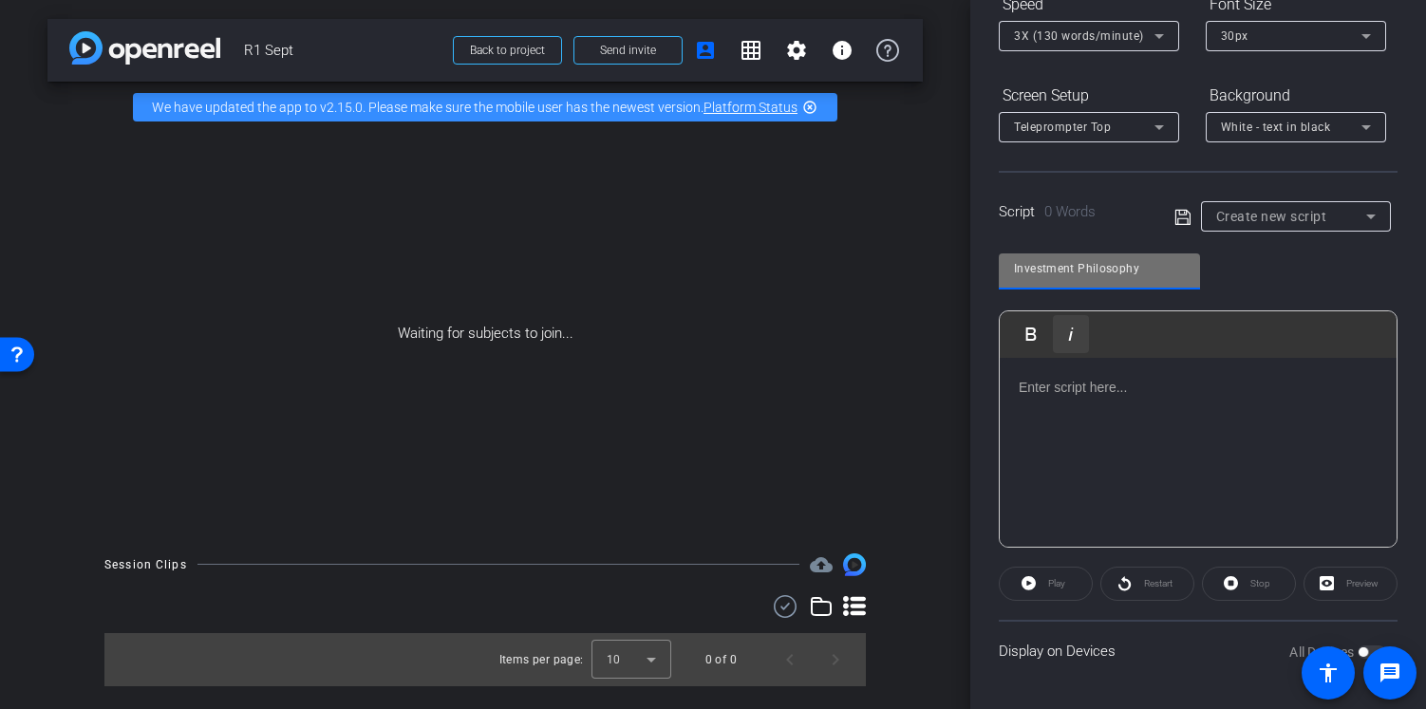
type input "Investment Philosophy"
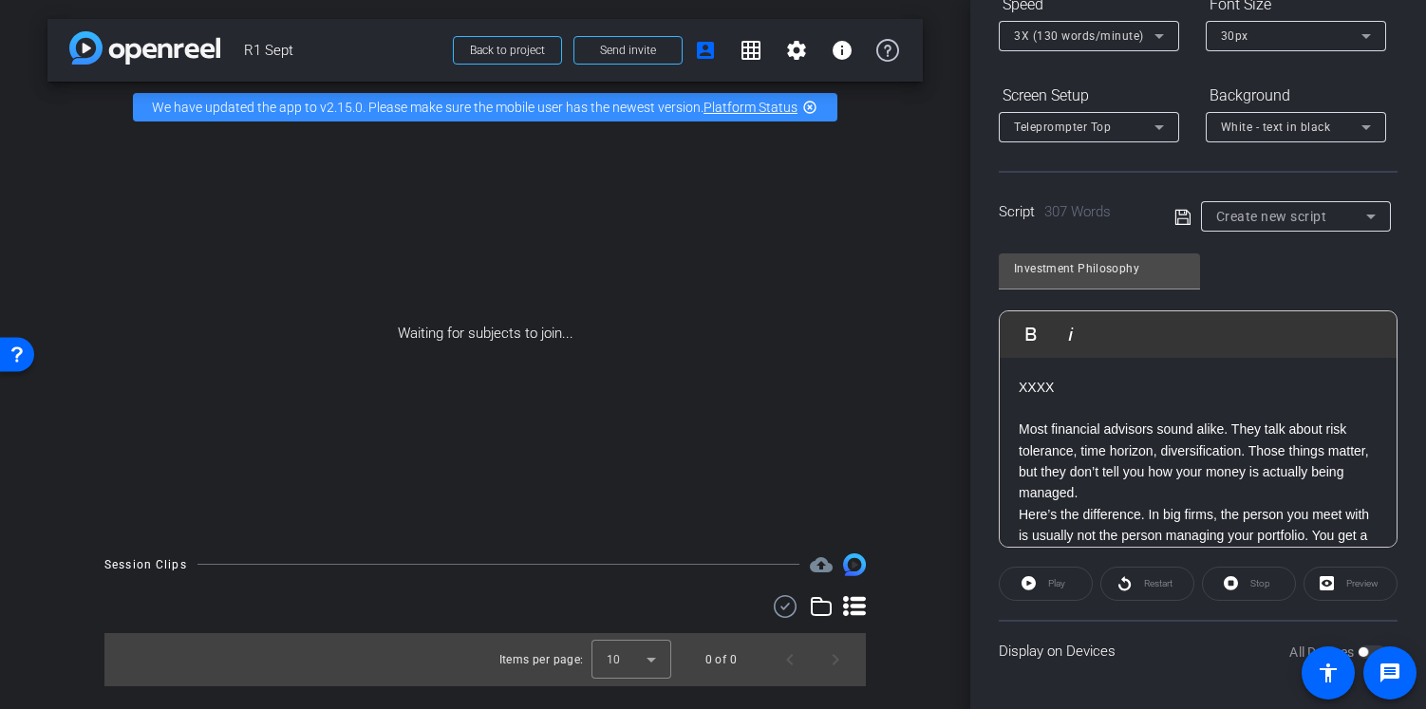
click at [1250, 449] on p "Most financial advisors sound alike. They talk about risk tolerance, time horiz…" at bounding box center [1198, 461] width 359 height 85
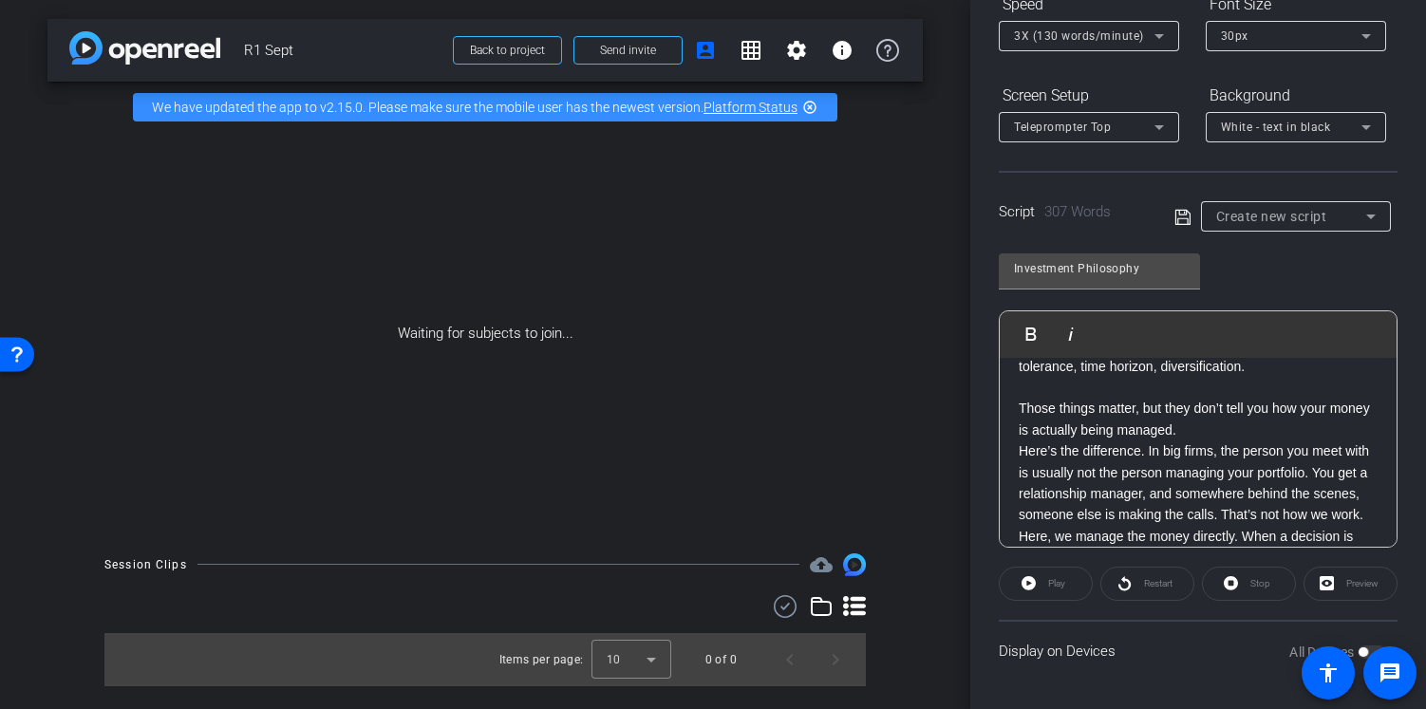
scroll to position [86, 0]
click at [1247, 433] on p "Those things matter, but they don’t tell you how your money is actually being m…" at bounding box center [1198, 417] width 359 height 43
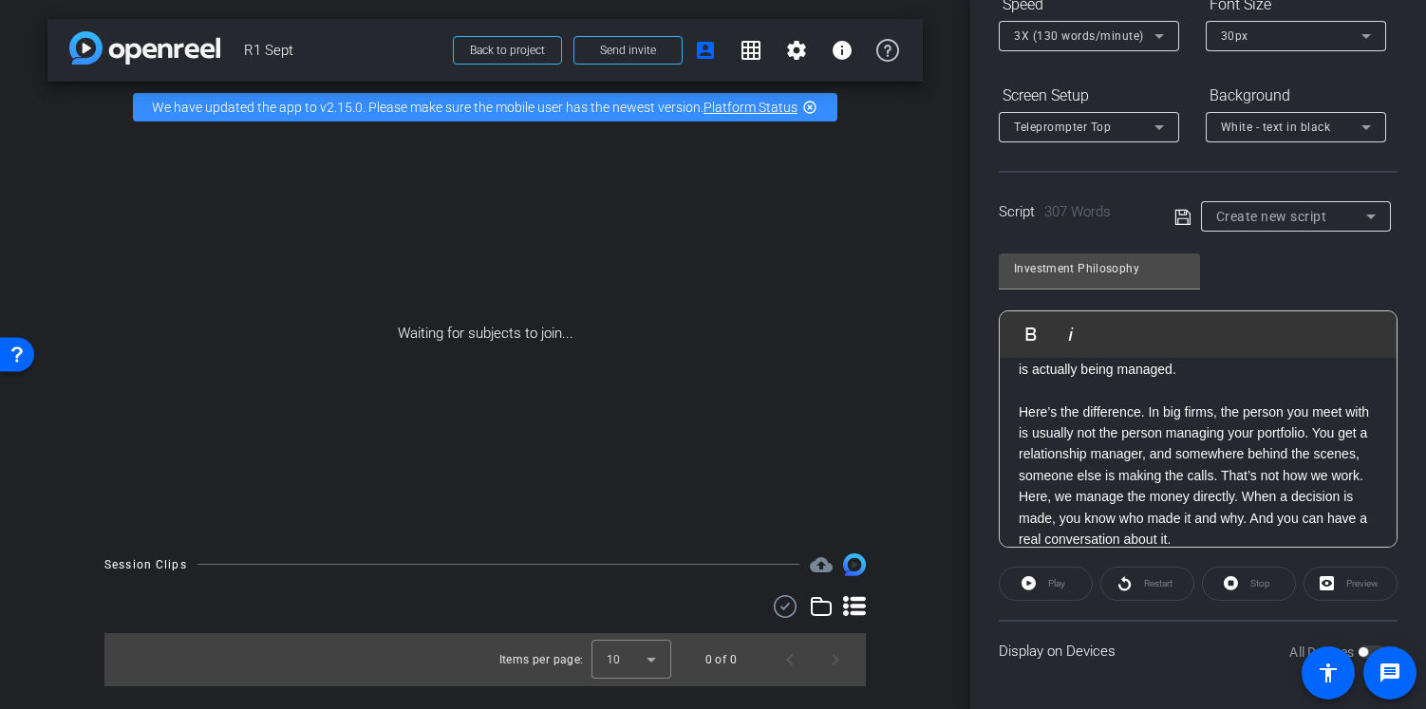
scroll to position [146, 0]
click at [1133, 486] on p "Here’s the difference. In big firms, the person you meet with is usually not th…" at bounding box center [1198, 443] width 359 height 85
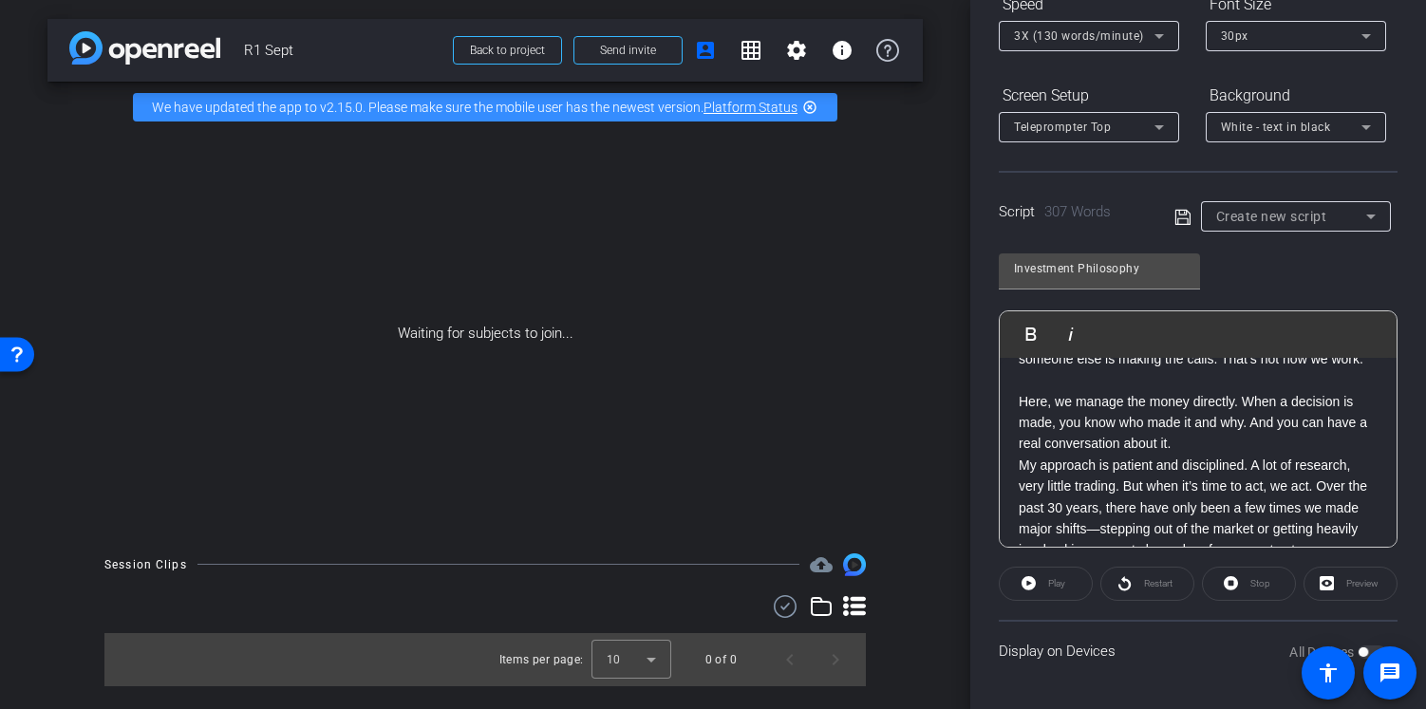
scroll to position [264, 0]
click at [1238, 453] on p "Here, we manage the money directly. When a decision is made, you know who made …" at bounding box center [1198, 421] width 359 height 64
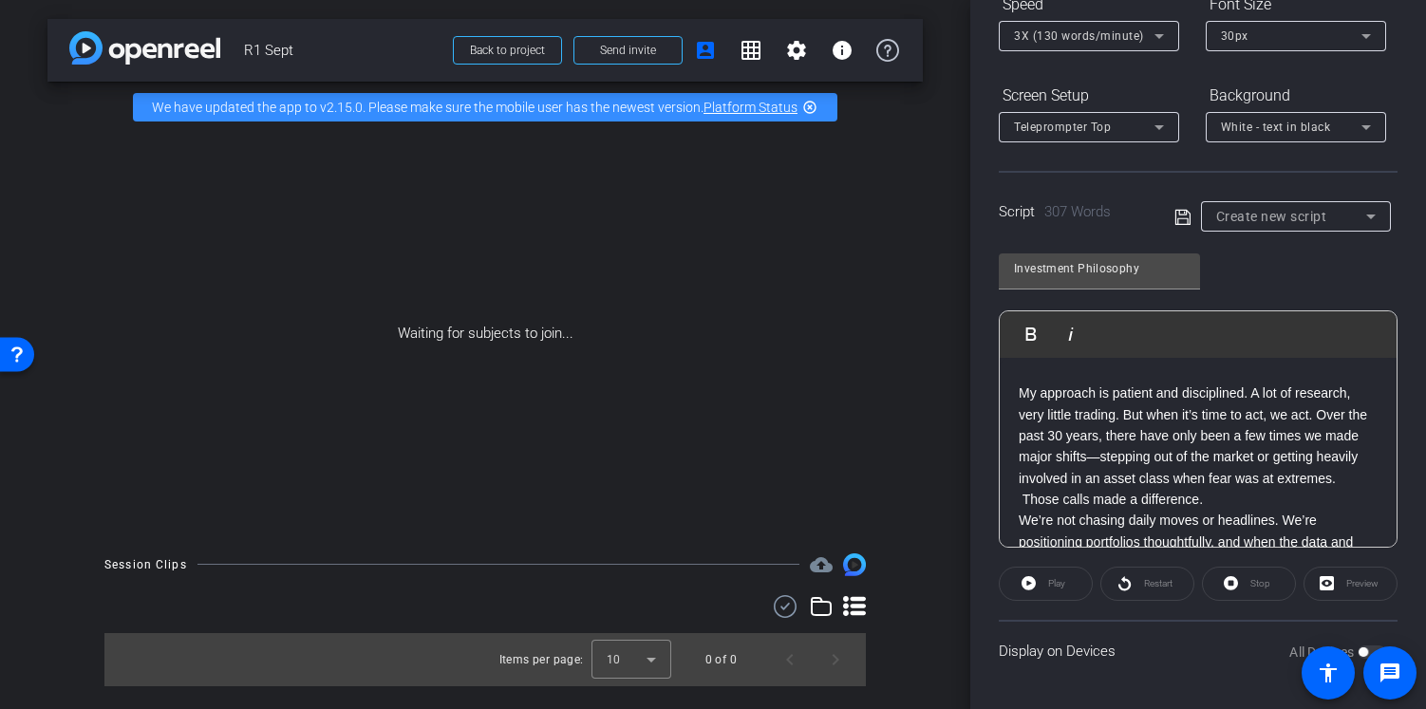
scroll to position [358, 0]
click at [1043, 456] on p "My approach is patient and disciplined. A lot of research, very little trading.…" at bounding box center [1198, 443] width 359 height 127
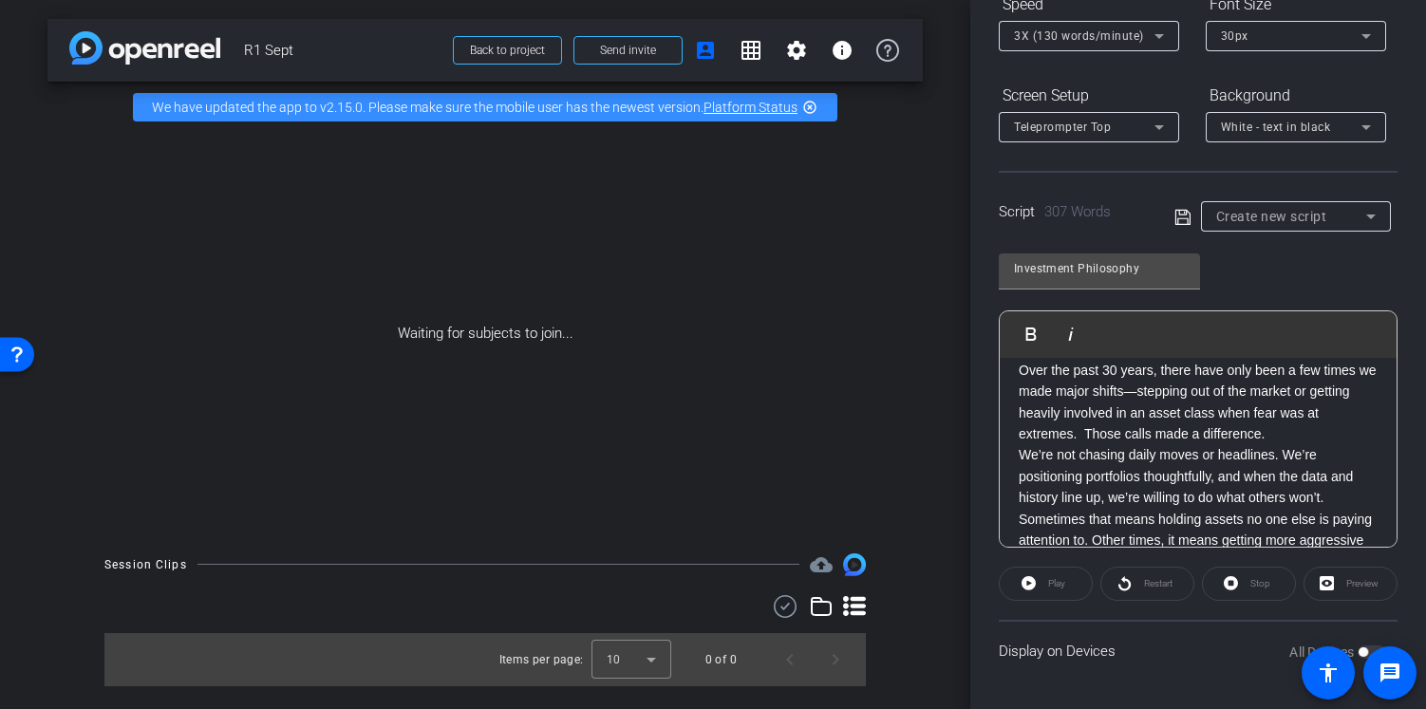
scroll to position [422, 0]
click at [1099, 443] on p "Over the past 30 years, there have only been a few times we made major shifts—s…" at bounding box center [1198, 400] width 359 height 85
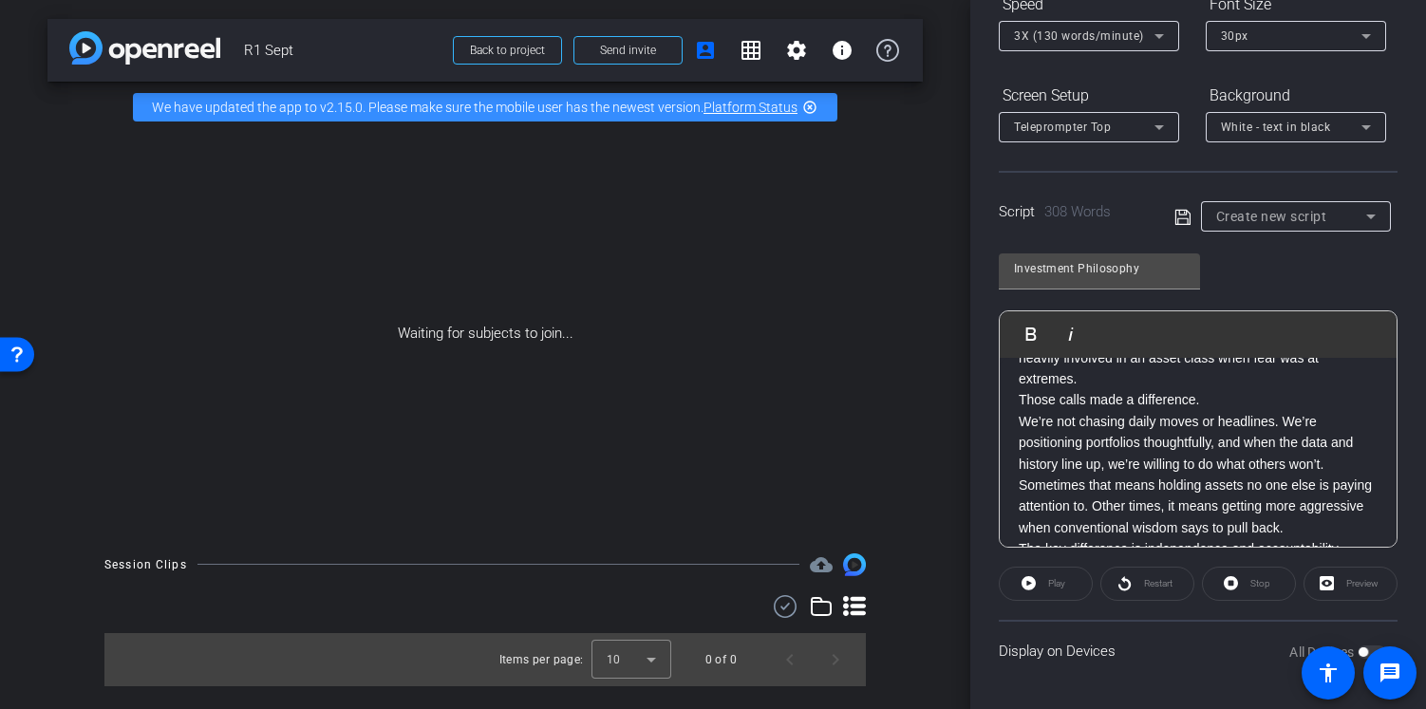
scroll to position [478, 0]
click at [1243, 408] on p "Those calls made a difference." at bounding box center [1198, 397] width 359 height 21
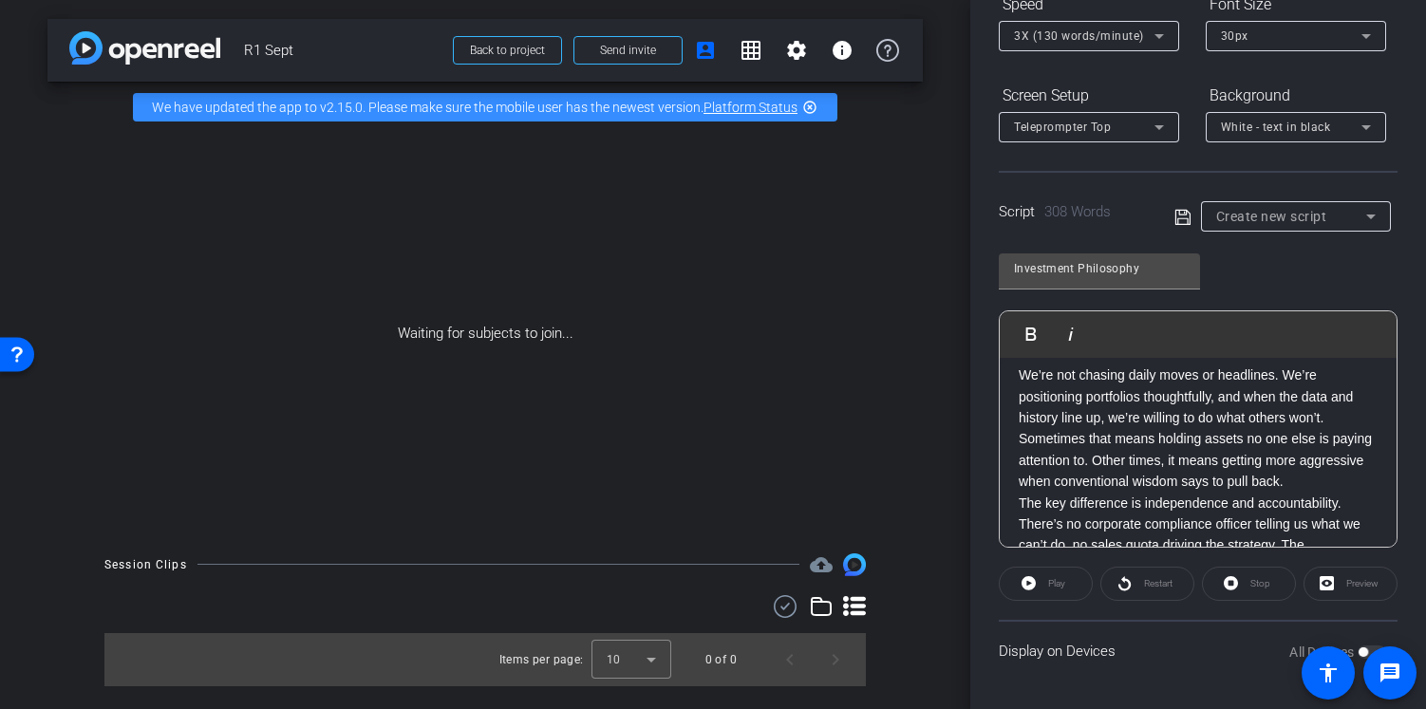
scroll to position [558, 0]
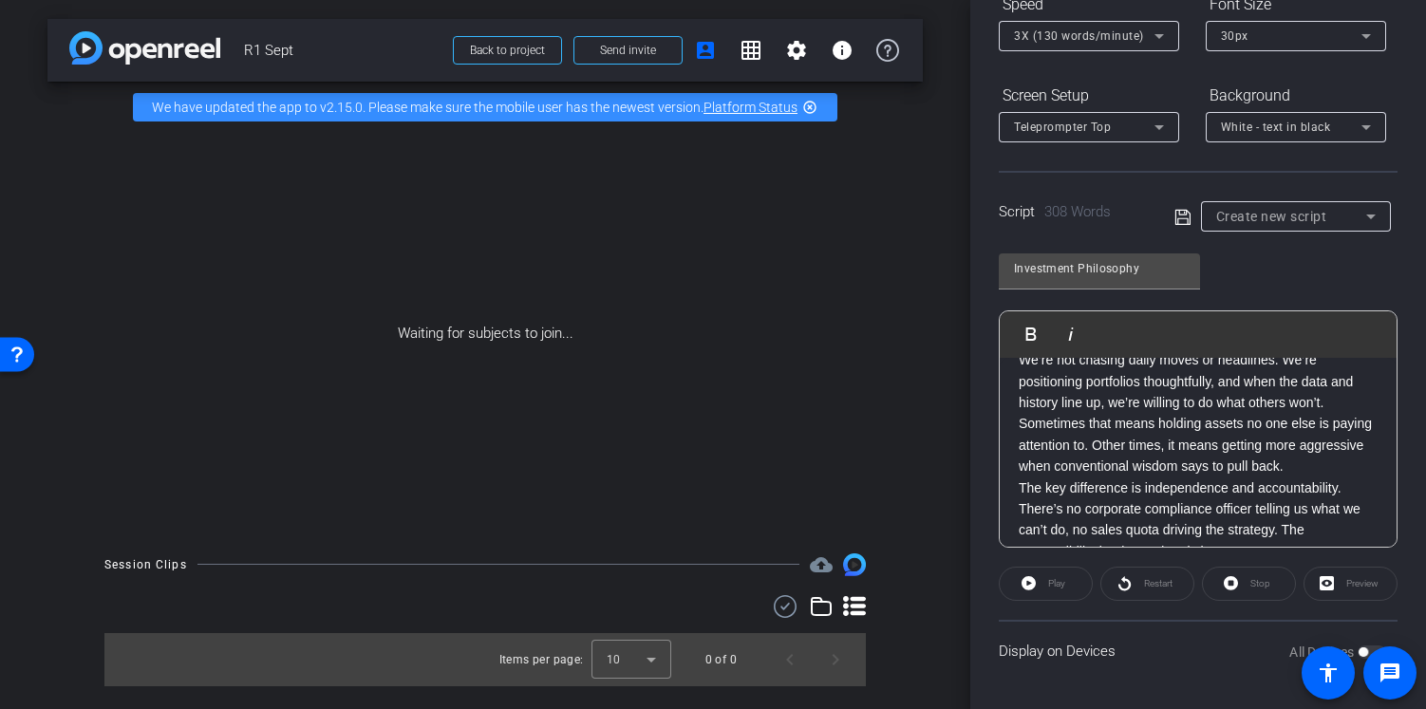
click at [1364, 445] on div "XXXX Most financial advisors sound alike. They talk about risk tolerance, time …" at bounding box center [1198, 286] width 397 height 973
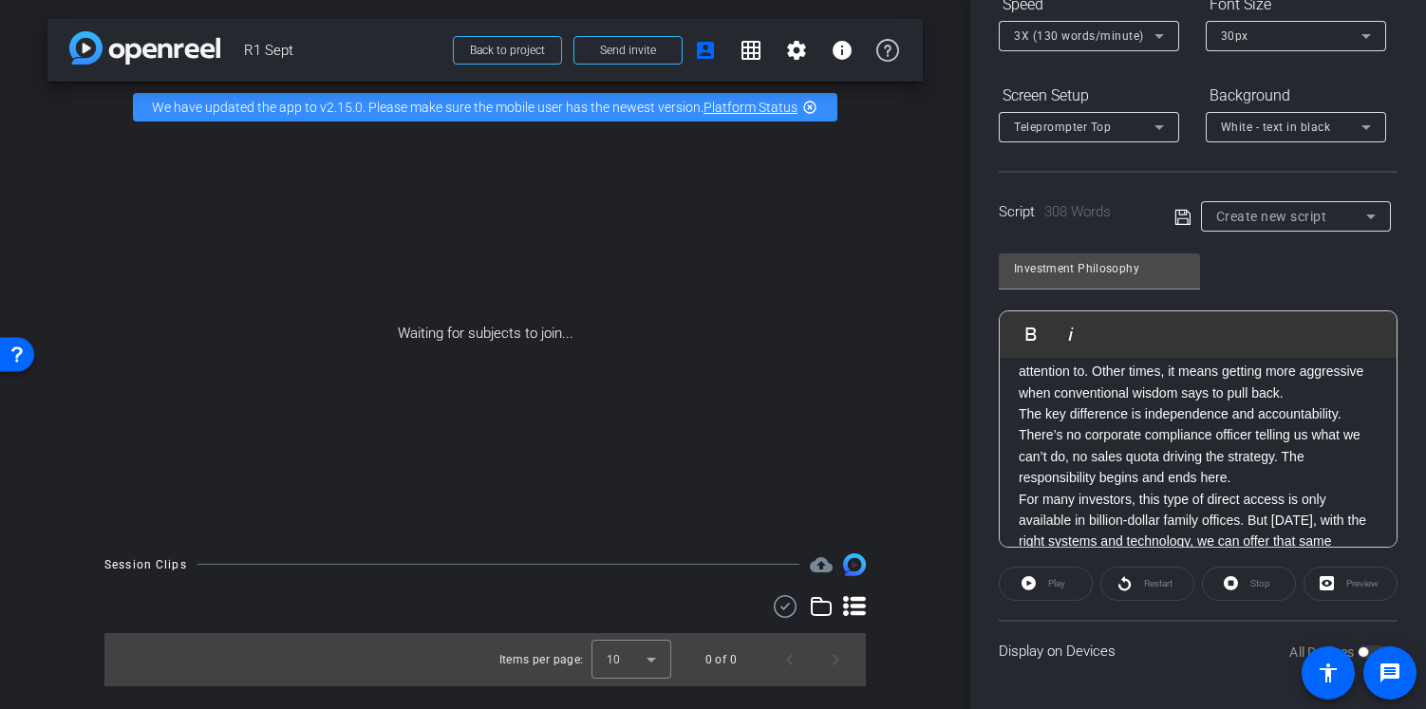
scroll to position [666, 0]
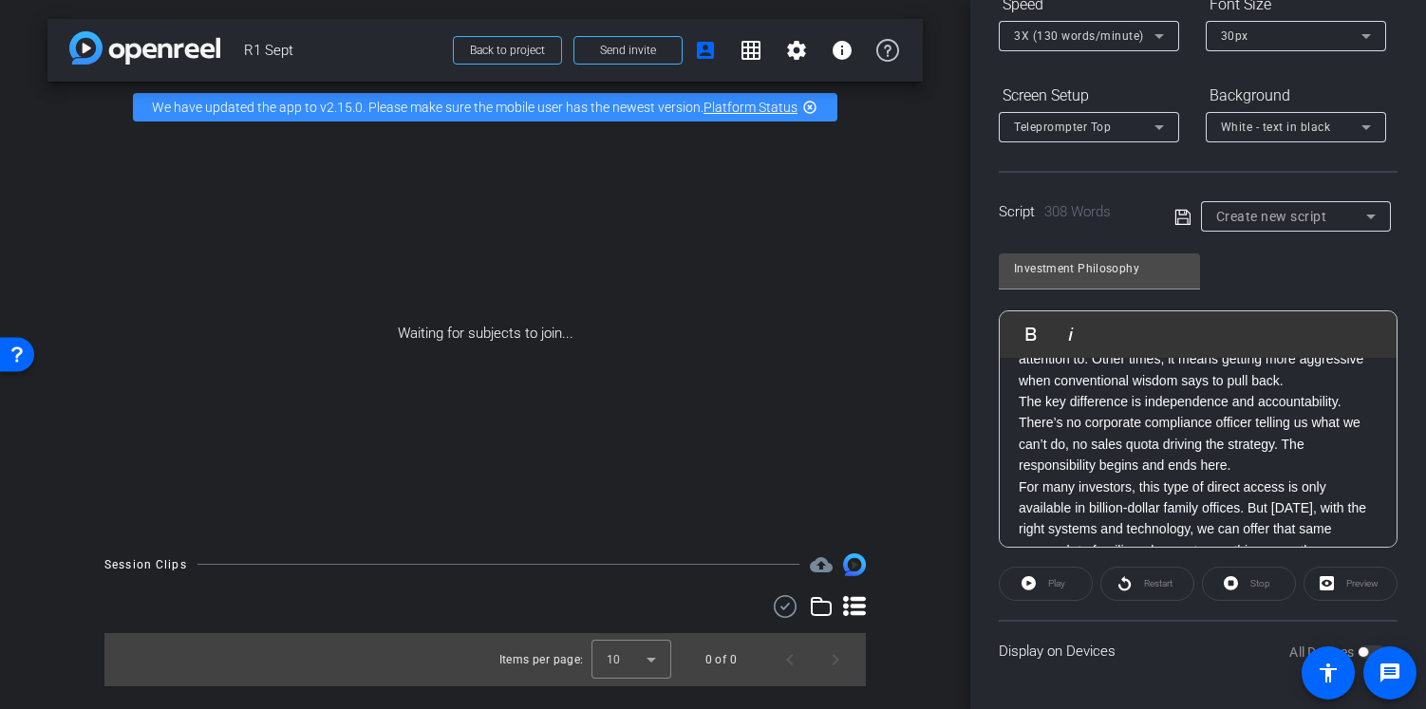
click at [1014, 444] on div "XXXX Most financial advisors sound alike. They talk about risk tolerance, time …" at bounding box center [1198, 189] width 397 height 995
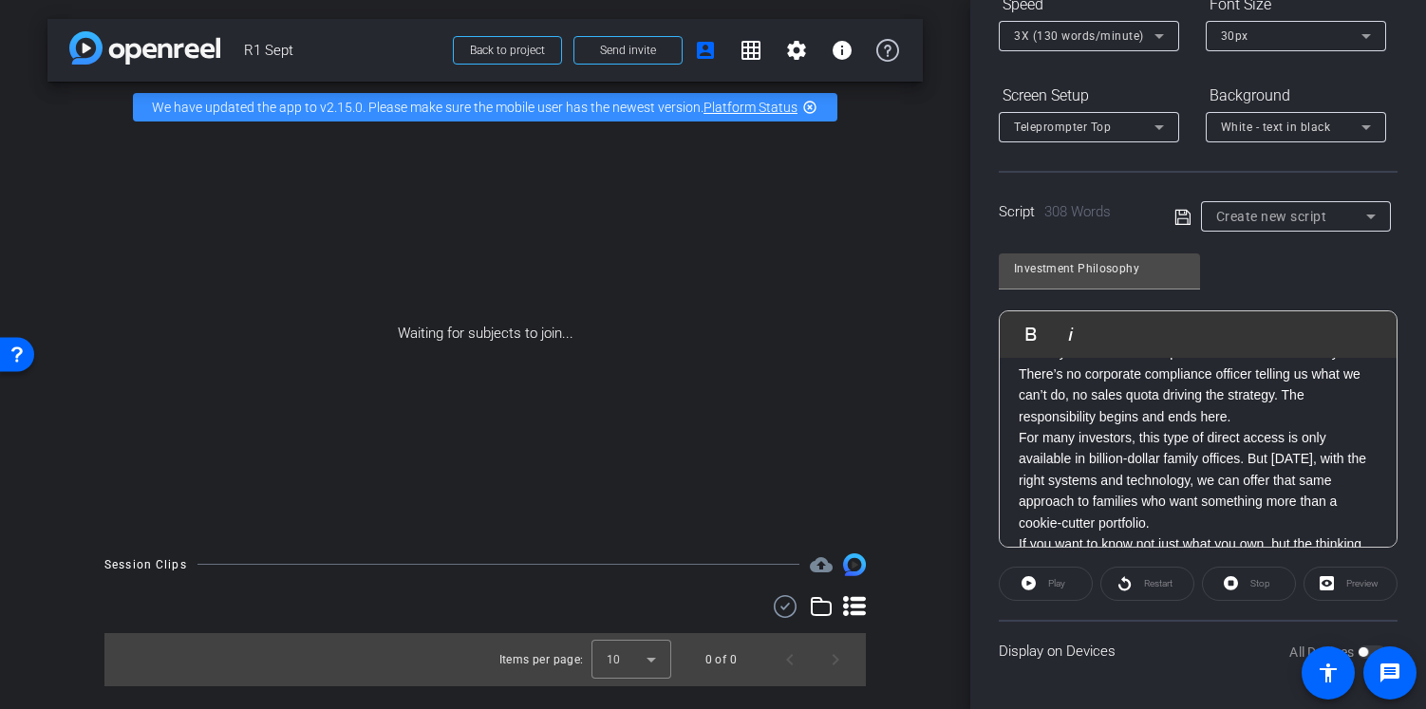
scroll to position [740, 0]
click at [1267, 423] on p "The key difference is independence and accountability. There’s no corporate com…" at bounding box center [1198, 380] width 359 height 85
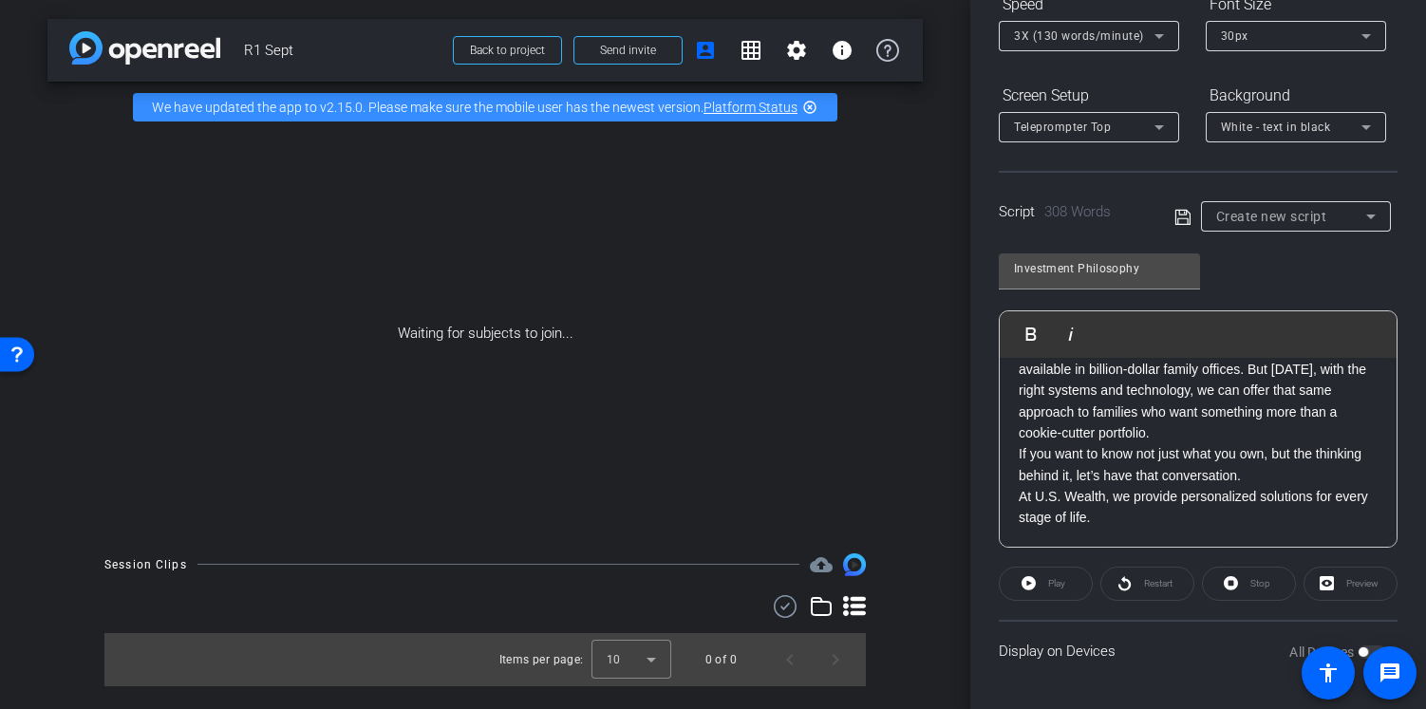
scroll to position [853, 0]
click at [1224, 443] on p "For many investors, this type of direct access is only available in billion-dol…" at bounding box center [1198, 390] width 359 height 106
click at [1177, 212] on icon at bounding box center [1182, 217] width 17 height 23
click at [1339, 217] on div "Investment Philosophy" at bounding box center [1291, 216] width 150 height 24
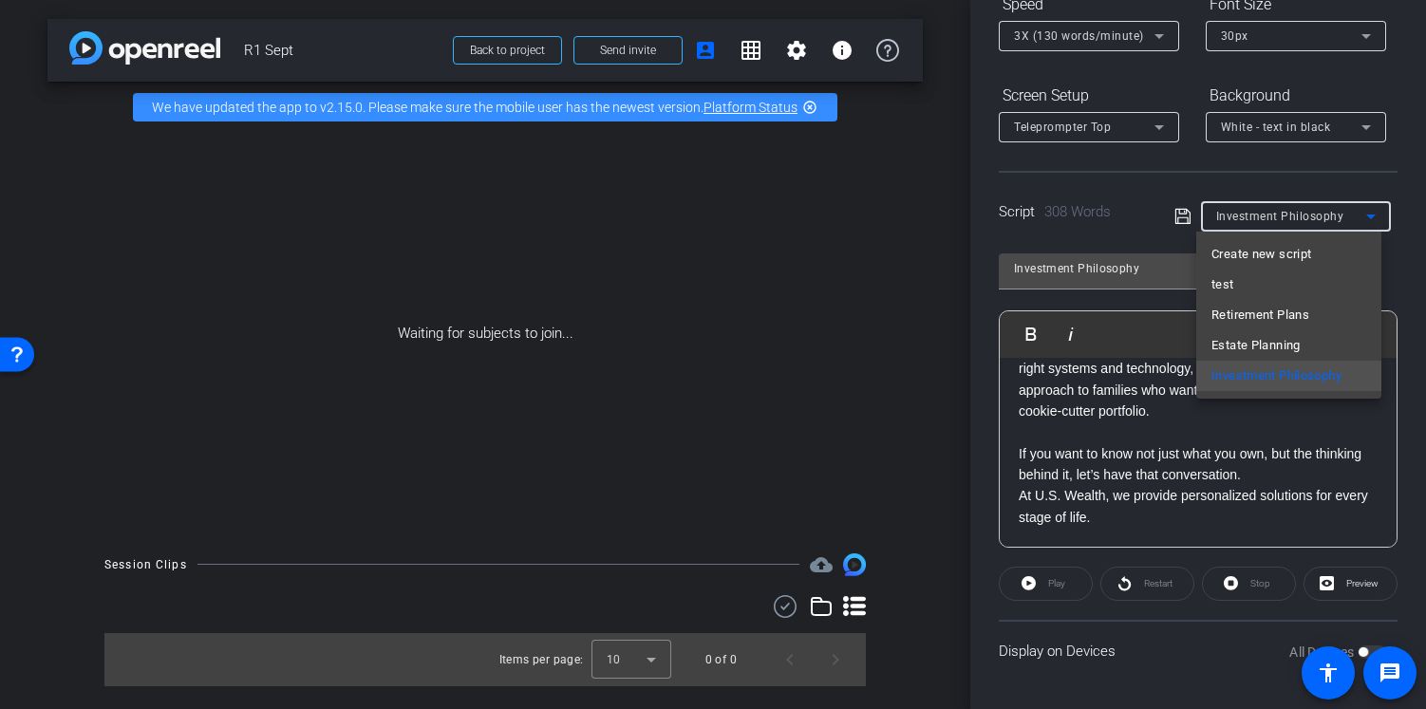
click at [1339, 217] on body "Accessibility Screen-Reader Guide, Feedback, and Issue Reporting | New window m…" at bounding box center [713, 354] width 1426 height 709
click at [1311, 250] on span "Create new script" at bounding box center [1261, 254] width 100 height 23
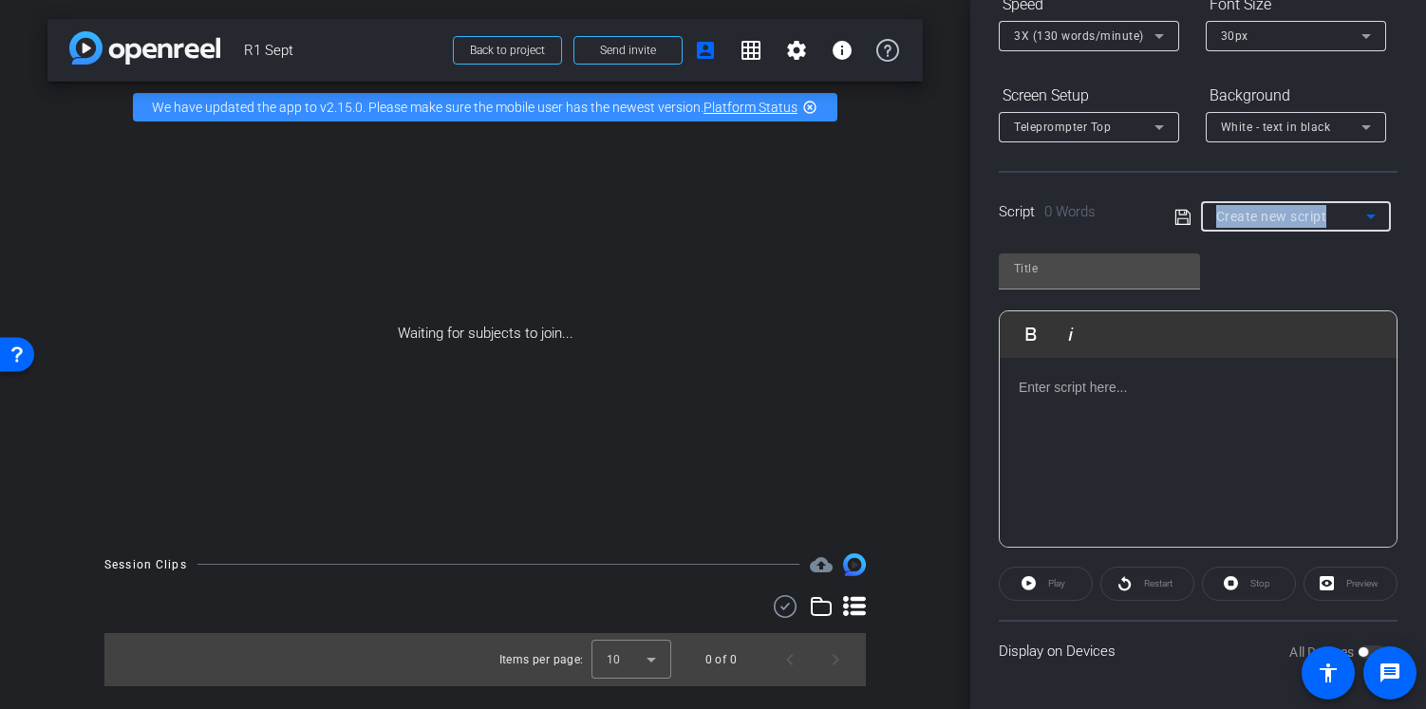
scroll to position [0, 0]
click at [1100, 277] on input "text" at bounding box center [1099, 268] width 171 height 23
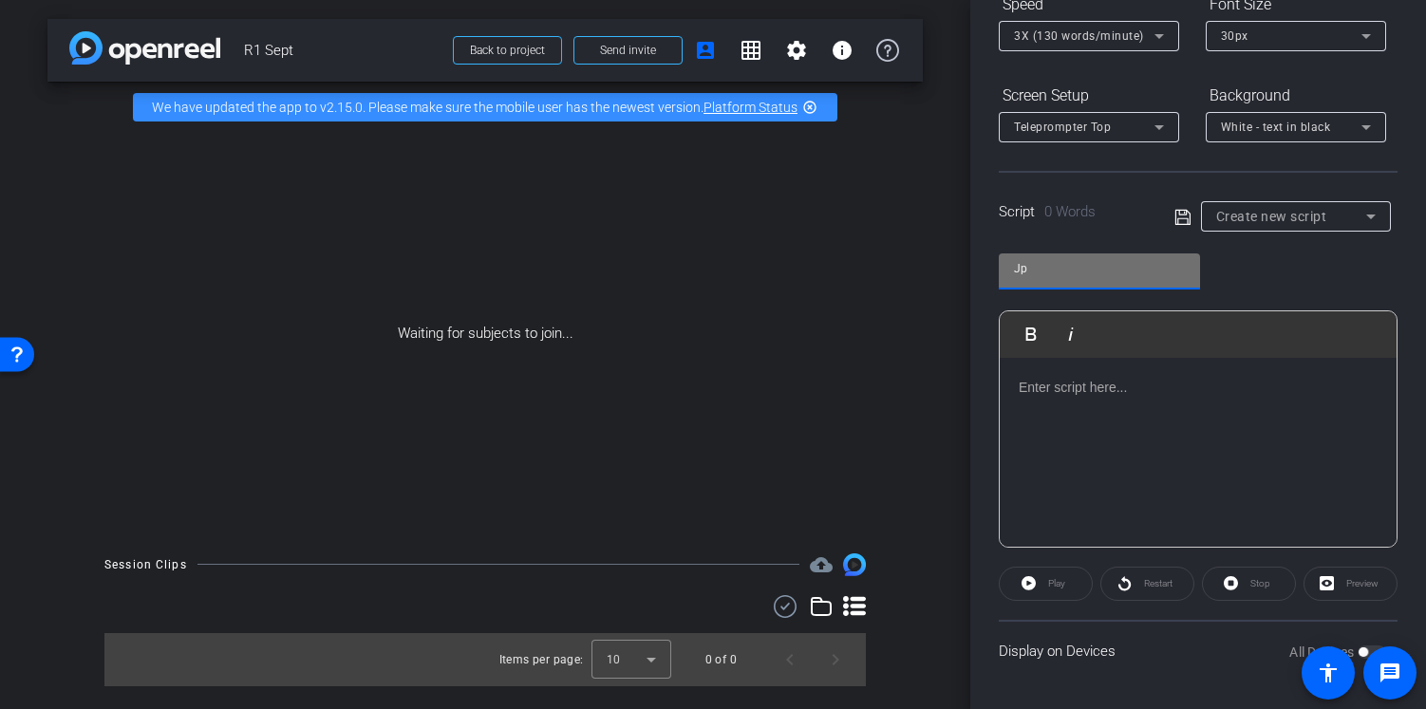
type input "J"
type input "Holiday Message"
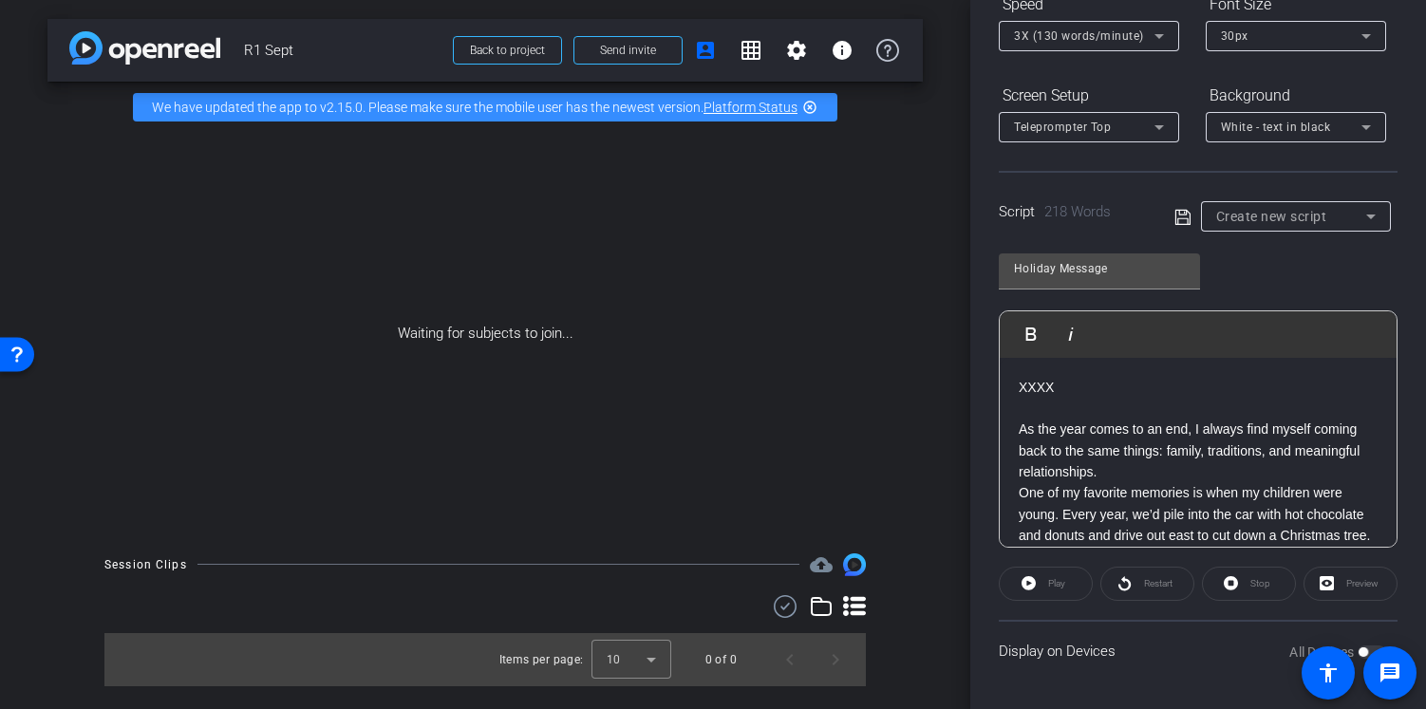
click at [1187, 474] on p "As the year comes to an end, I always find myself coming back to the same thing…" at bounding box center [1198, 451] width 359 height 64
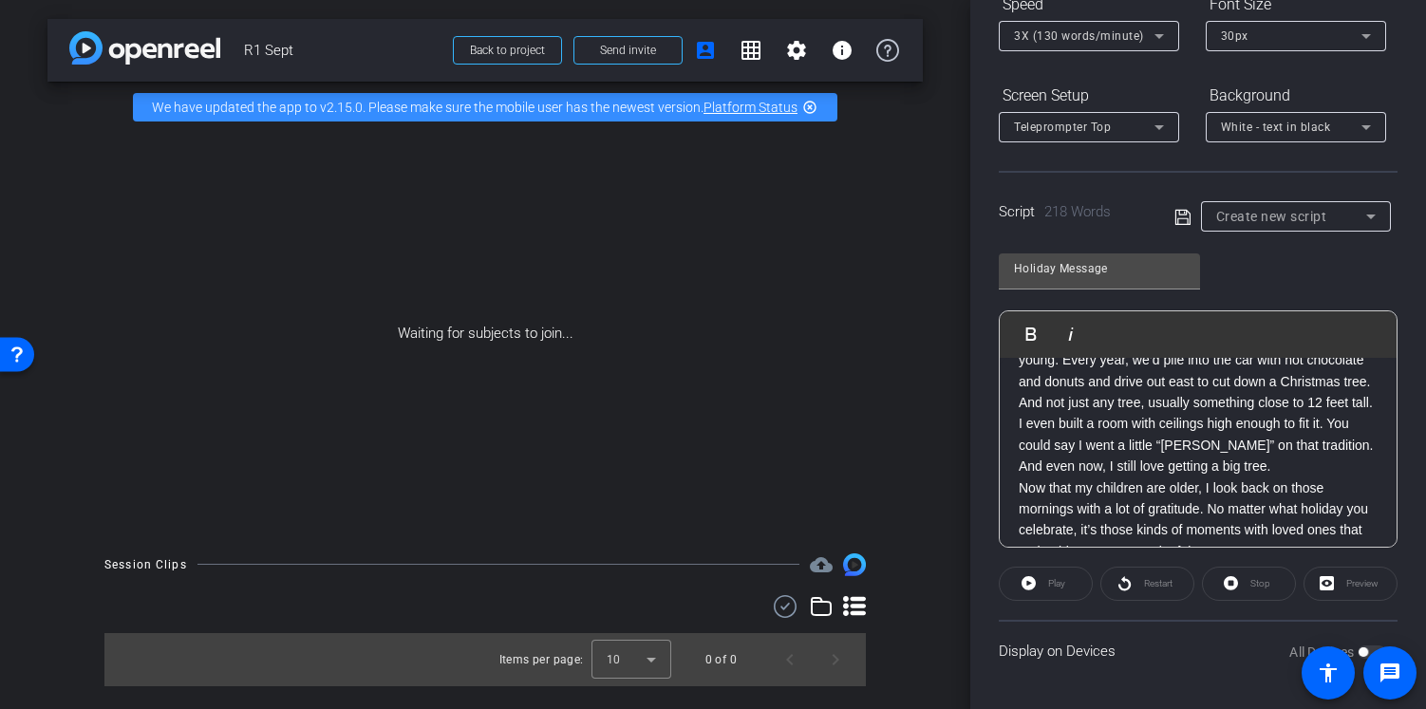
scroll to position [178, 0]
click at [1114, 400] on p "One of my favorite memories is when my children were young. Every year, we’d pi…" at bounding box center [1198, 401] width 359 height 149
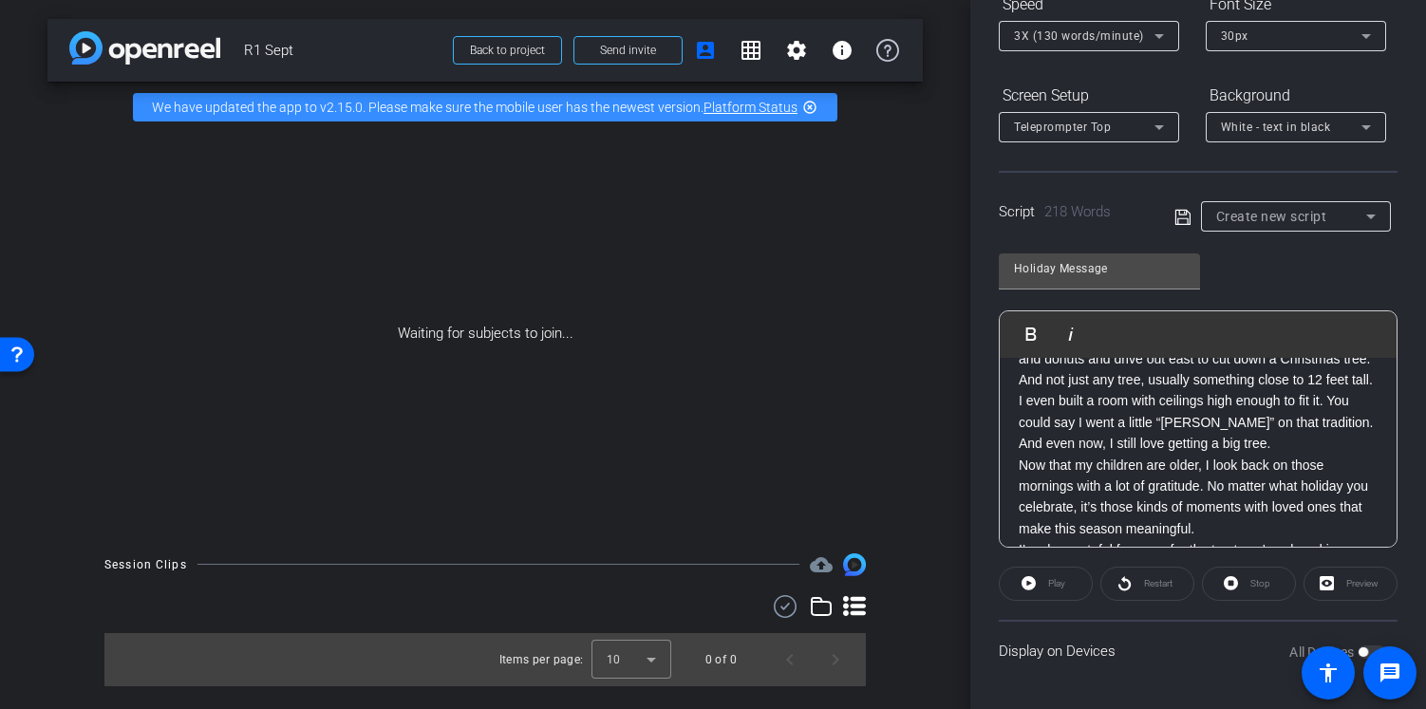
click at [1150, 403] on p "And not just any tree, usually something close to 12 feet tall. I even built a …" at bounding box center [1198, 411] width 359 height 85
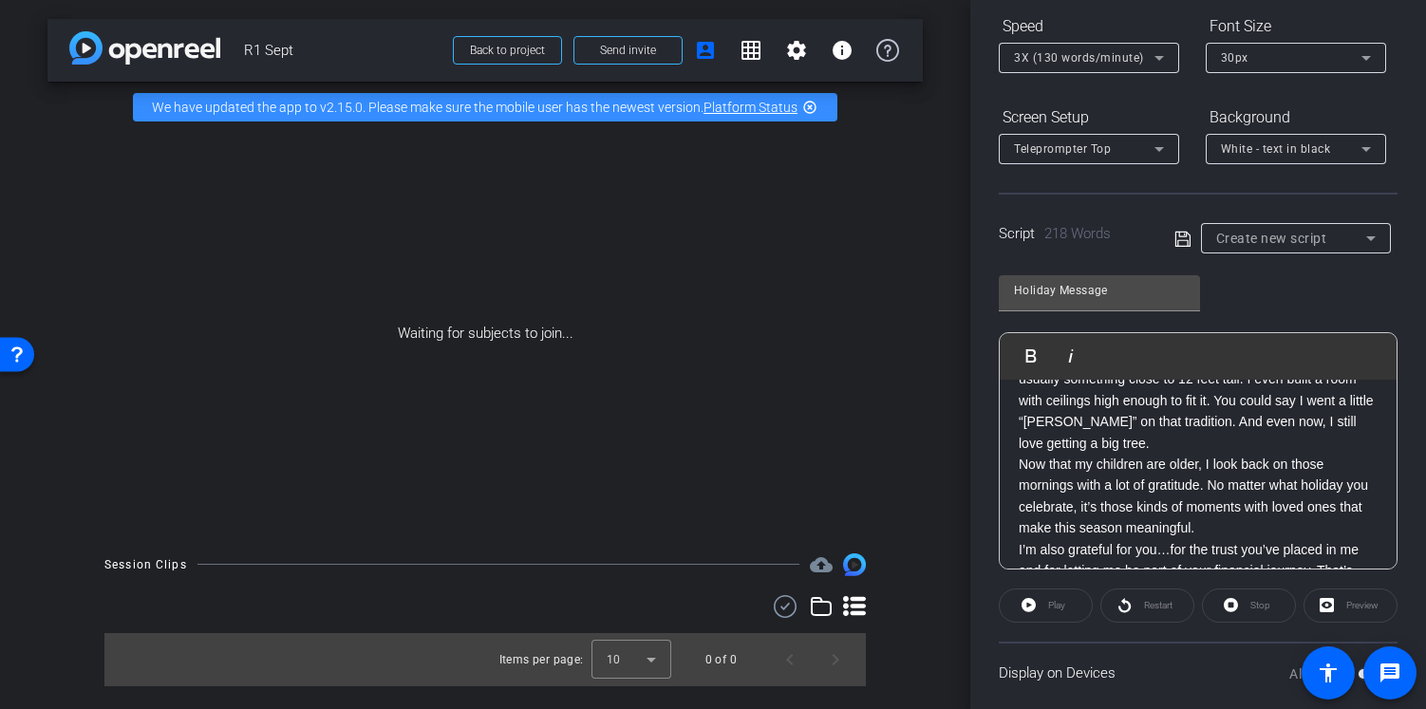
scroll to position [246, 0]
click at [1195, 450] on p "usually something close to 12 feet tall. I even built a room with ceilings high…" at bounding box center [1198, 407] width 359 height 85
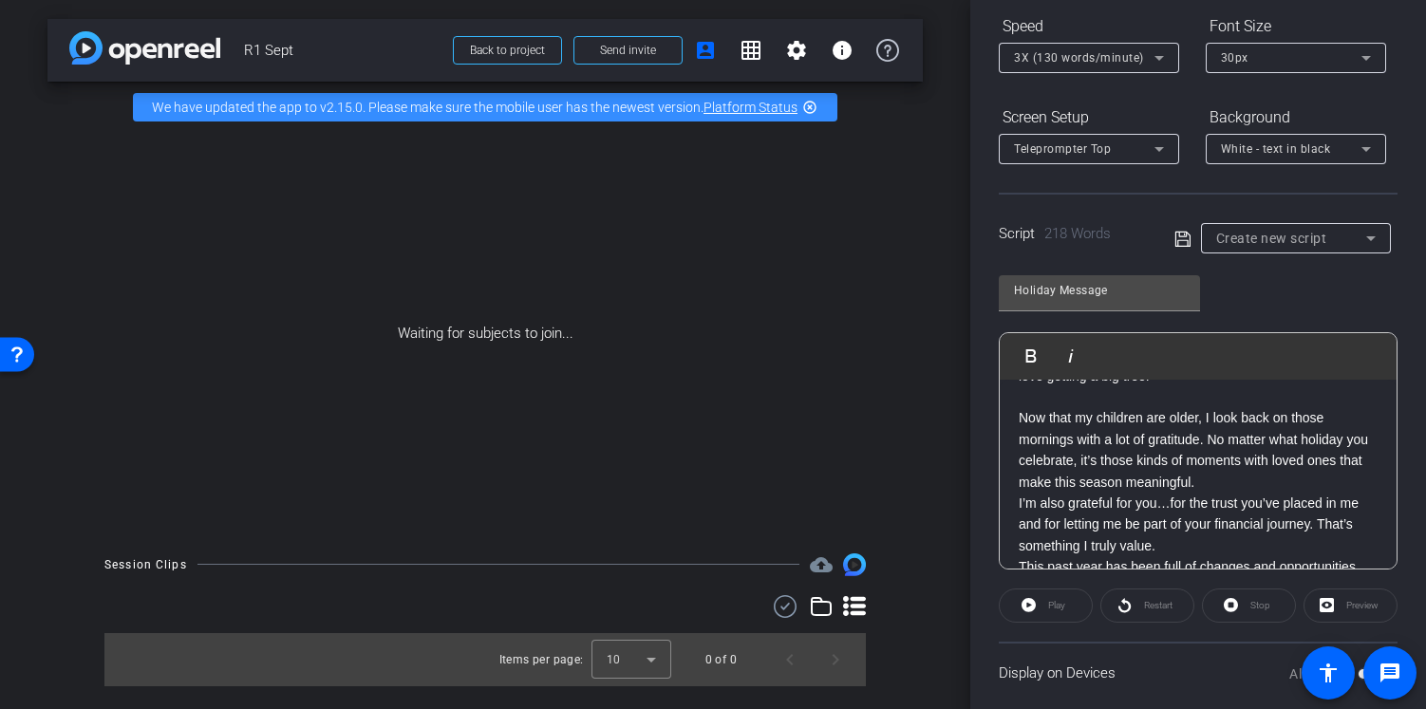
scroll to position [311, 0]
click at [1271, 491] on p "Now that my children are older, I look back on those mornings with a lot of gra…" at bounding box center [1198, 447] width 359 height 85
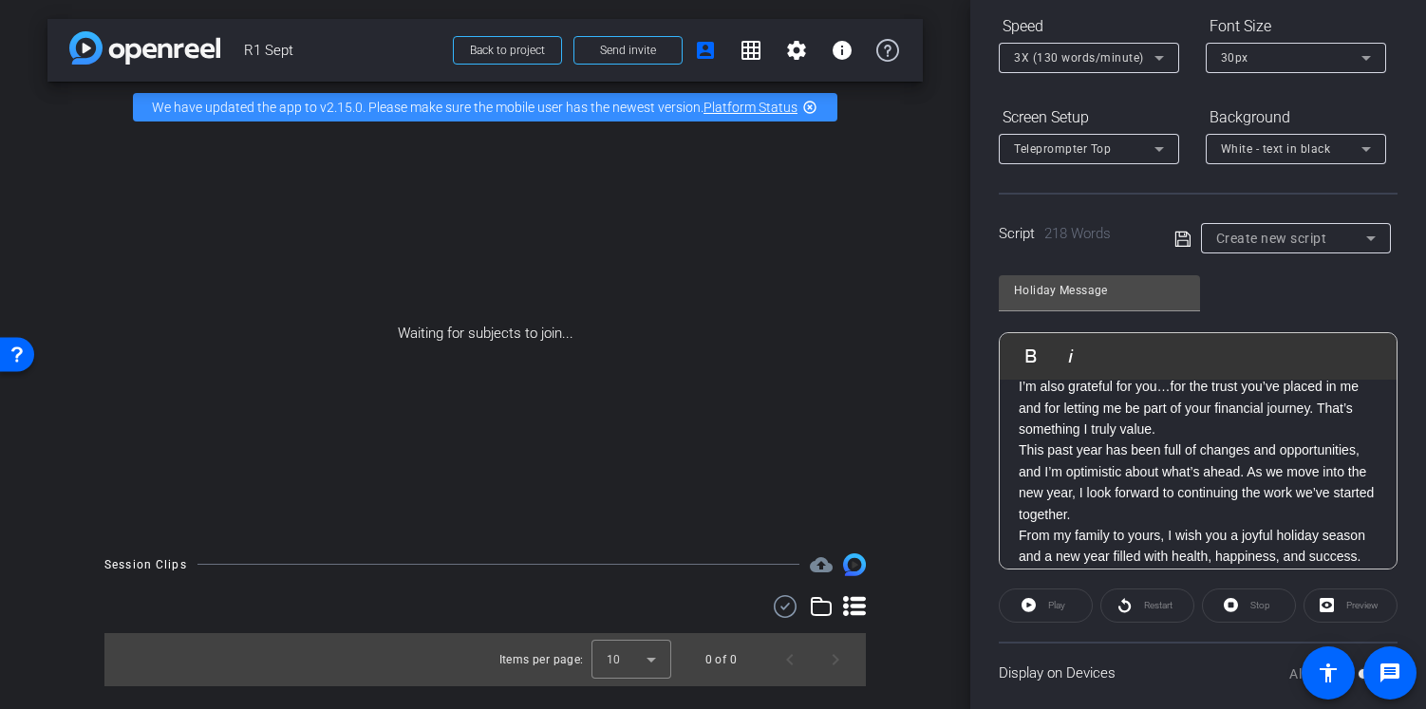
scroll to position [450, 0]
click at [1356, 425] on p "I’m also grateful for you…for the trust you’ve placed in me and for letting me …" at bounding box center [1198, 405] width 359 height 64
click at [1237, 437] on p "I’m also grateful for you…for the trust you’ve placed in me and for letting me …" at bounding box center [1198, 405] width 359 height 64
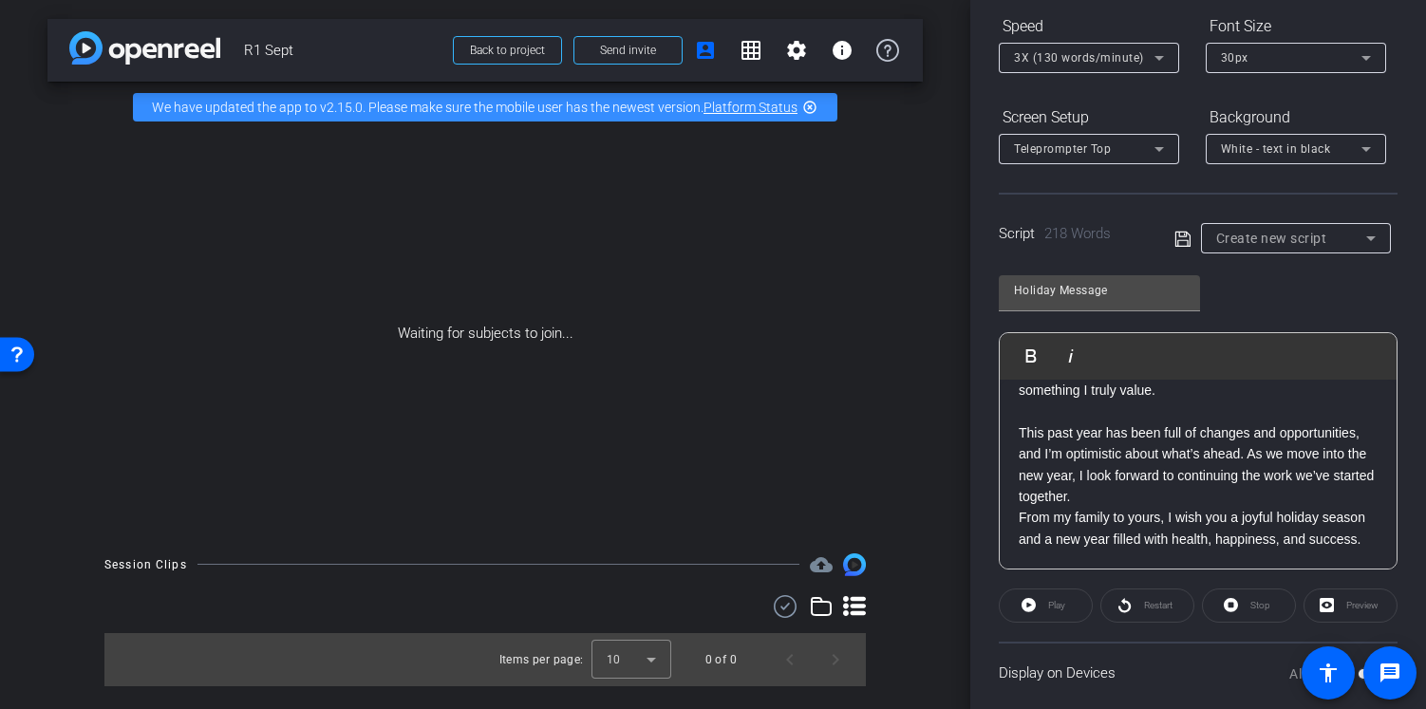
scroll to position [526, 0]
click at [1217, 484] on p "This past year has been full of changes and opportunities, and I’m optimistic a…" at bounding box center [1198, 464] width 359 height 85
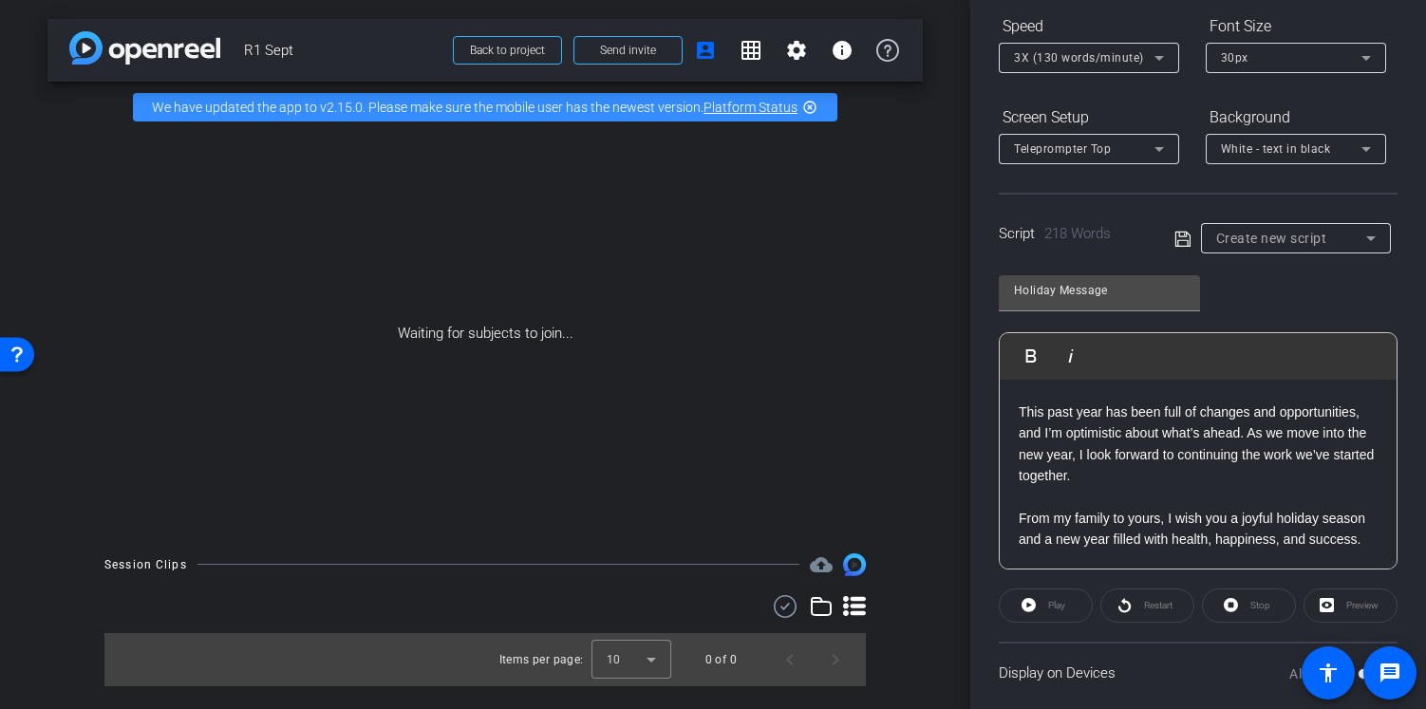
click at [1179, 232] on icon at bounding box center [1181, 238] width 15 height 15
click at [1315, 239] on div "Holiday Message" at bounding box center [1291, 238] width 150 height 24
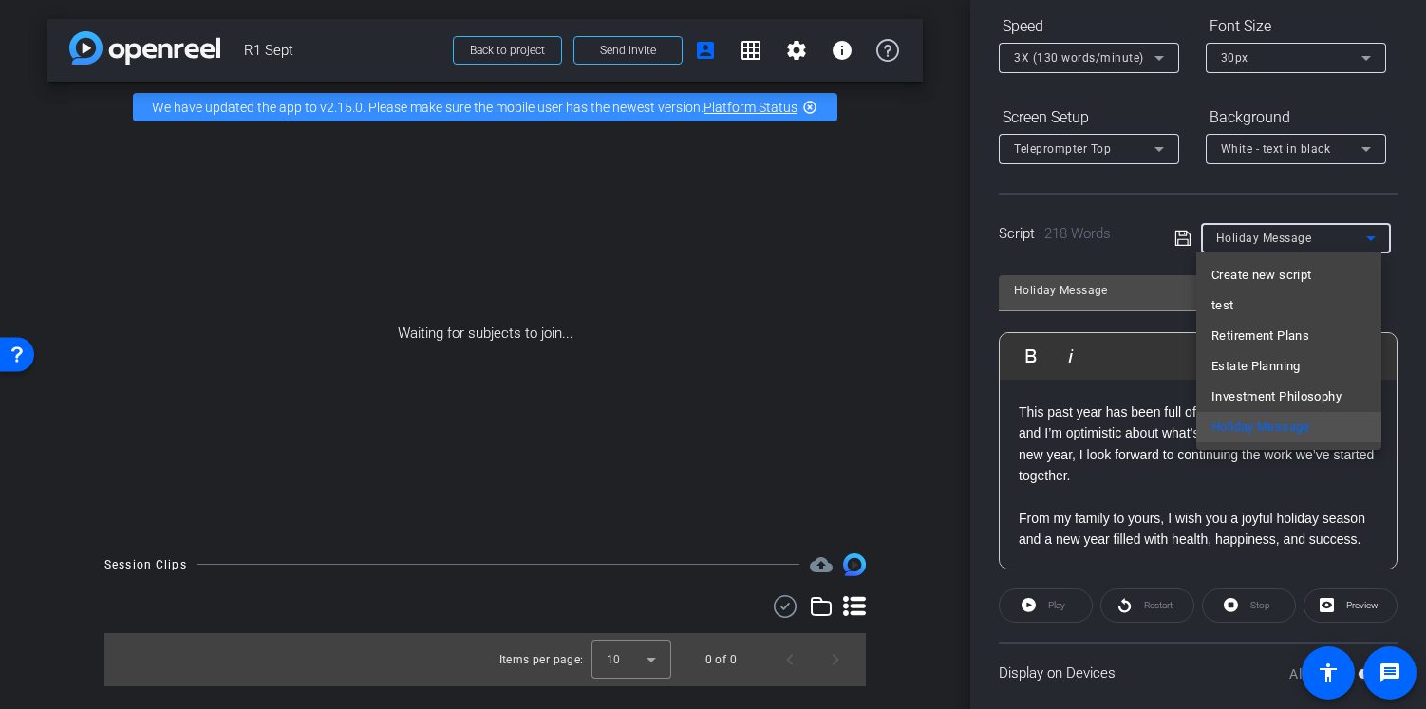
click at [1163, 216] on div at bounding box center [713, 354] width 1426 height 709
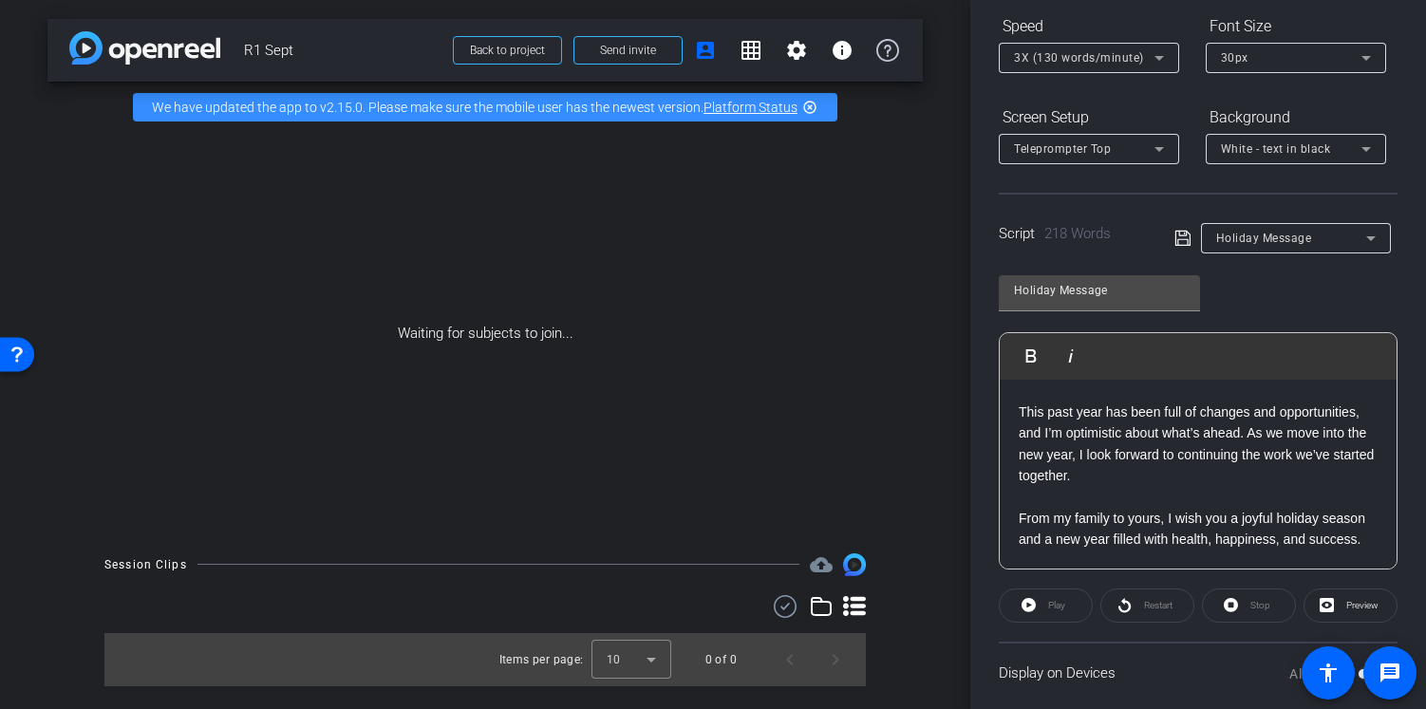
click at [1174, 234] on icon at bounding box center [1182, 238] width 17 height 23
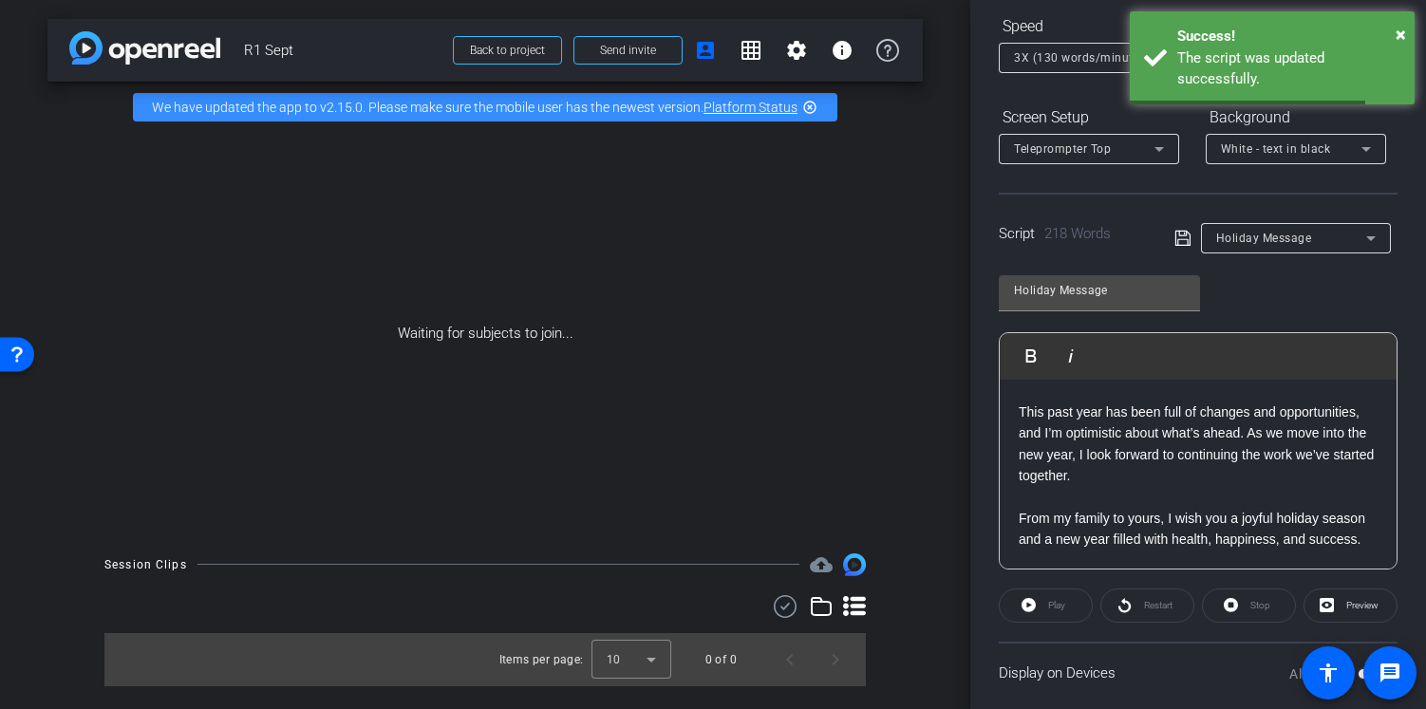
click at [1273, 234] on span "Holiday Message" at bounding box center [1264, 238] width 96 height 13
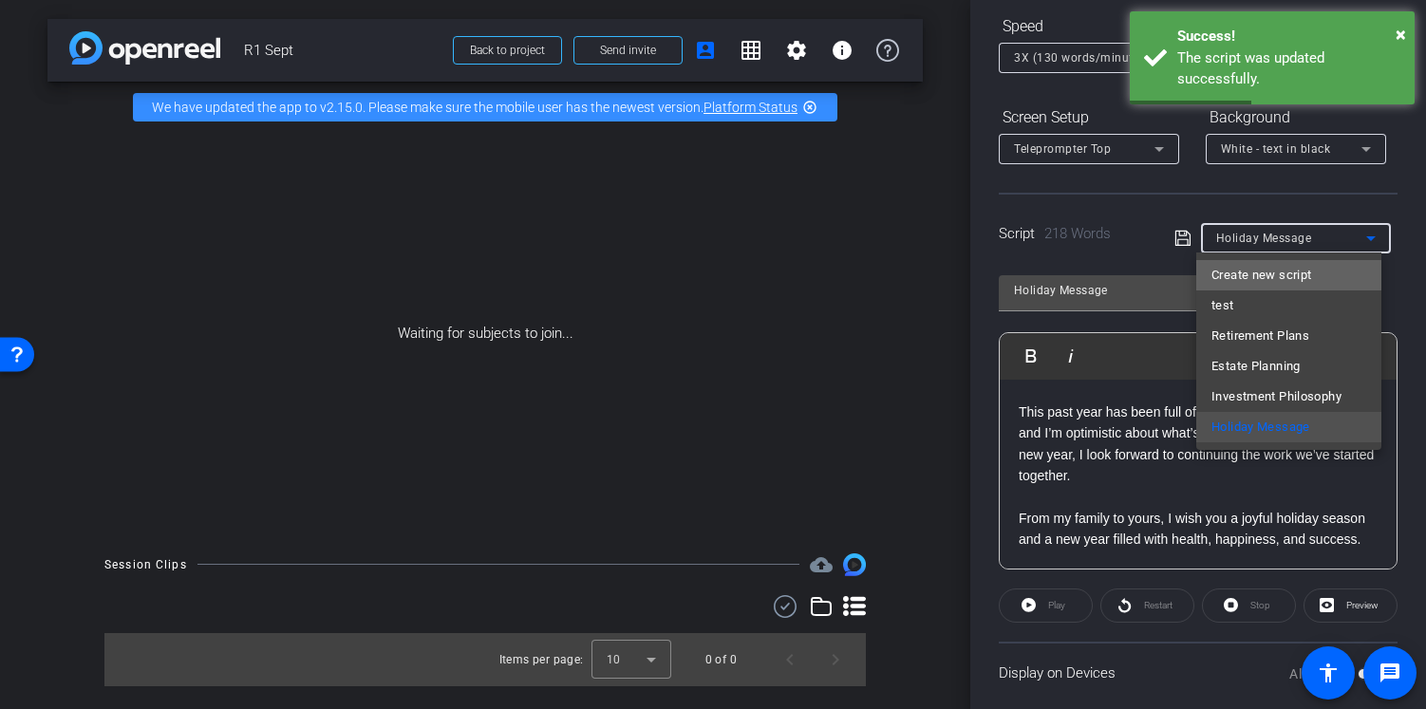
click at [1269, 275] on span "Create new script" at bounding box center [1261, 275] width 100 height 23
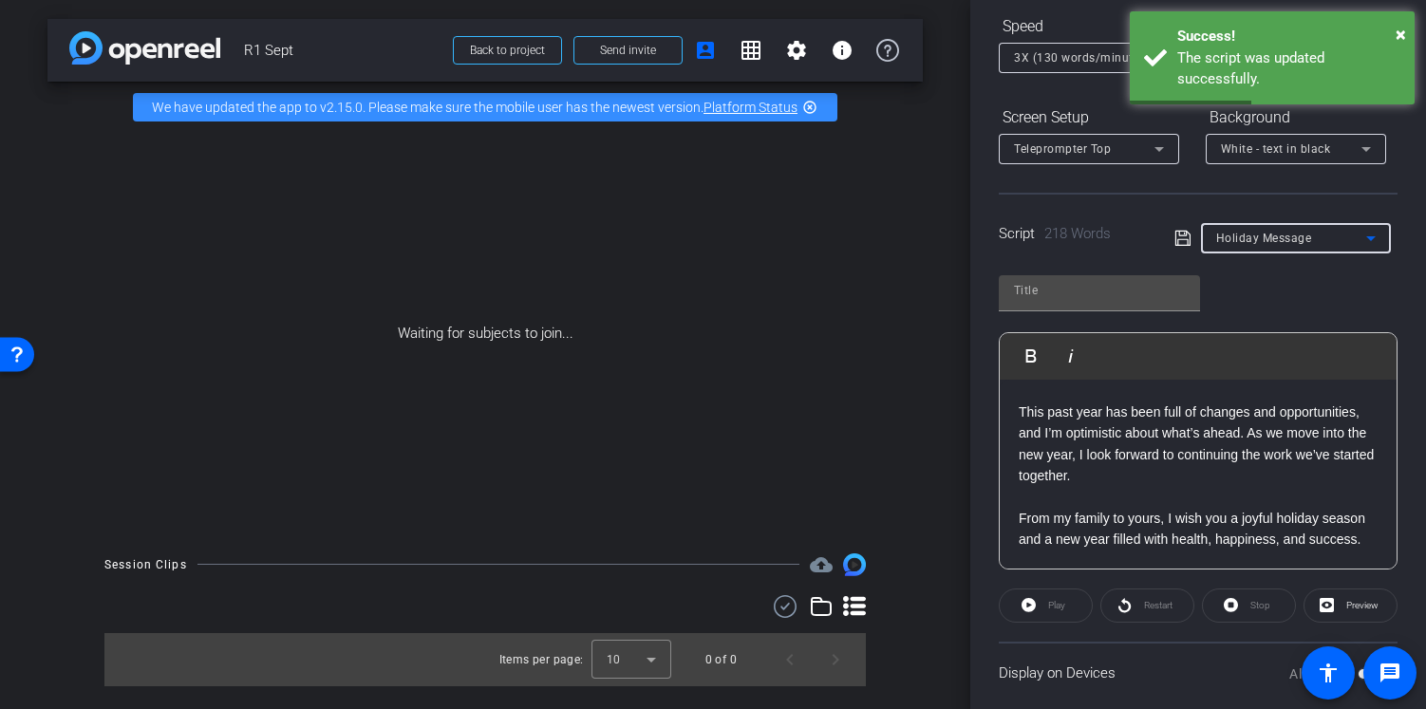
scroll to position [0, 0]
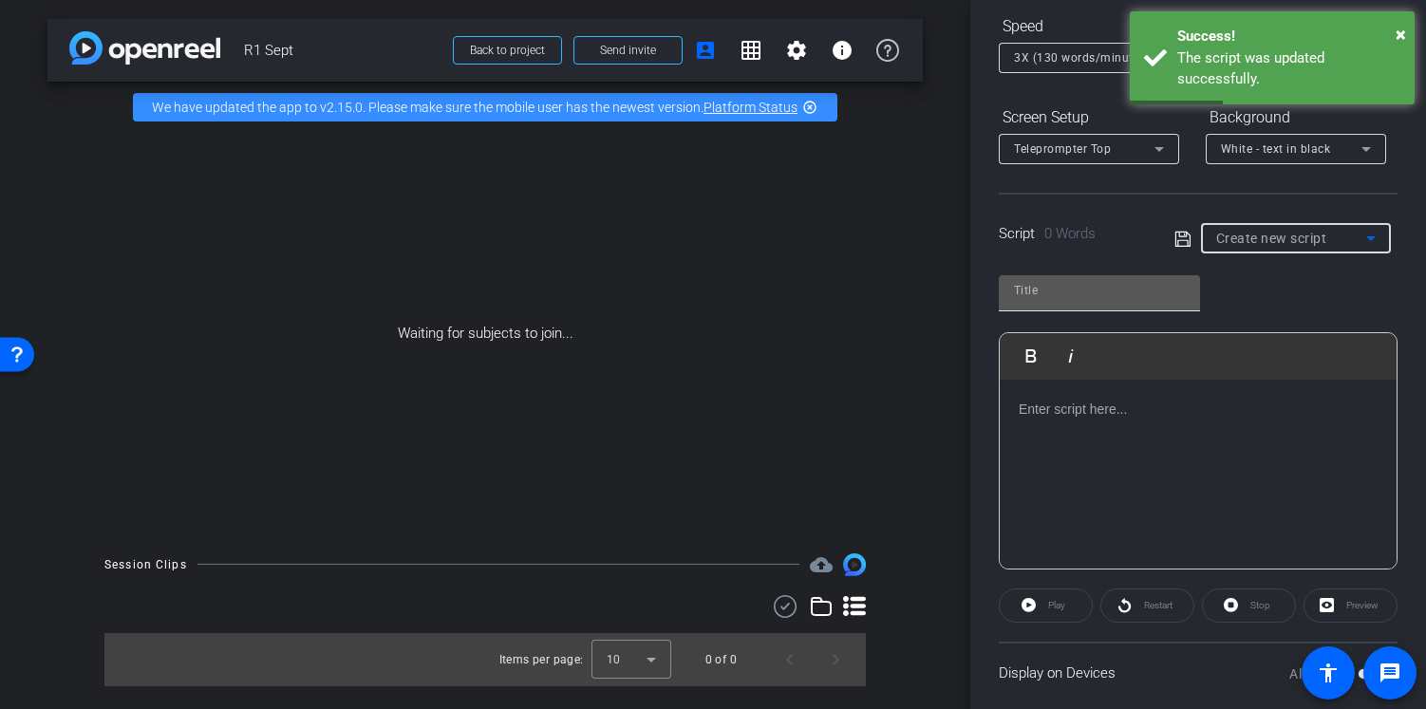
click at [1141, 285] on input "text" at bounding box center [1099, 290] width 171 height 23
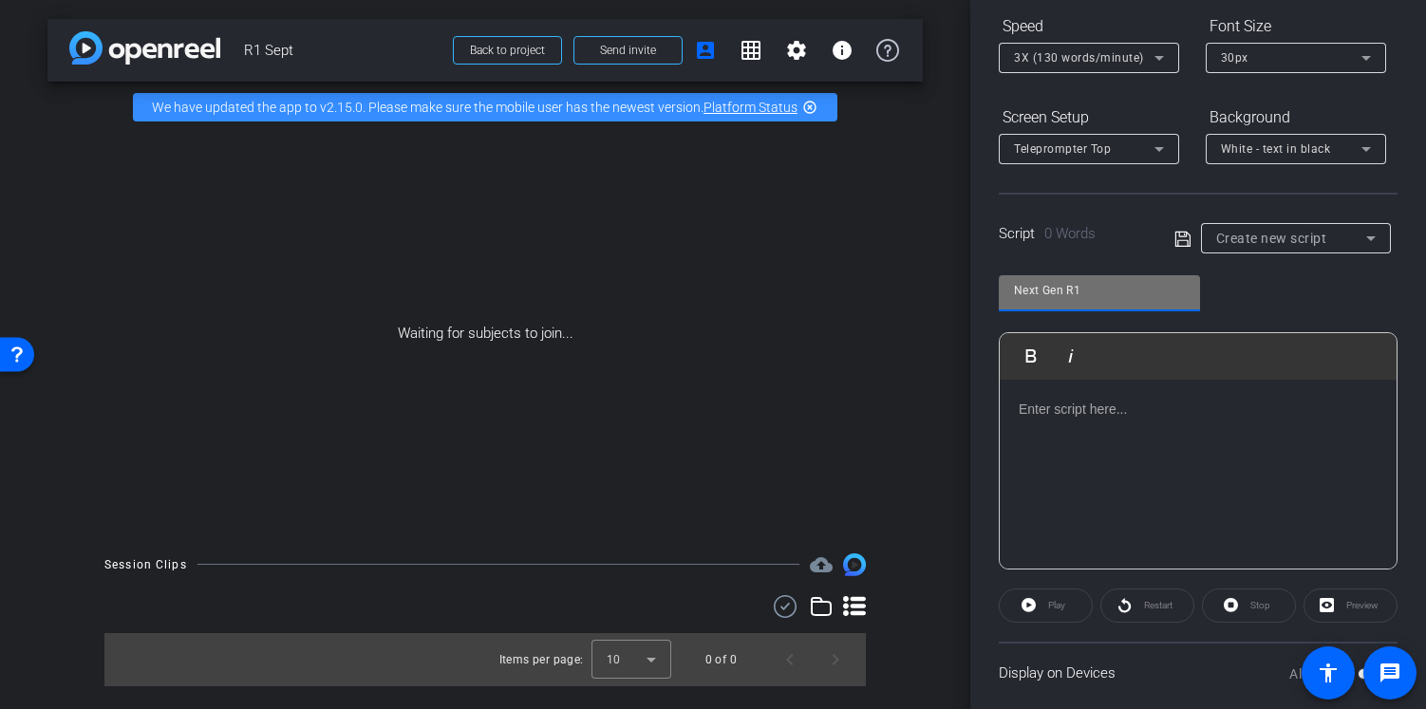
type input "Next Gen R1"
click at [1096, 422] on div at bounding box center [1198, 475] width 397 height 190
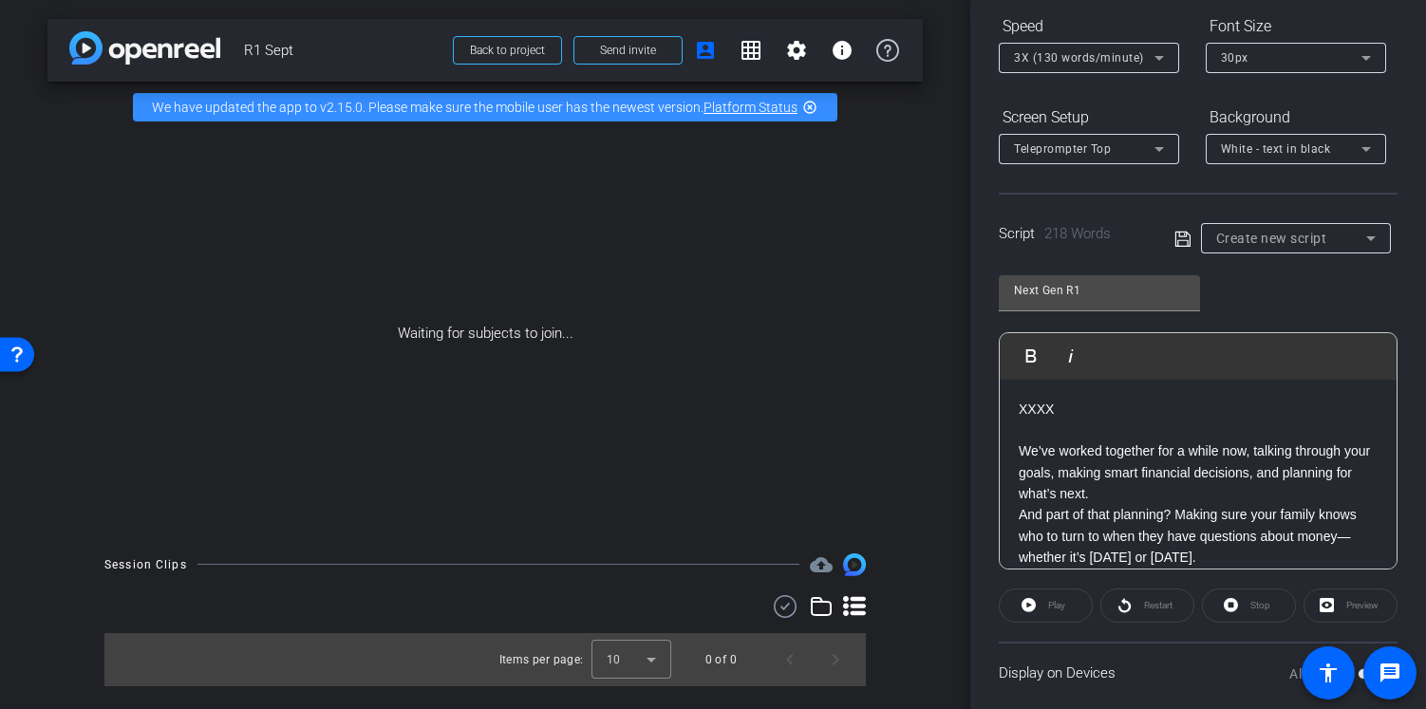
click at [1177, 489] on p "We’ve worked together for a while now, talking through your goals, making smart…" at bounding box center [1198, 473] width 359 height 64
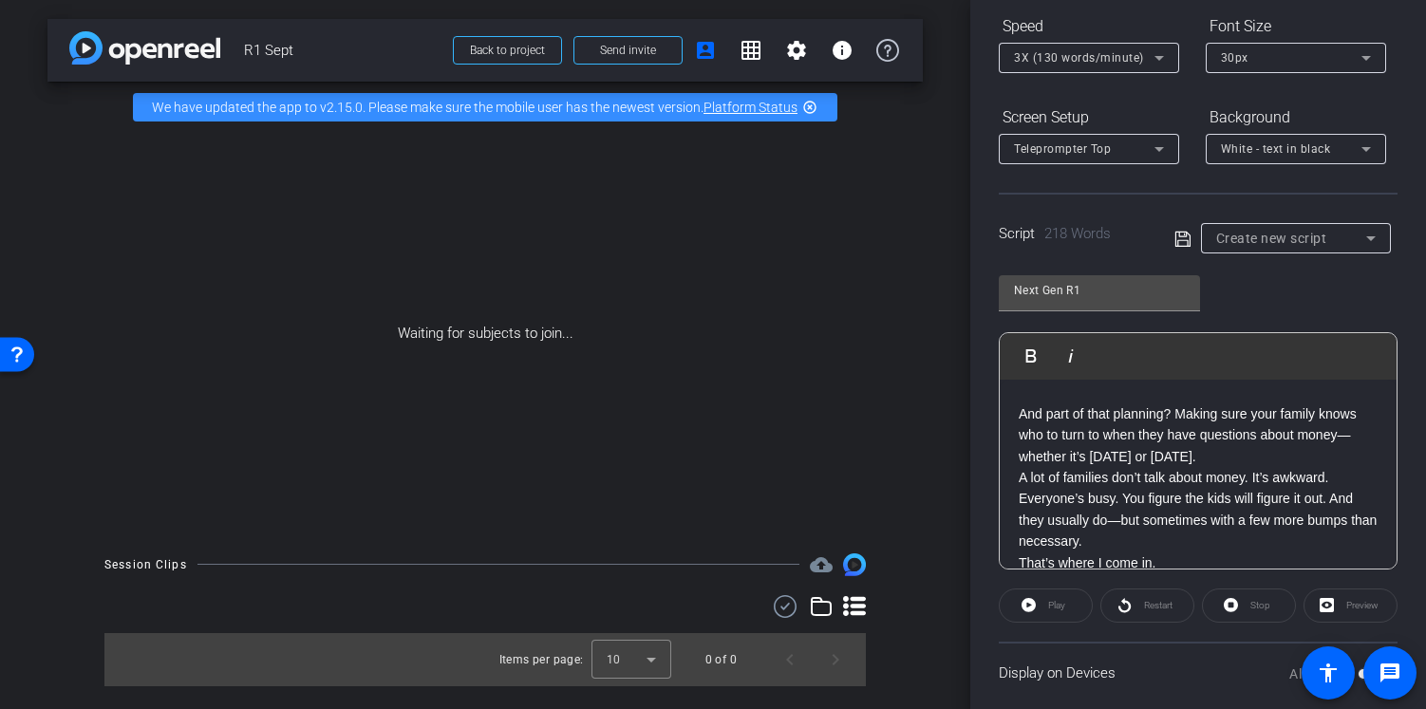
scroll to position [127, 0]
click at [1186, 530] on p "A lot of families don’t talk about money. It’s awkward. Everyone’s busy. You fi…" at bounding box center [1198, 504] width 359 height 85
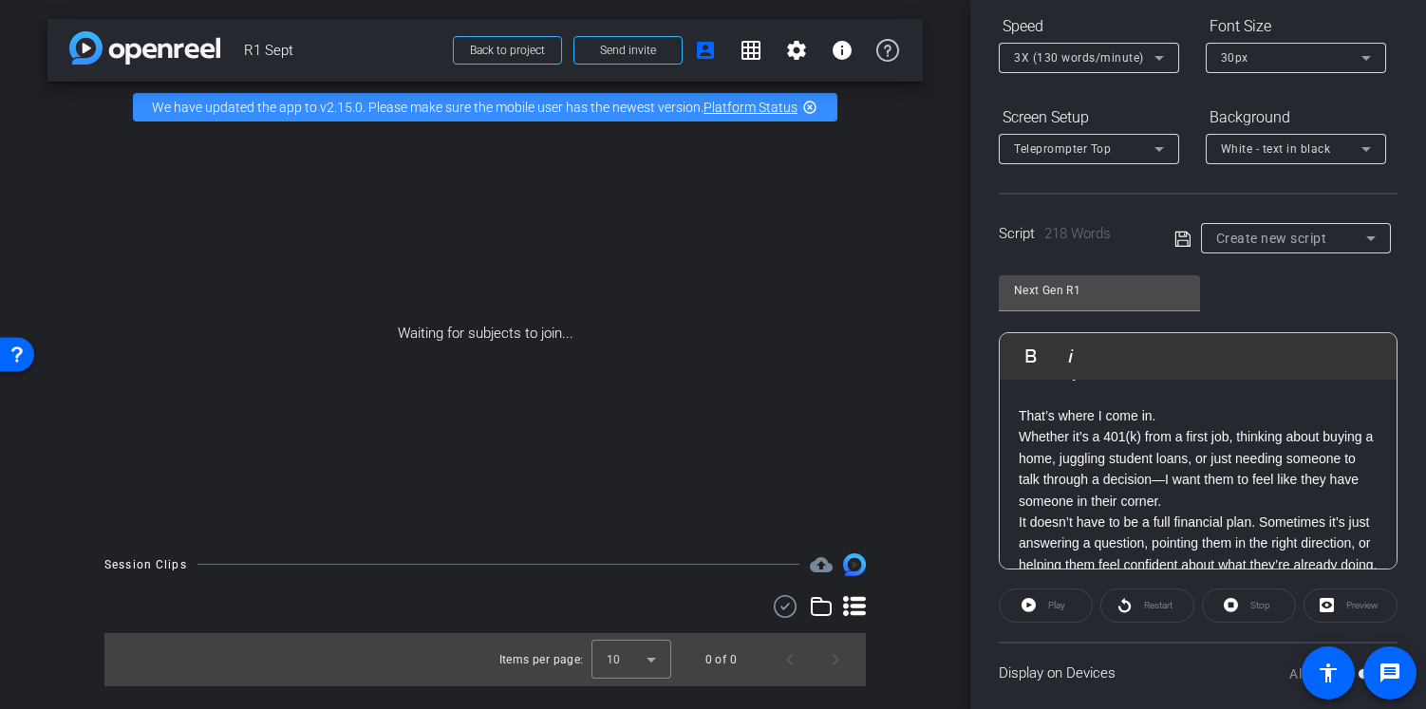
scroll to position [294, 0]
click at [1270, 494] on p "Whether it’s a 401(k) from a first job, thinking about buying a home, juggling …" at bounding box center [1198, 464] width 359 height 85
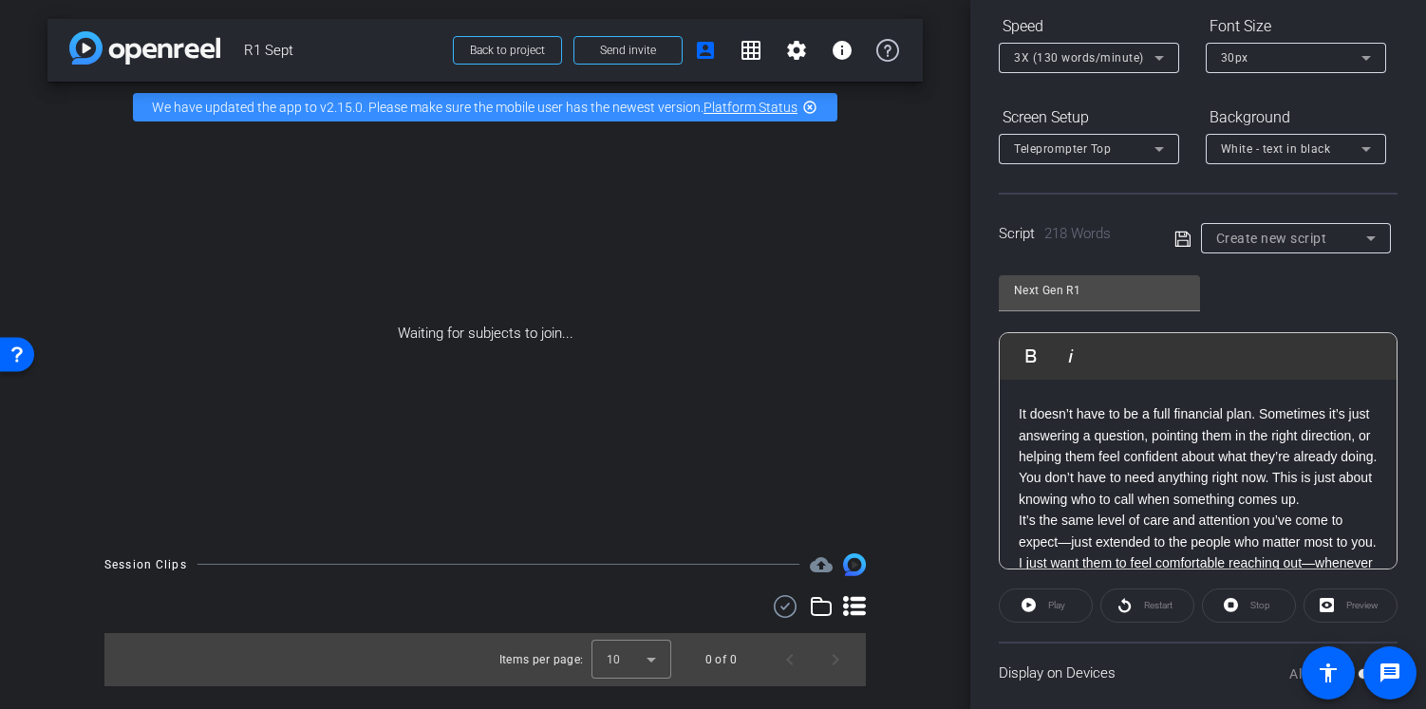
scroll to position [427, 0]
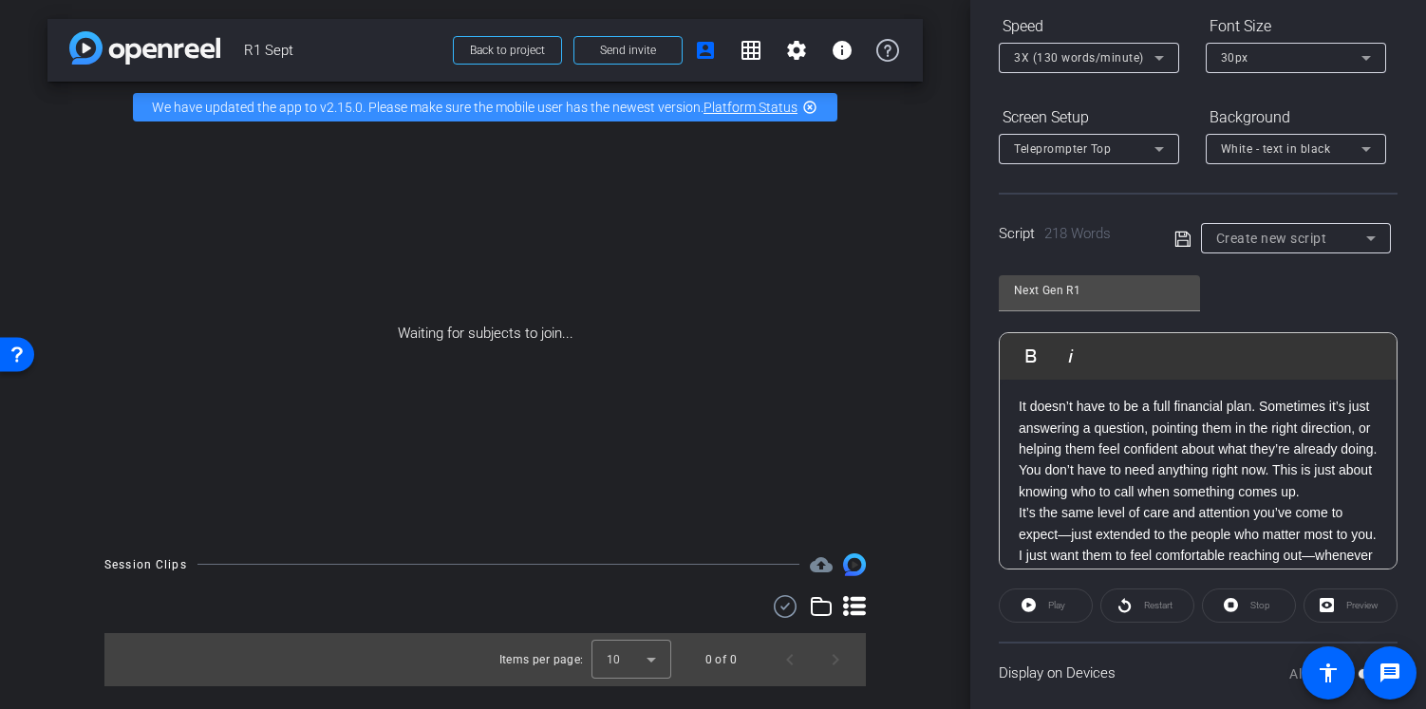
click at [1238, 459] on p "It doesn’t have to be a full financial plan. Sometimes it’s just answering a qu…" at bounding box center [1198, 428] width 359 height 64
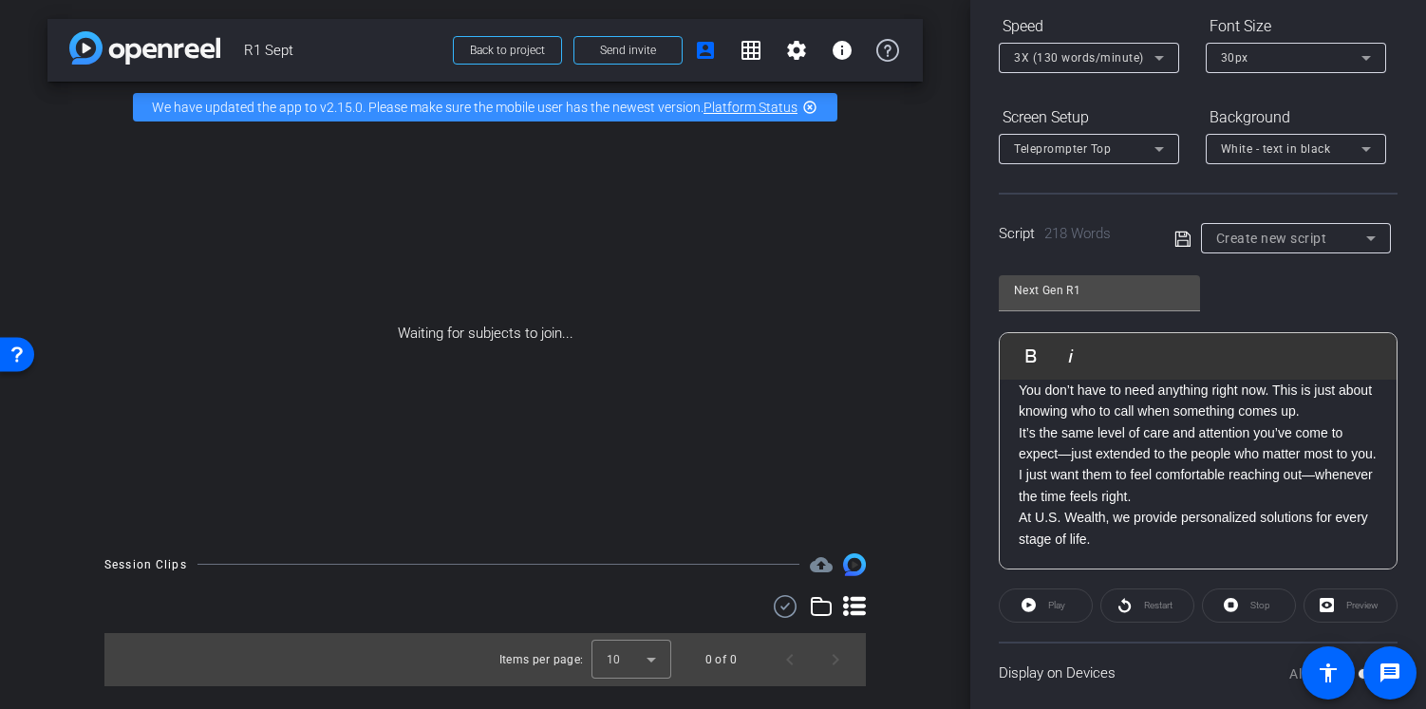
scroll to position [571, 0]
click at [1109, 452] on p "It’s the same level of care and attention you’ve come to expect—just extended t…" at bounding box center [1198, 443] width 359 height 43
click at [1174, 235] on icon at bounding box center [1182, 239] width 17 height 23
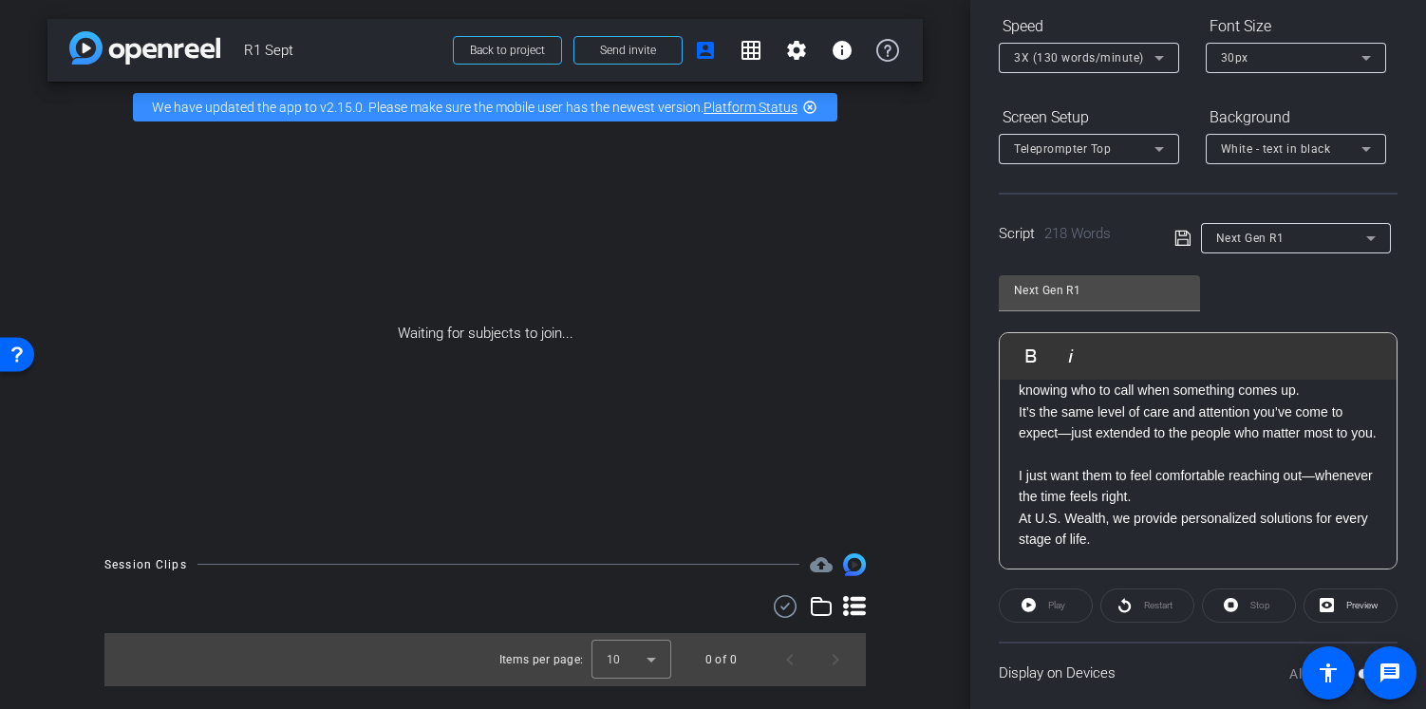
click at [809, 281] on div "Waiting for subjects to join..." at bounding box center [484, 334] width 875 height 402
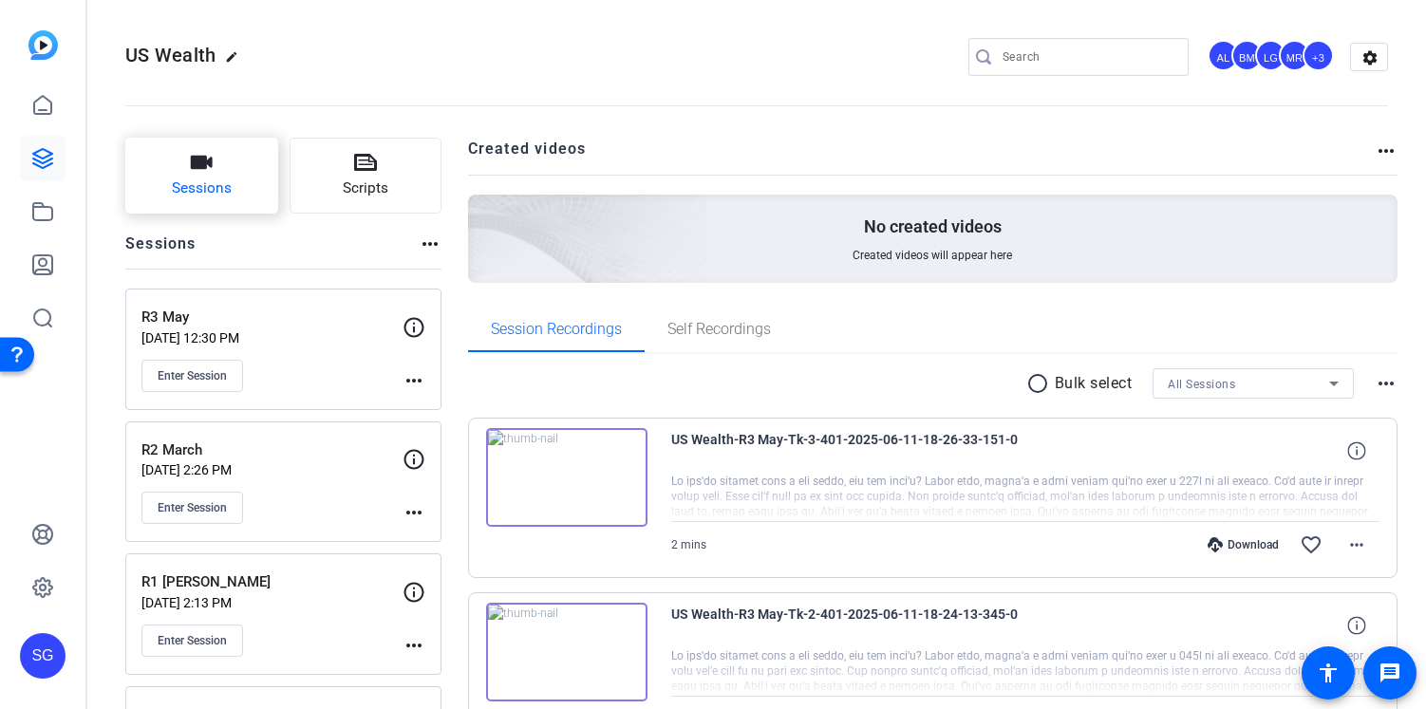
click at [220, 178] on span "Sessions" at bounding box center [202, 189] width 60 height 22
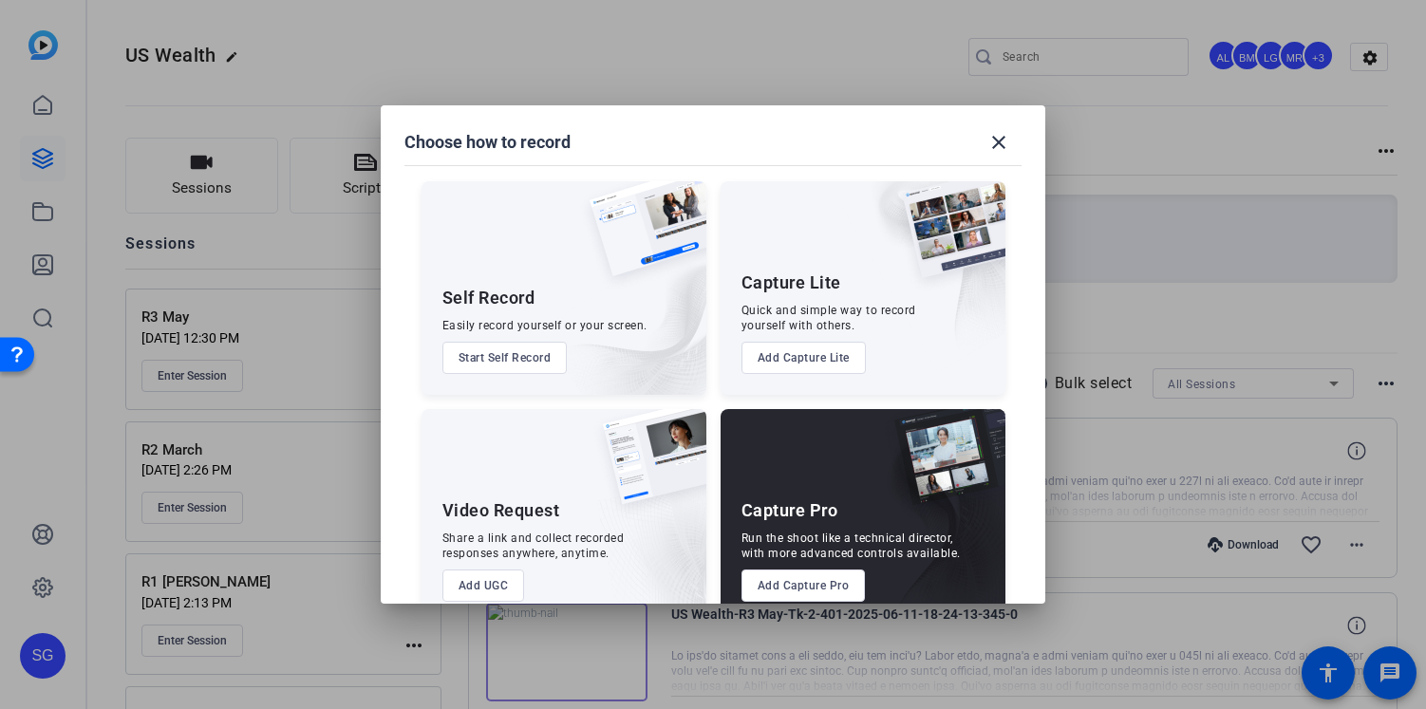
click at [777, 586] on button "Add Capture Pro" at bounding box center [803, 586] width 124 height 32
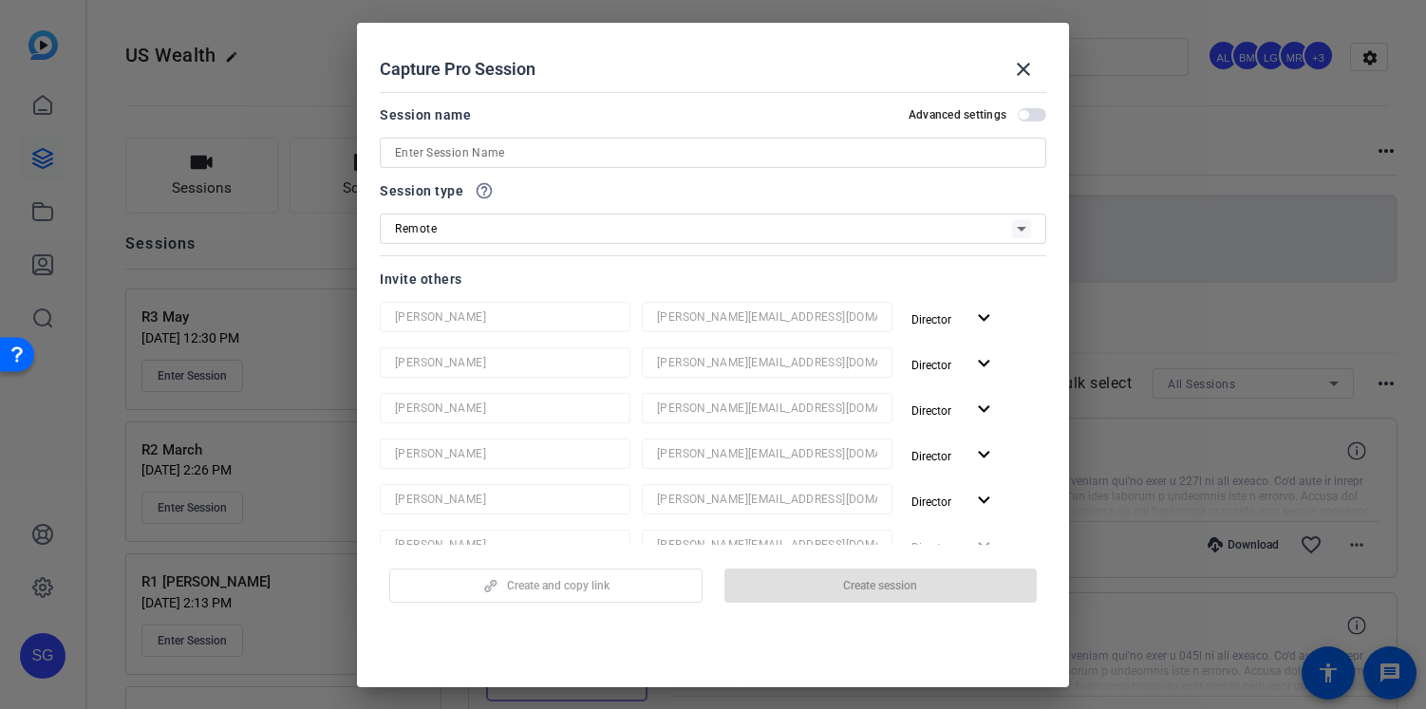
click at [629, 159] on input at bounding box center [713, 152] width 636 height 23
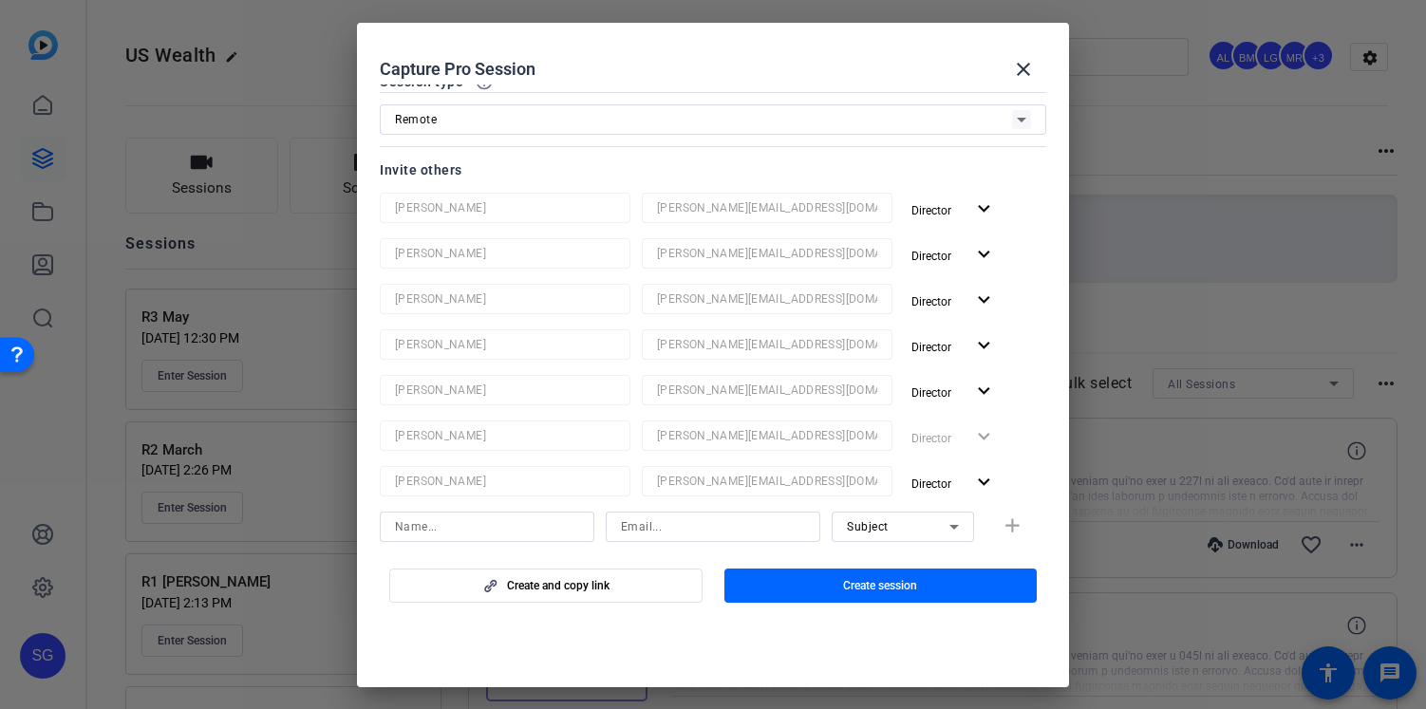
scroll to position [128, 0]
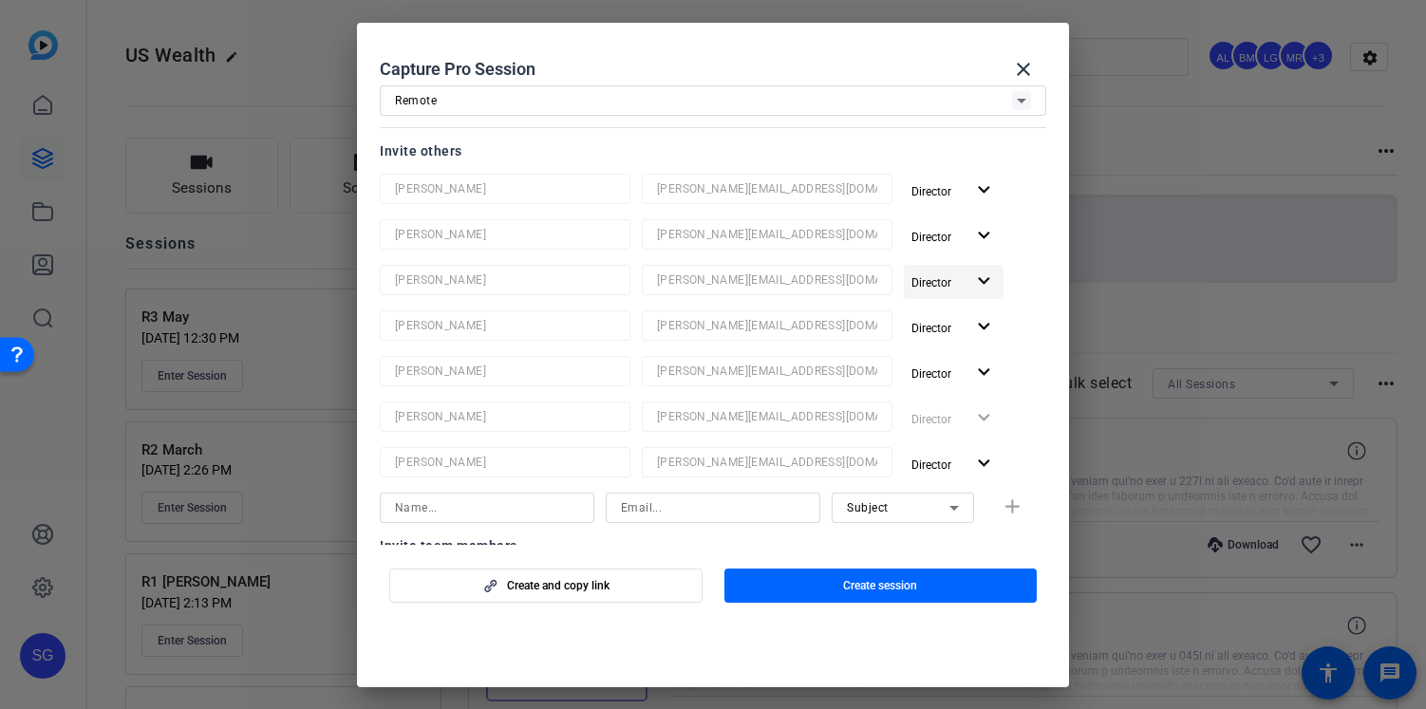
type input "R4 August"
click at [973, 277] on mat-icon "expand_more" at bounding box center [984, 282] width 24 height 24
click at [947, 357] on span "Remove User" at bounding box center [944, 353] width 70 height 13
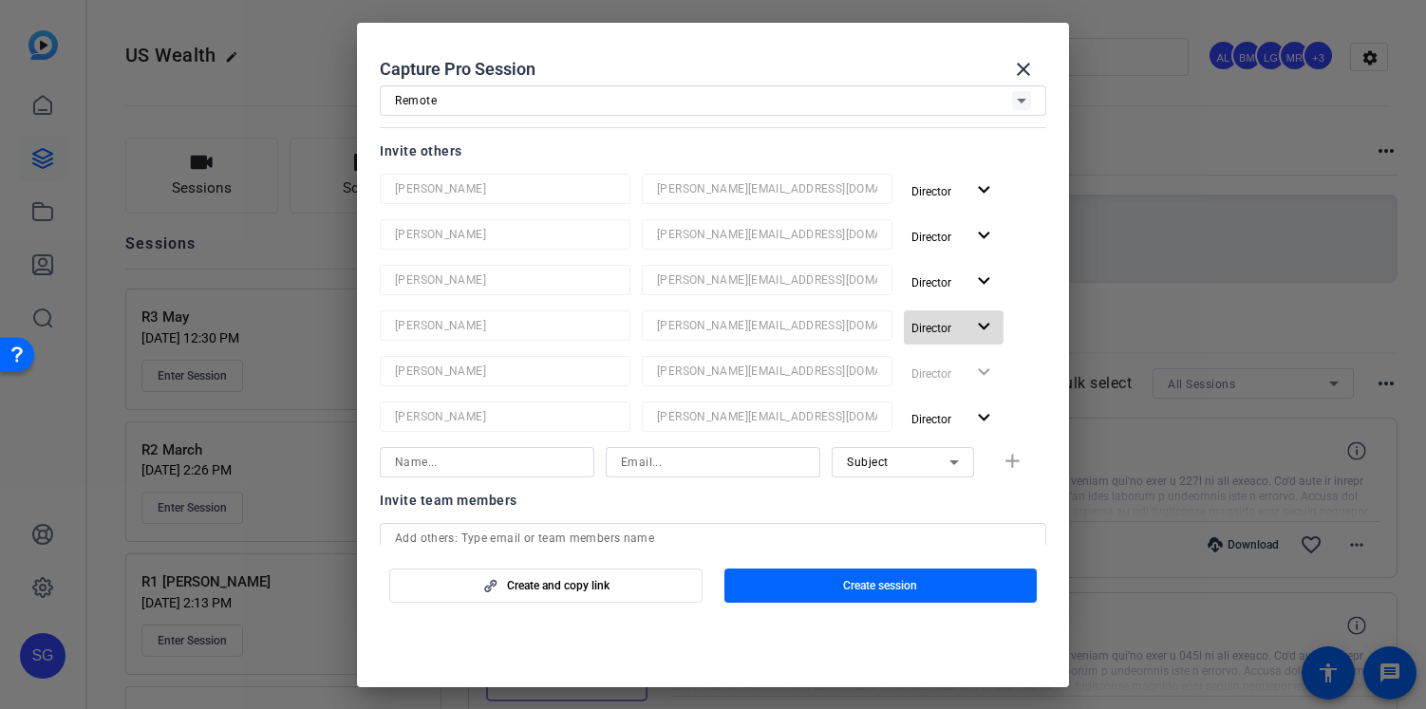
click at [972, 337] on mat-icon "expand_more" at bounding box center [984, 327] width 24 height 24
click at [940, 401] on span "Remove User" at bounding box center [944, 399] width 70 height 13
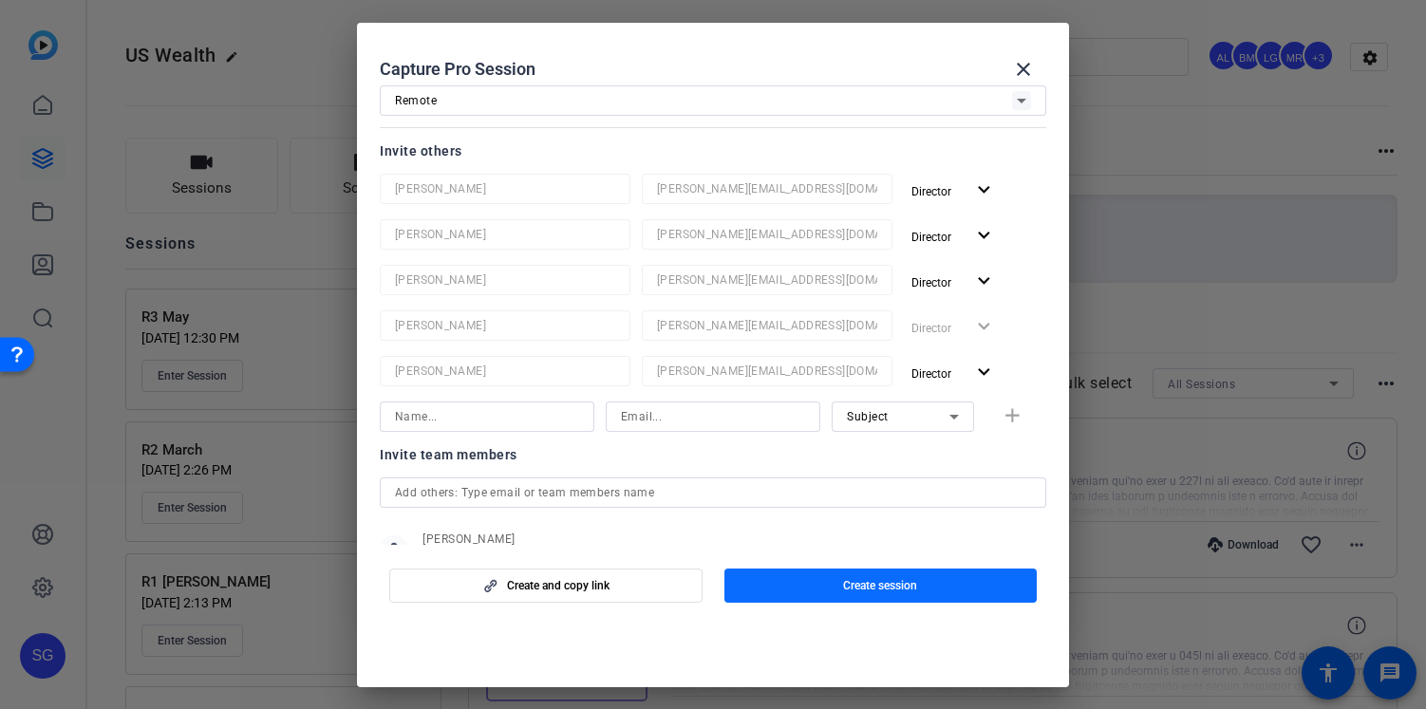
click at [872, 583] on span "Create session" at bounding box center [880, 585] width 74 height 15
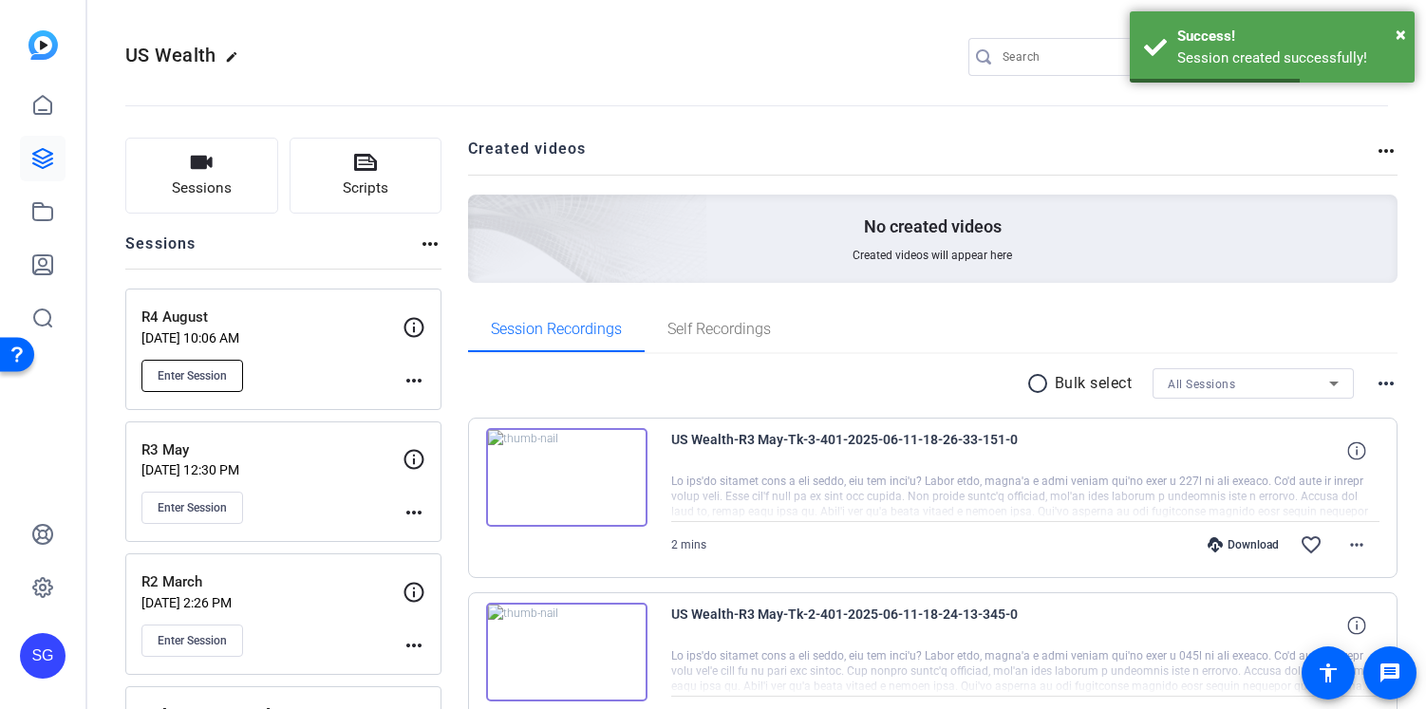
click at [205, 370] on span "Enter Session" at bounding box center [192, 375] width 69 height 15
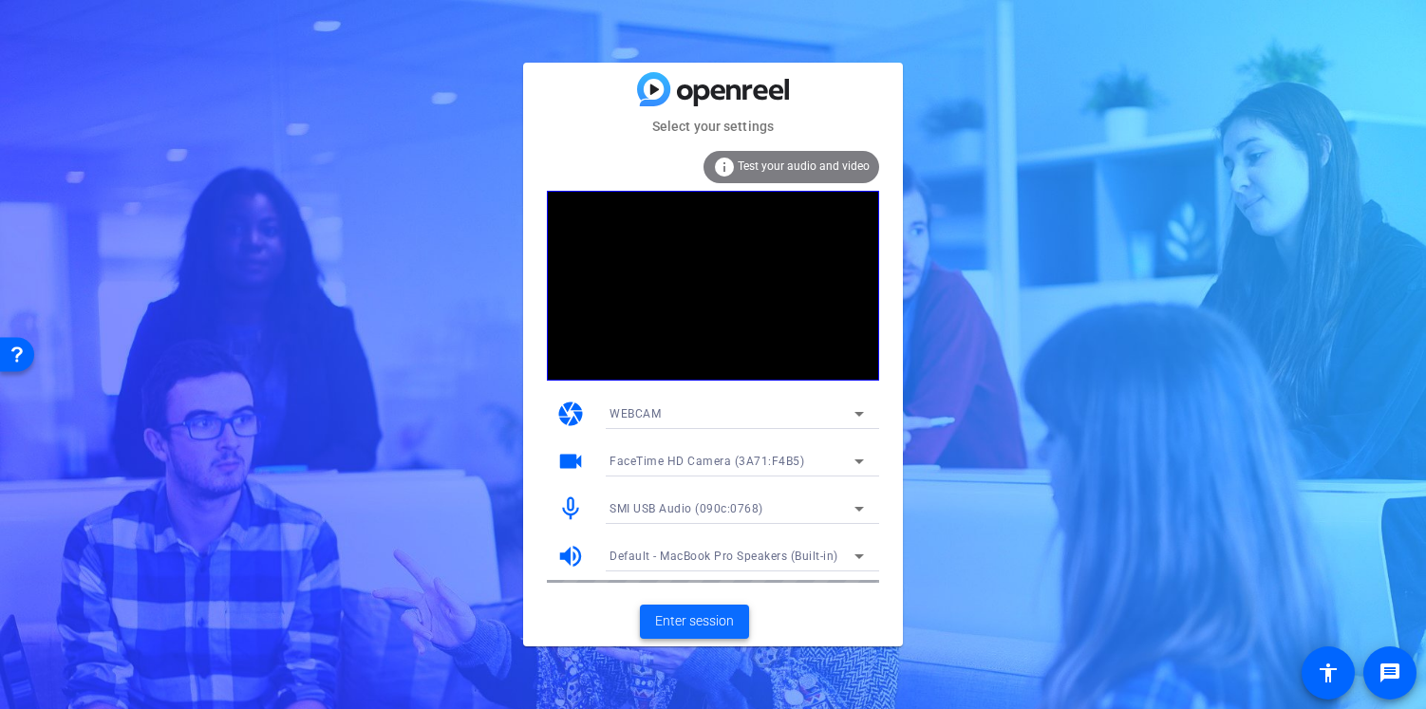
click at [700, 621] on span "Enter session" at bounding box center [694, 621] width 79 height 20
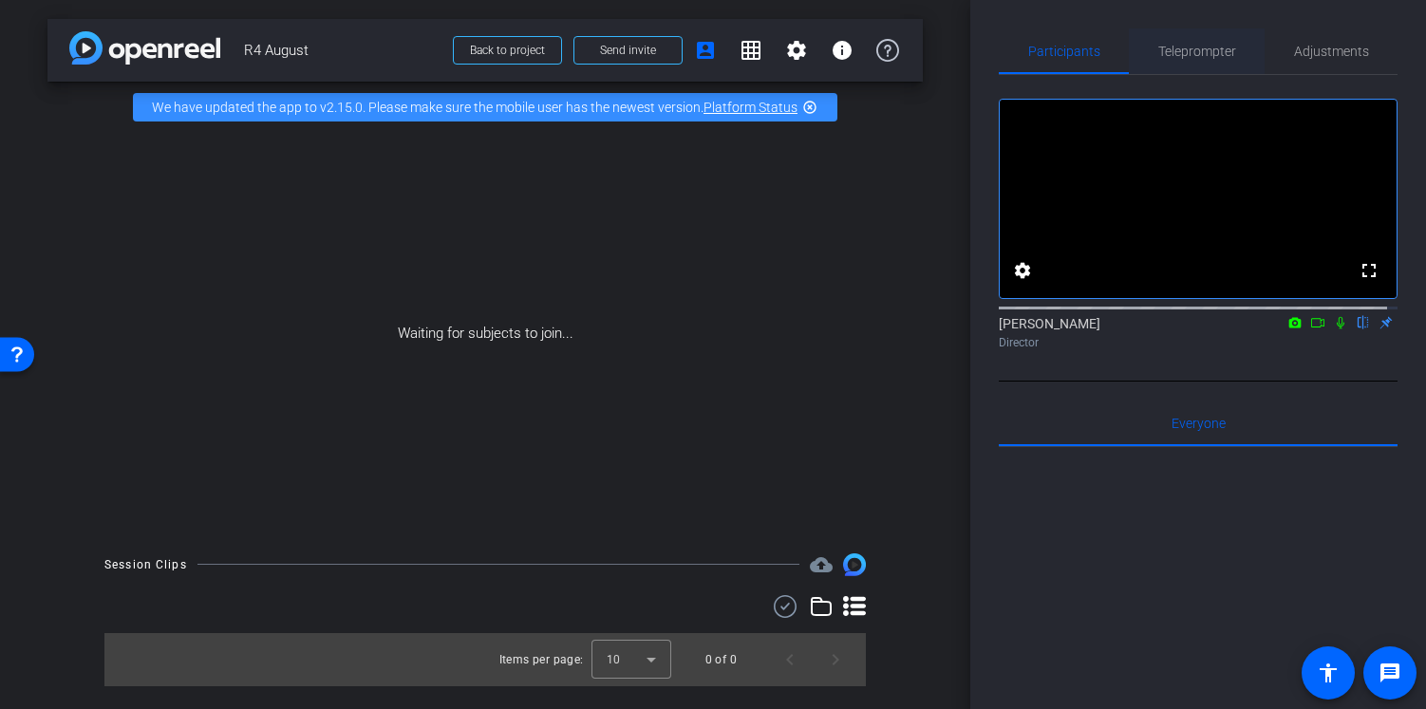
click at [1196, 49] on span "Teleprompter" at bounding box center [1197, 51] width 78 height 13
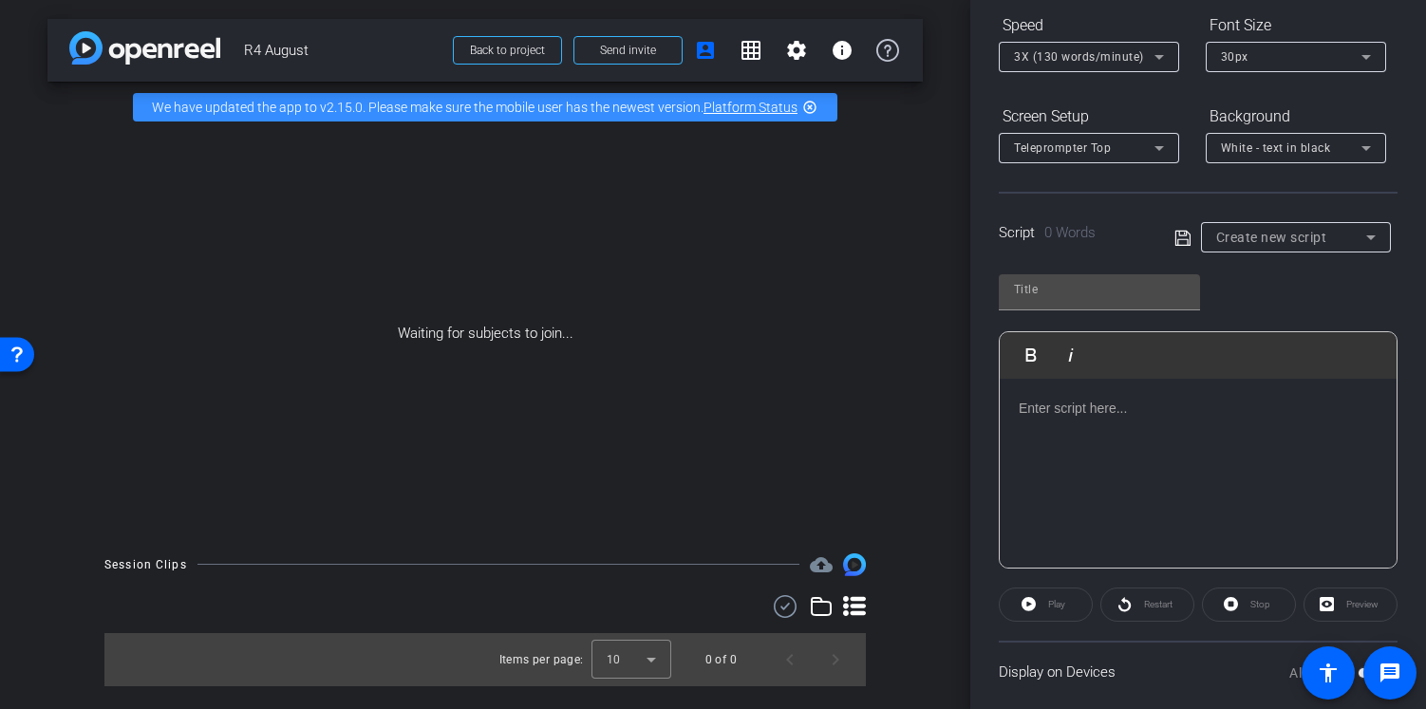
scroll to position [218, 0]
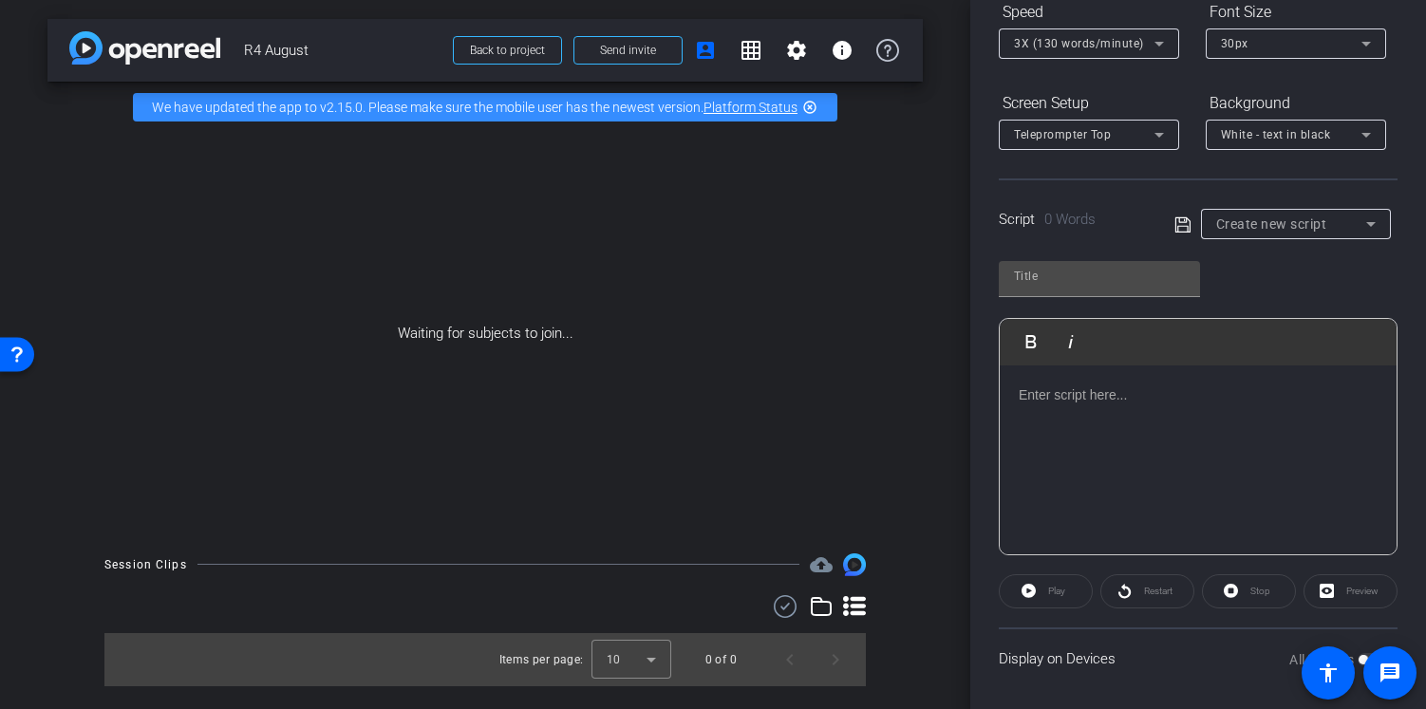
click at [1325, 236] on div "Create new script" at bounding box center [1295, 224] width 159 height 30
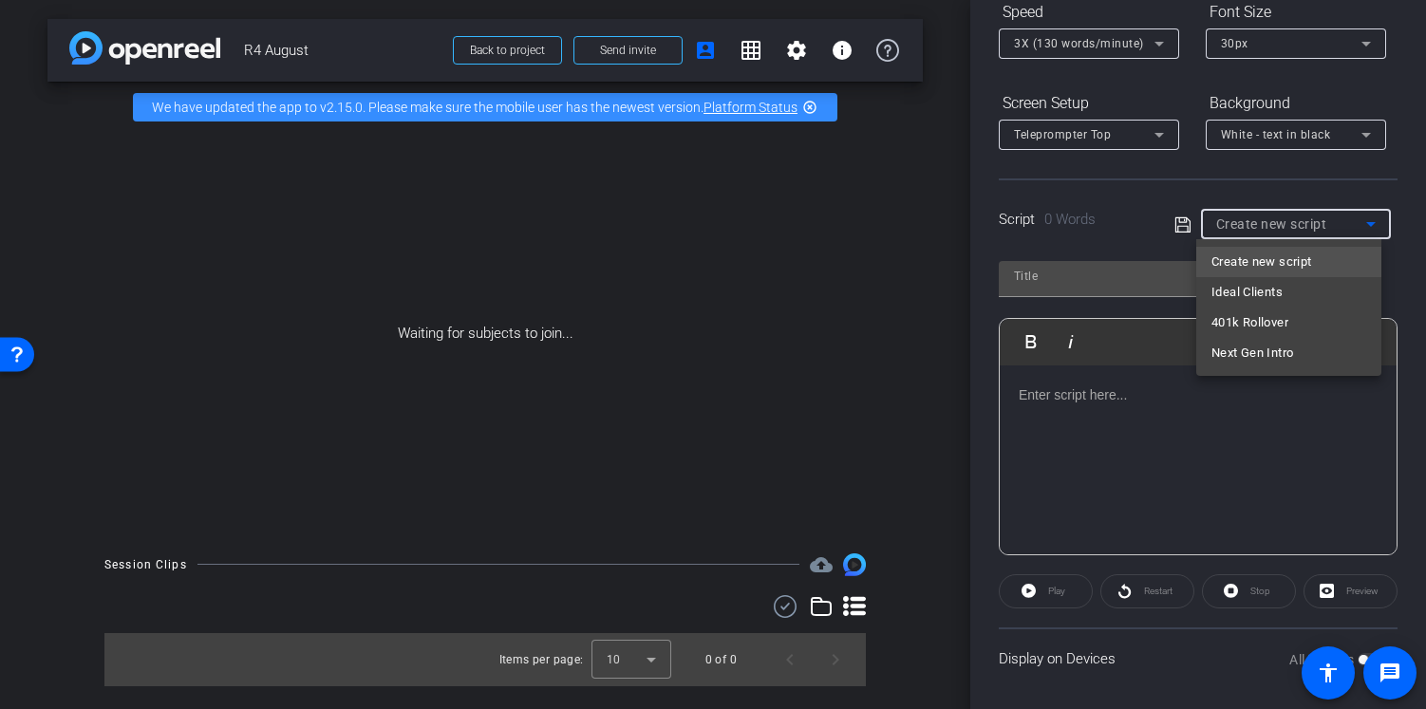
click at [1101, 264] on div at bounding box center [713, 354] width 1426 height 709
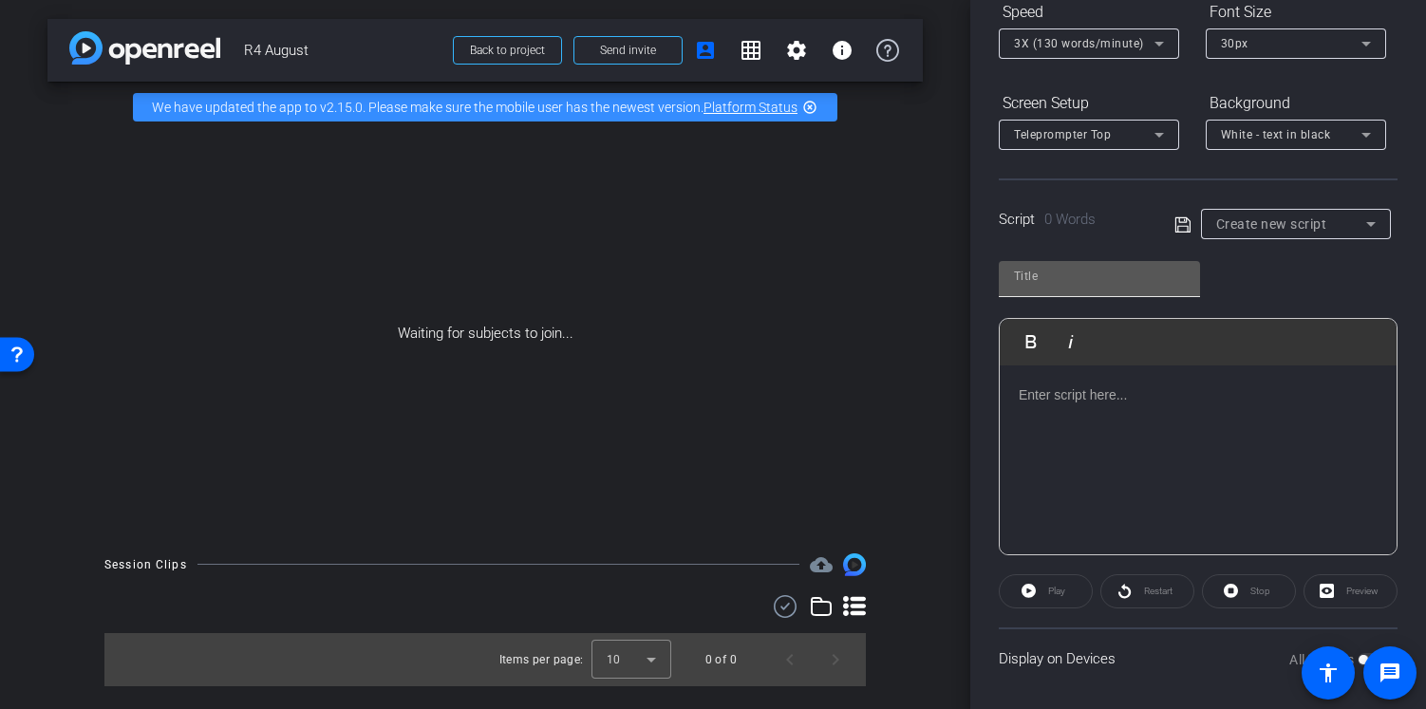
click at [1068, 274] on input "text" at bounding box center [1099, 276] width 171 height 23
